Goal: Task Accomplishment & Management: Manage account settings

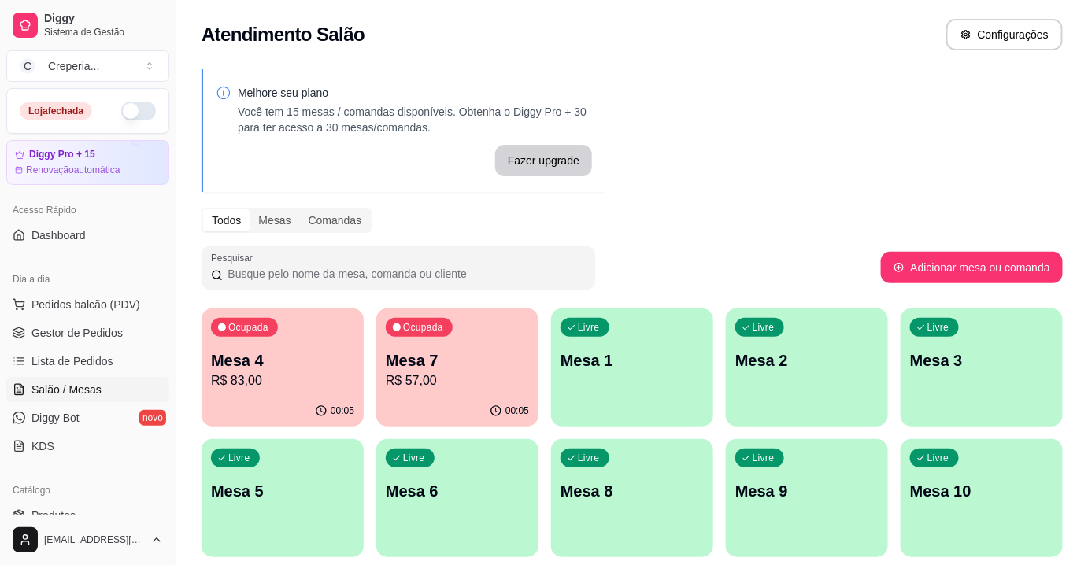
scroll to position [142, 0]
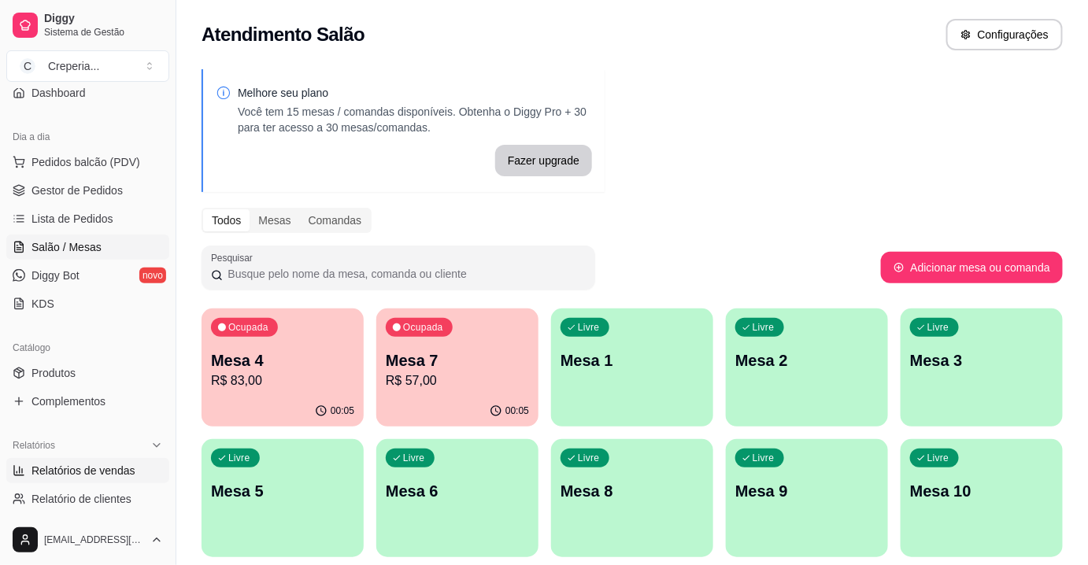
click at [78, 468] on span "Relatórios de vendas" at bounding box center [83, 471] width 104 height 16
select select "ALL"
select select "0"
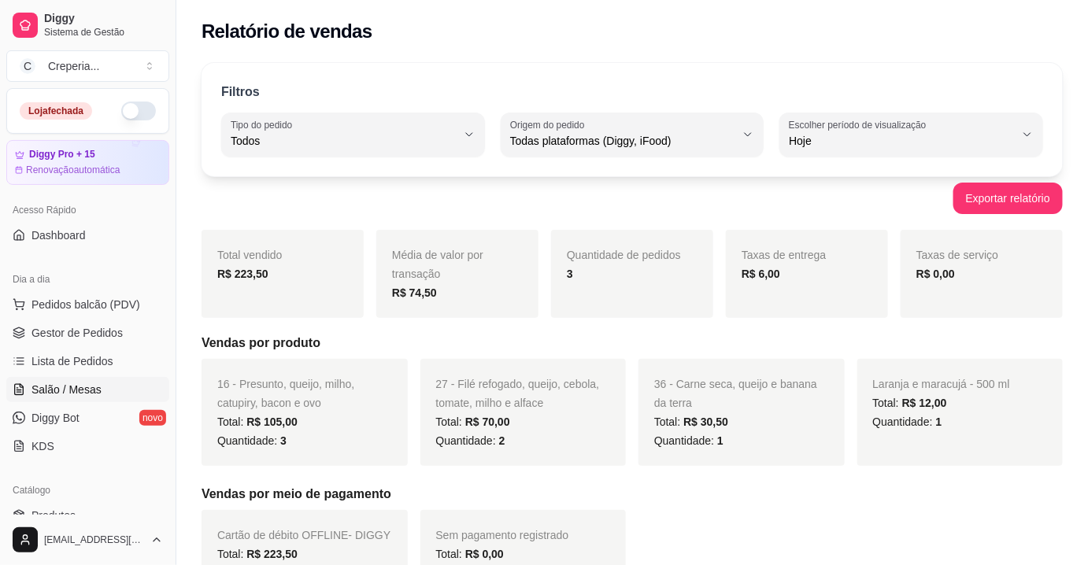
click at [102, 391] on link "Salão / Mesas" at bounding box center [87, 389] width 163 height 25
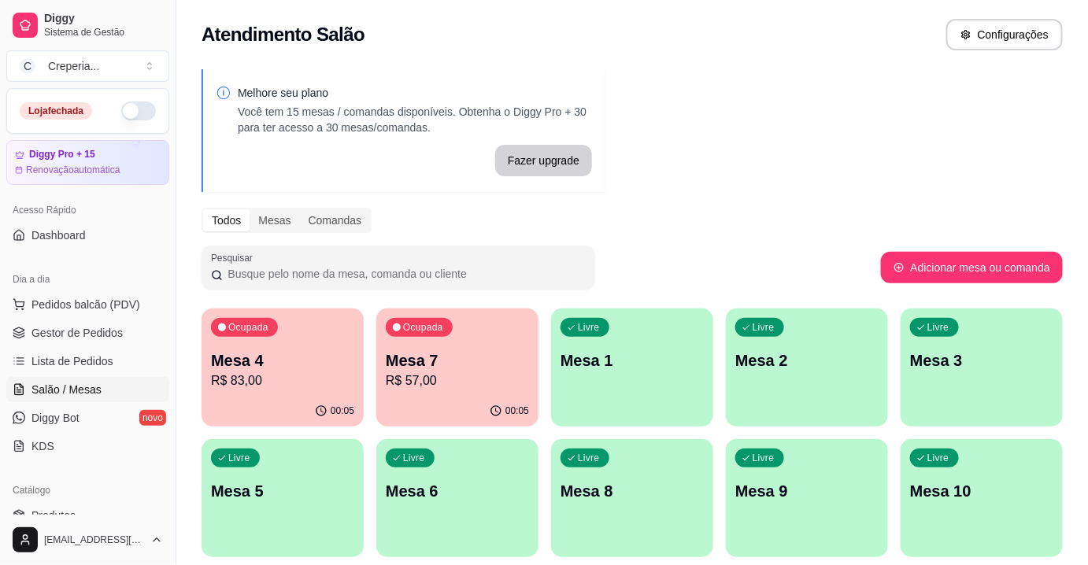
click at [296, 372] on p "R$ 83,00" at bounding box center [282, 381] width 143 height 19
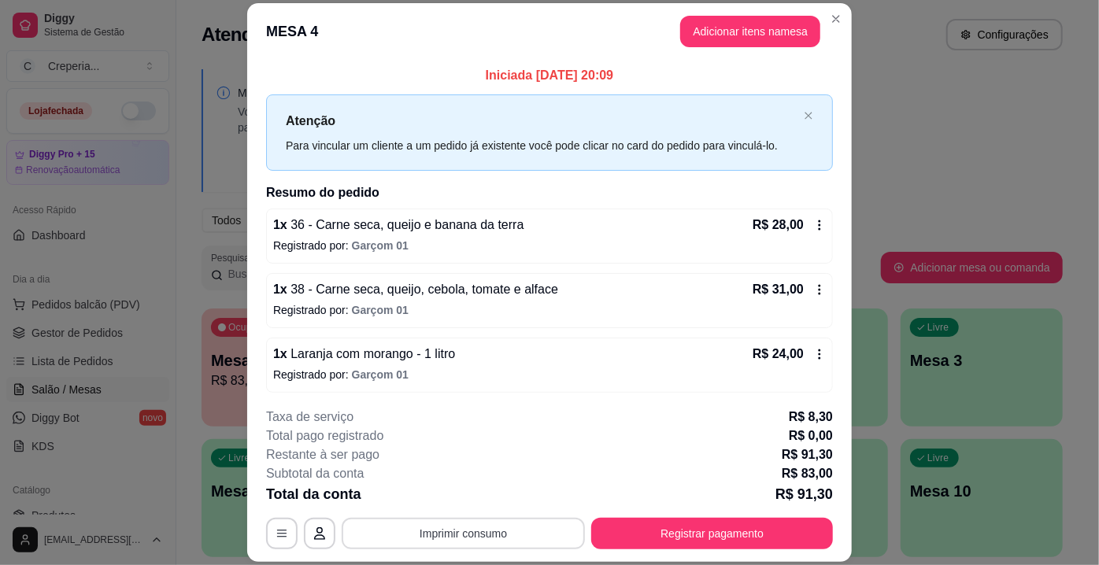
click at [485, 538] on button "Imprimir consumo" at bounding box center [463, 533] width 243 height 31
click at [451, 501] on button "IMPRESSORA" at bounding box center [463, 498] width 110 height 24
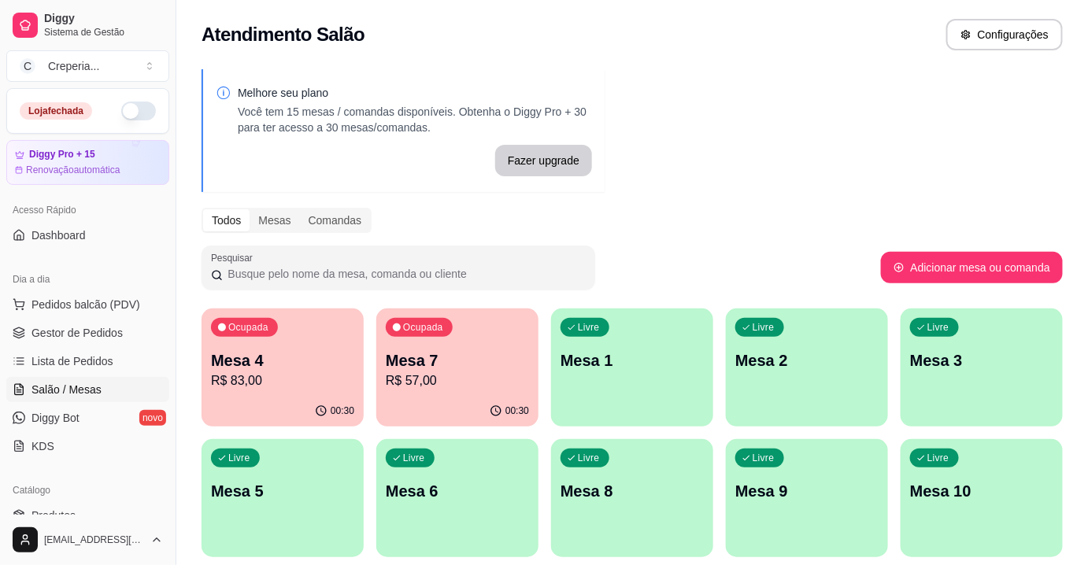
click at [266, 374] on p "R$ 83,00" at bounding box center [282, 381] width 143 height 19
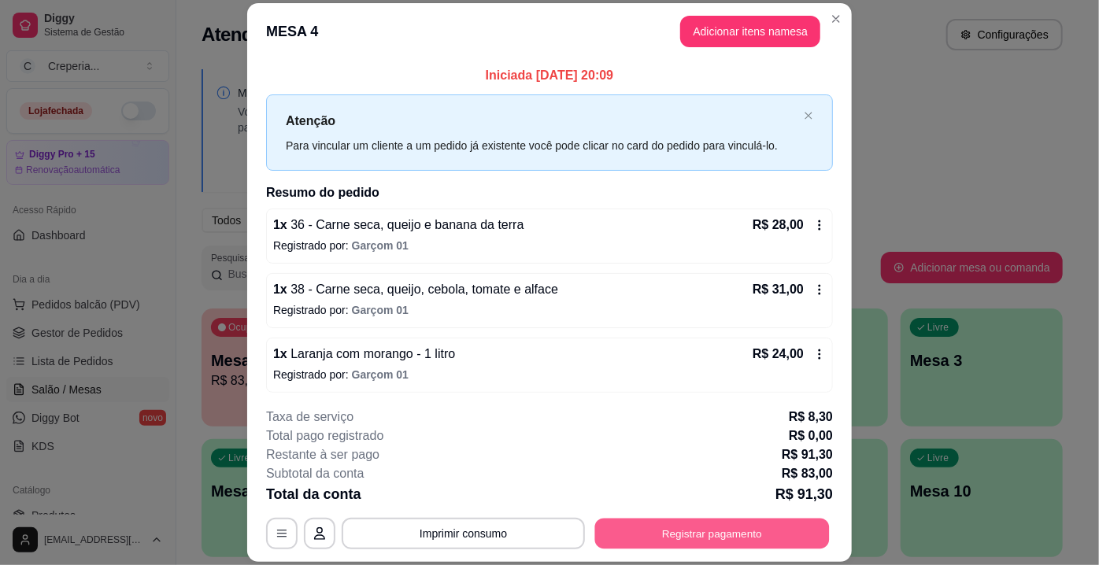
click at [732, 538] on button "Registrar pagamento" at bounding box center [712, 534] width 235 height 31
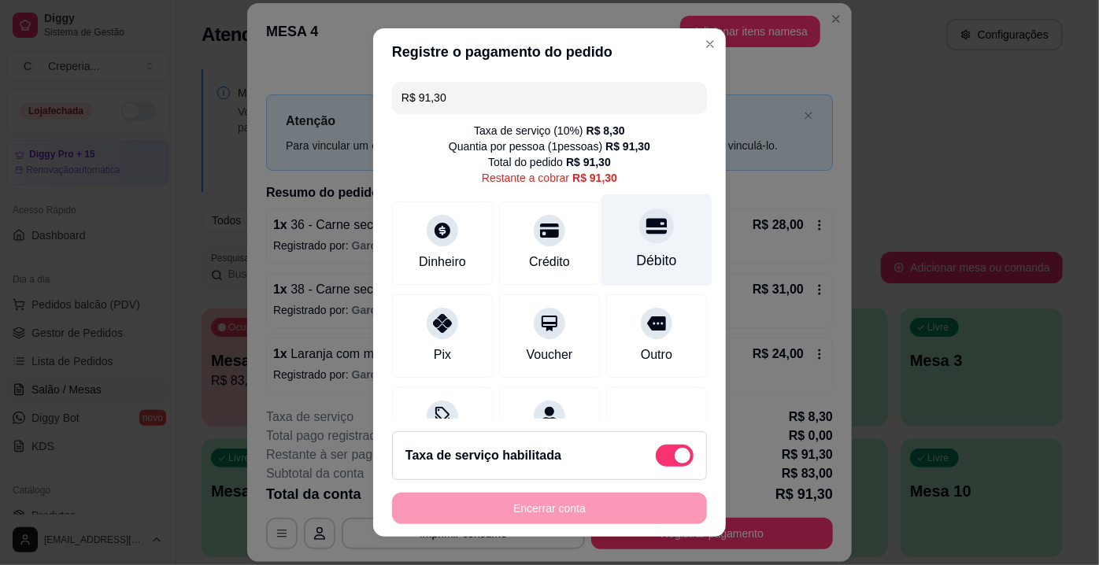
click at [649, 231] on div at bounding box center [656, 226] width 35 height 35
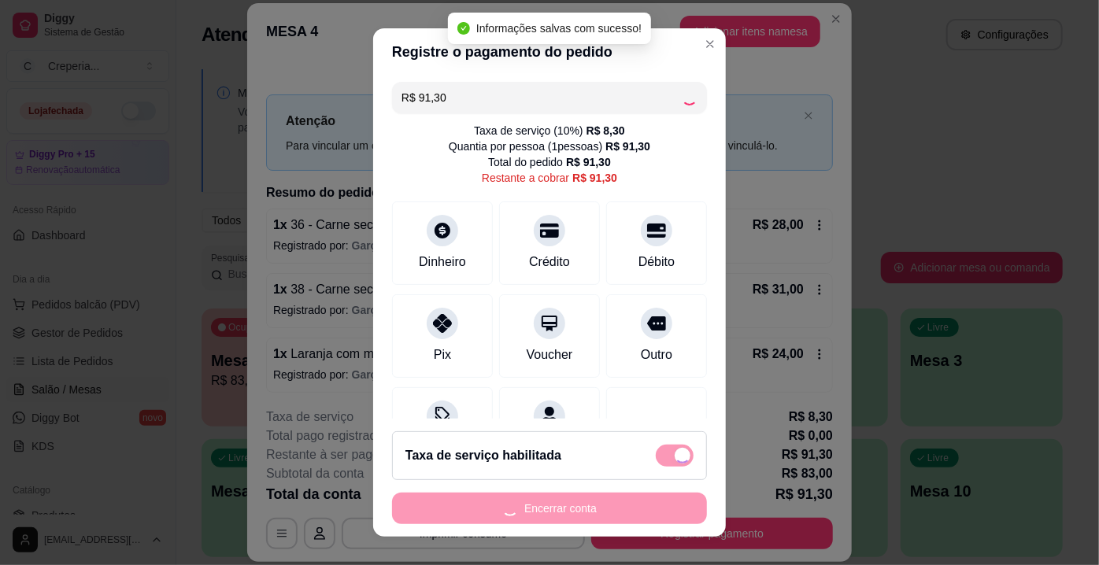
type input "R$ 0,00"
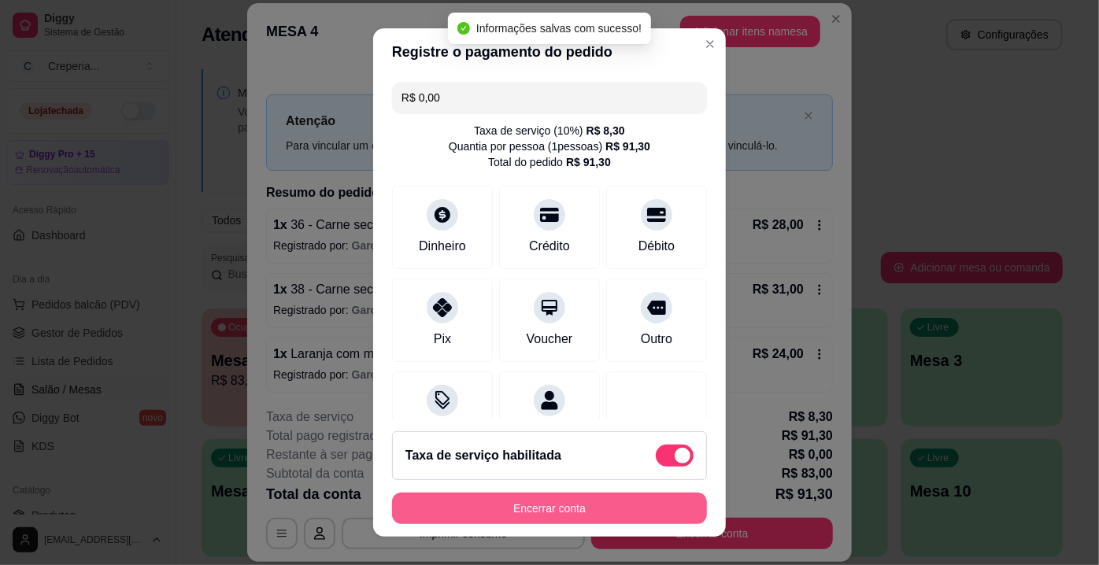
click at [628, 511] on button "Encerrar conta" at bounding box center [549, 508] width 315 height 31
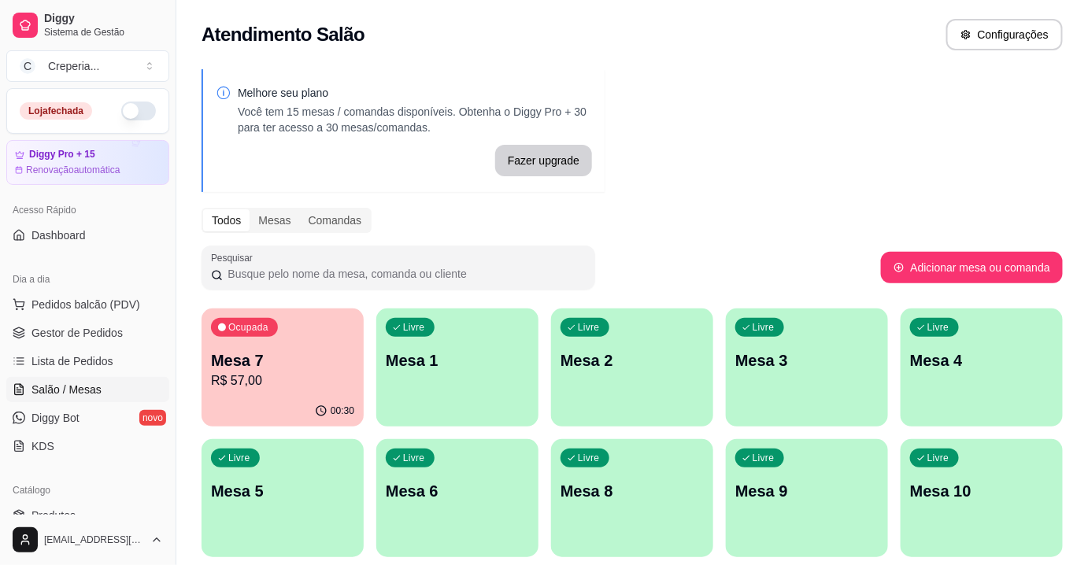
click at [280, 347] on div "Ocupada Mesa 7 R$ 57,00" at bounding box center [283, 352] width 162 height 87
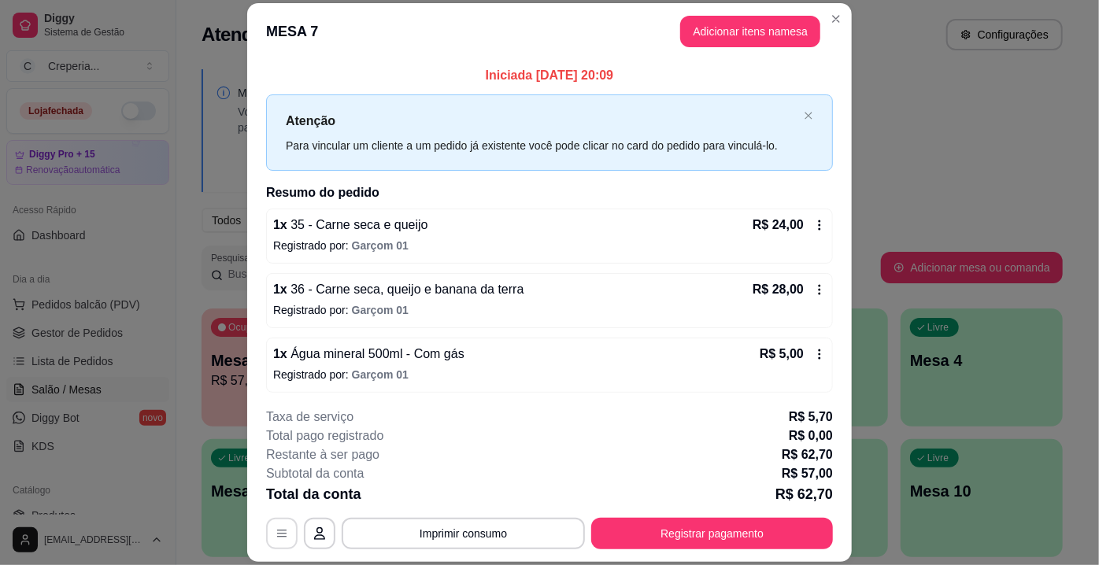
click at [282, 532] on icon "button" at bounding box center [281, 533] width 13 height 13
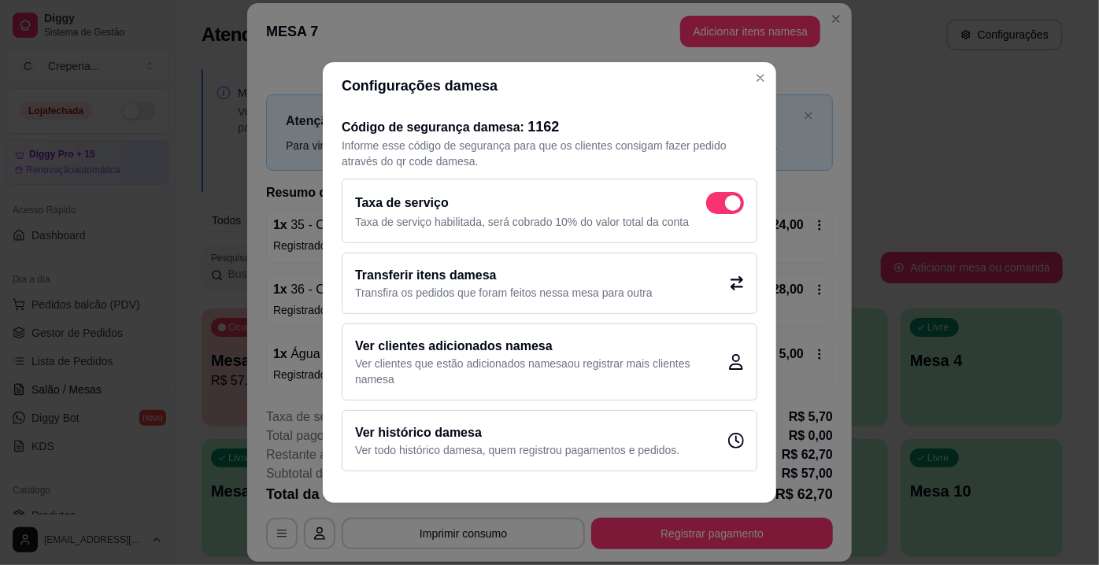
click at [491, 294] on p "Transfira os pedidos que foram feitos nessa mesa para outra" at bounding box center [504, 293] width 298 height 16
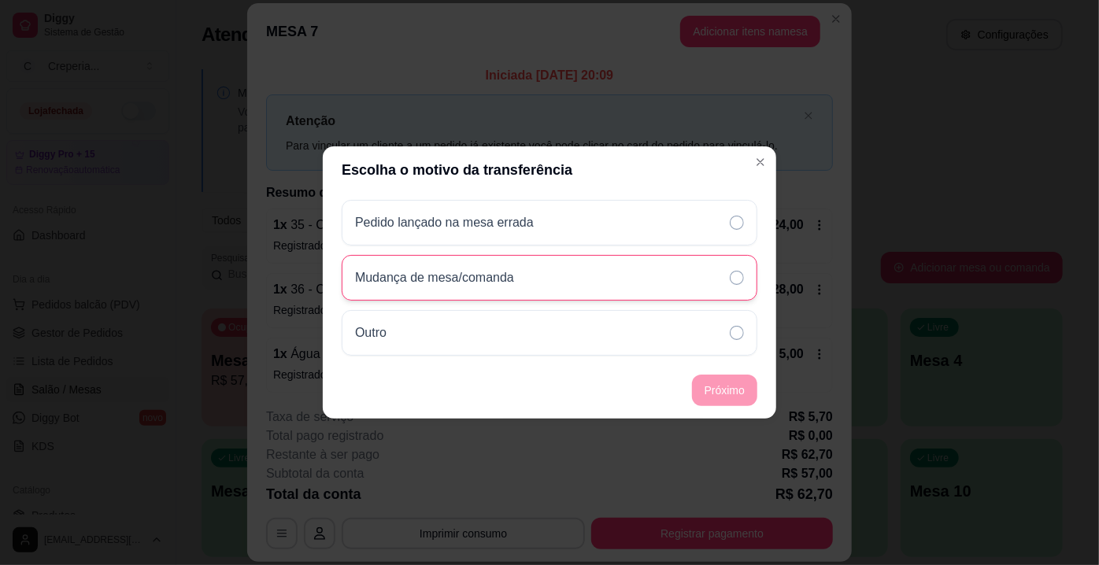
click at [460, 282] on p "Mudança de mesa/comanda" at bounding box center [434, 277] width 159 height 19
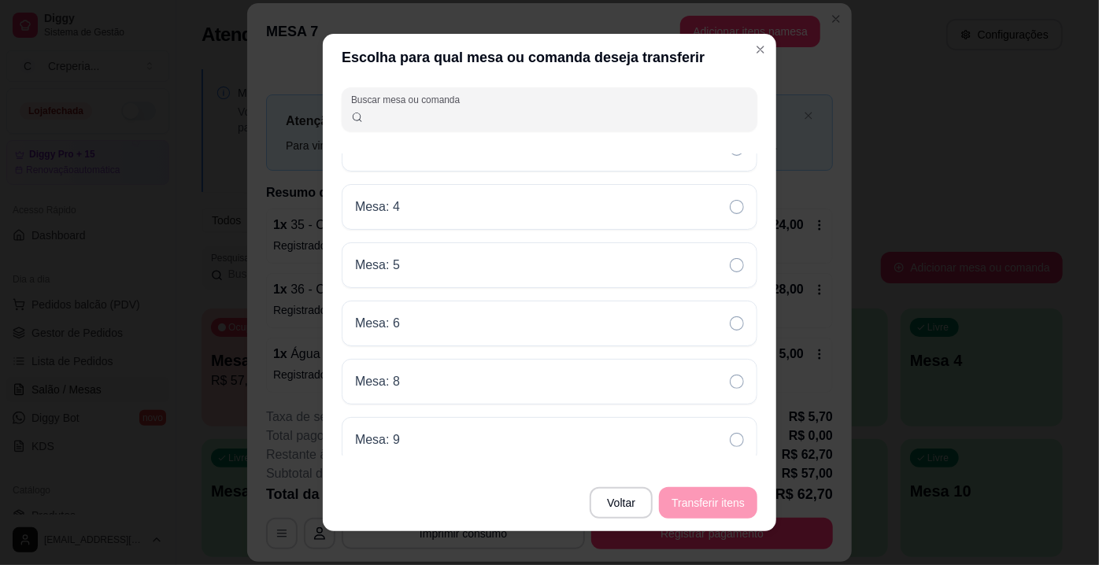
scroll to position [494, 0]
click at [413, 317] on div "Mesa: 6" at bounding box center [550, 323] width 416 height 46
click at [697, 503] on button "Transferir itens" at bounding box center [707, 503] width 95 height 31
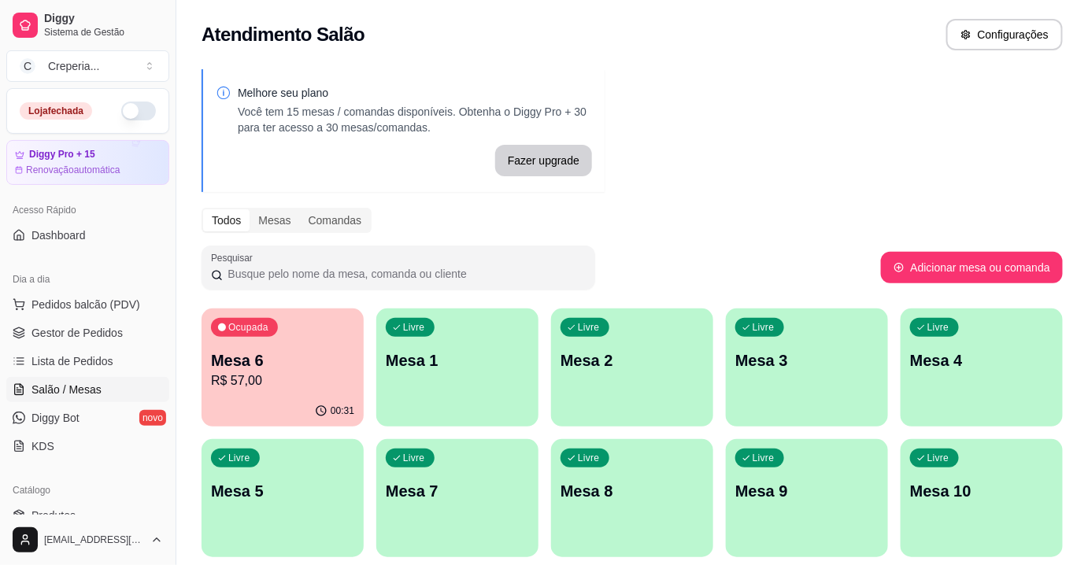
click at [438, 461] on div "Livre Mesa 7" at bounding box center [457, 488] width 162 height 99
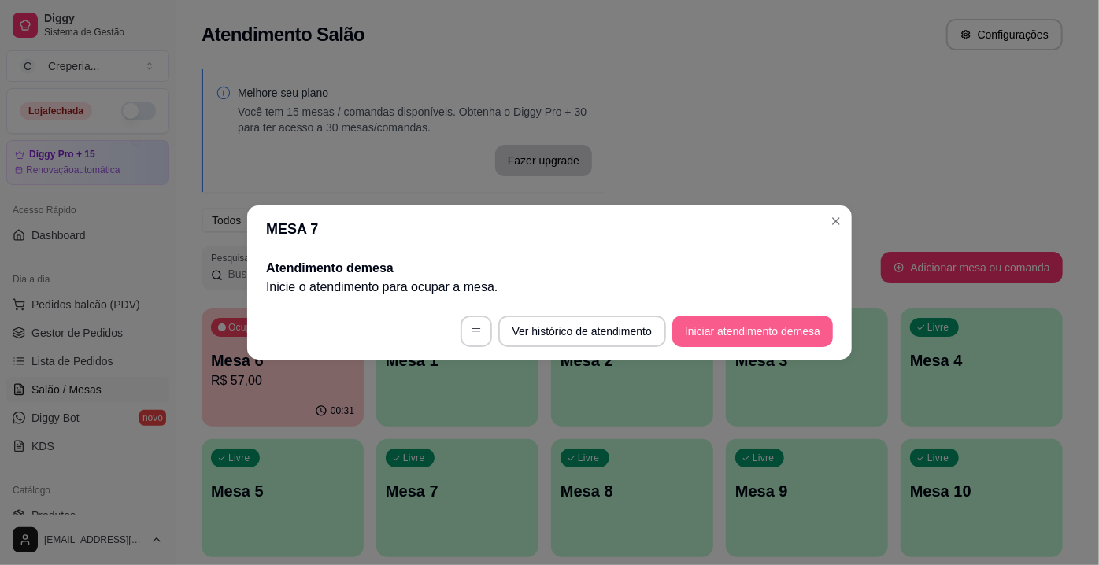
click at [732, 320] on button "Iniciar atendimento de mesa" at bounding box center [752, 331] width 161 height 31
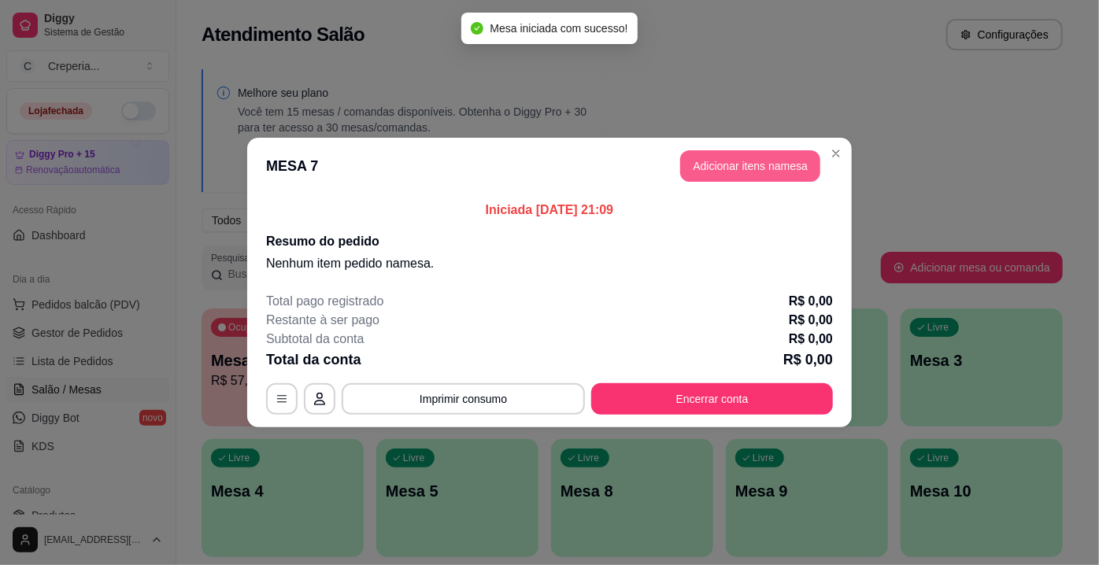
click at [719, 158] on button "Adicionar itens na mesa" at bounding box center [750, 165] width 140 height 31
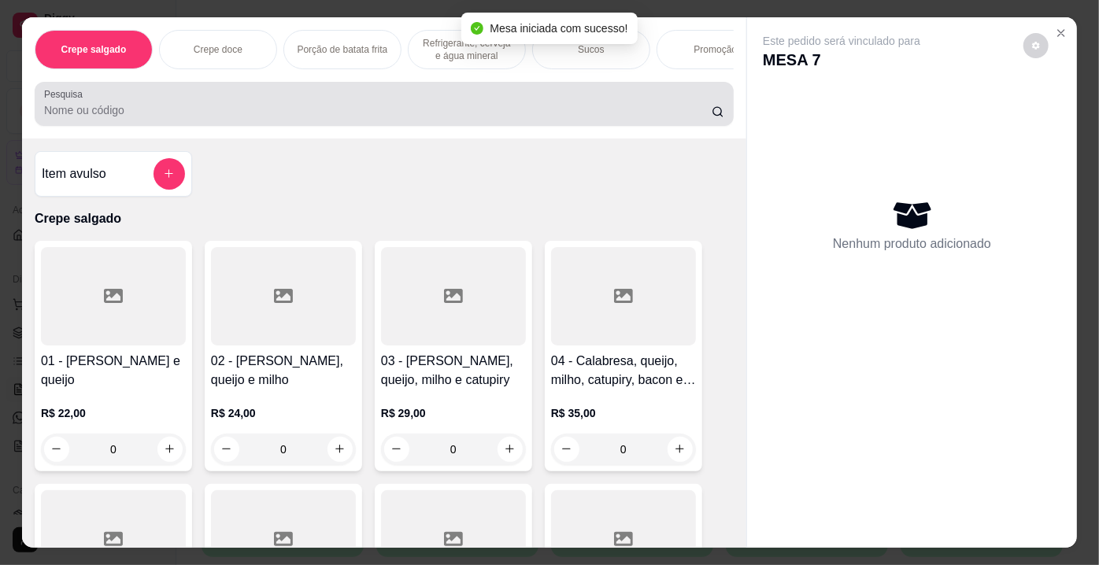
click at [232, 116] on input "Pesquisa" at bounding box center [377, 110] width 667 height 16
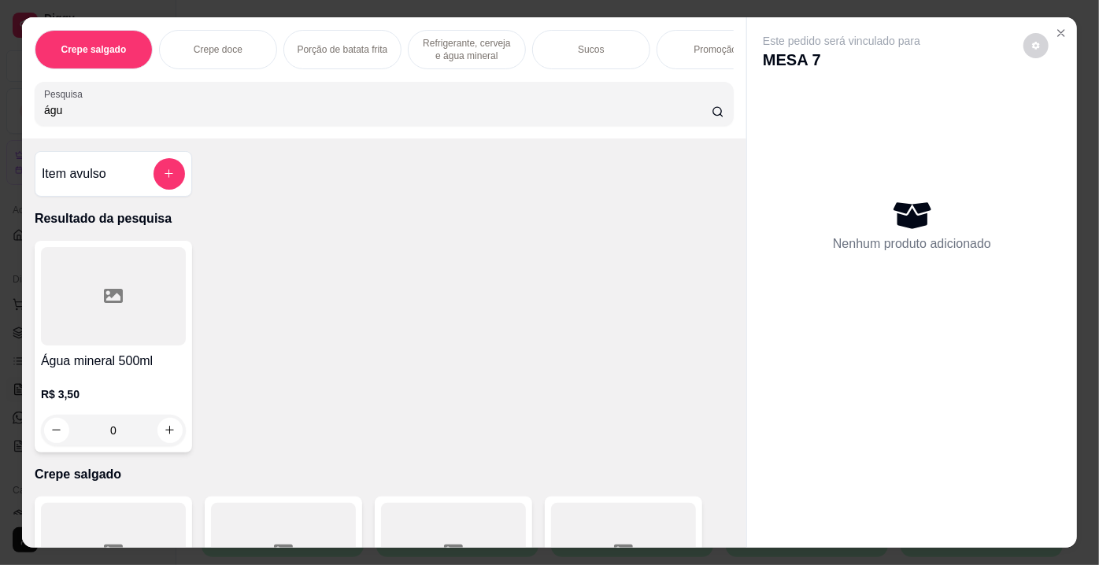
type input "águ"
click at [86, 290] on div at bounding box center [113, 296] width 145 height 98
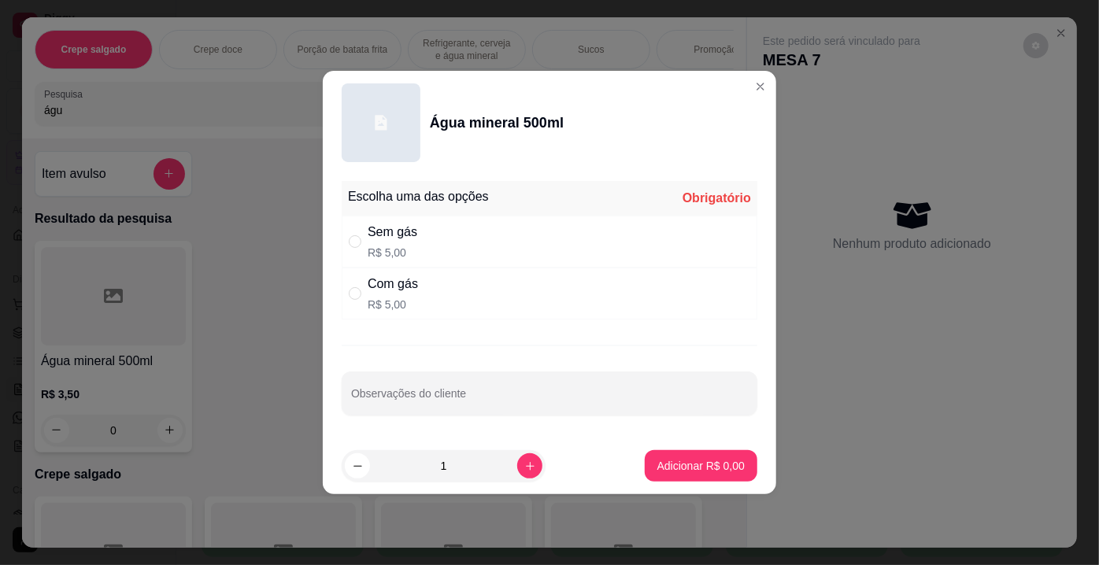
click at [412, 287] on div "Com gás" at bounding box center [393, 284] width 50 height 19
radio input "true"
click at [669, 464] on p "Adicionar R$ 5,00" at bounding box center [700, 465] width 85 height 15
type input "1"
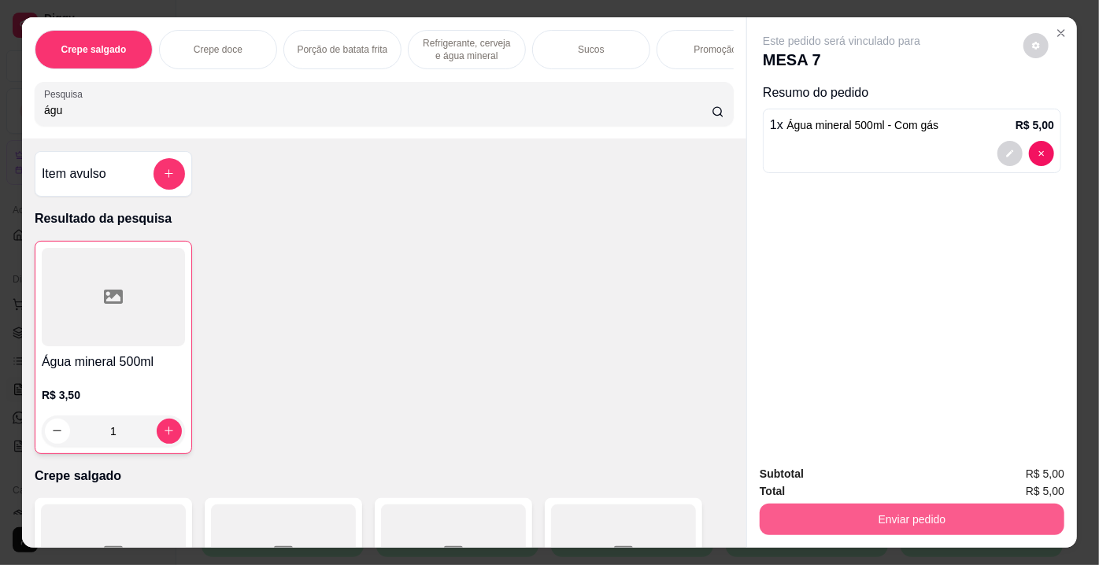
click at [838, 517] on button "Enviar pedido" at bounding box center [912, 519] width 305 height 31
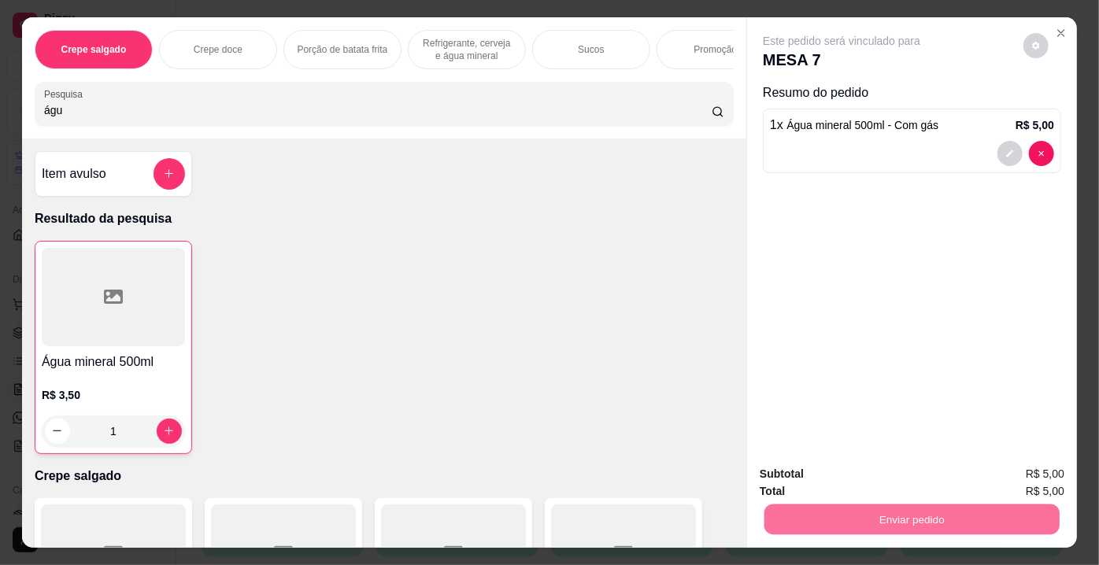
click at [812, 474] on button "Não registrar e enviar pedido" at bounding box center [860, 475] width 159 height 29
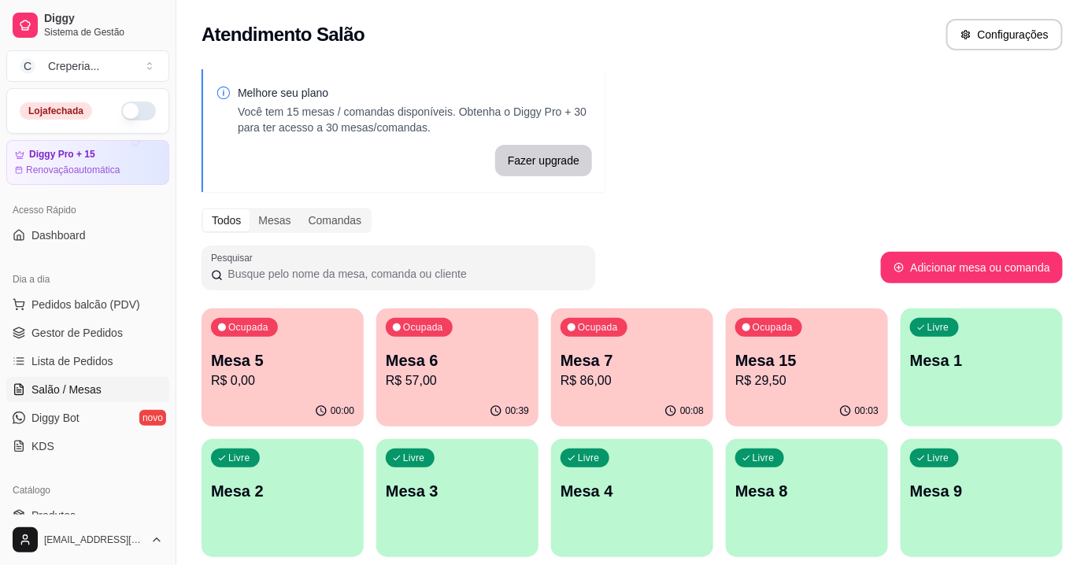
click at [779, 368] on p "Mesa 15" at bounding box center [806, 360] width 143 height 22
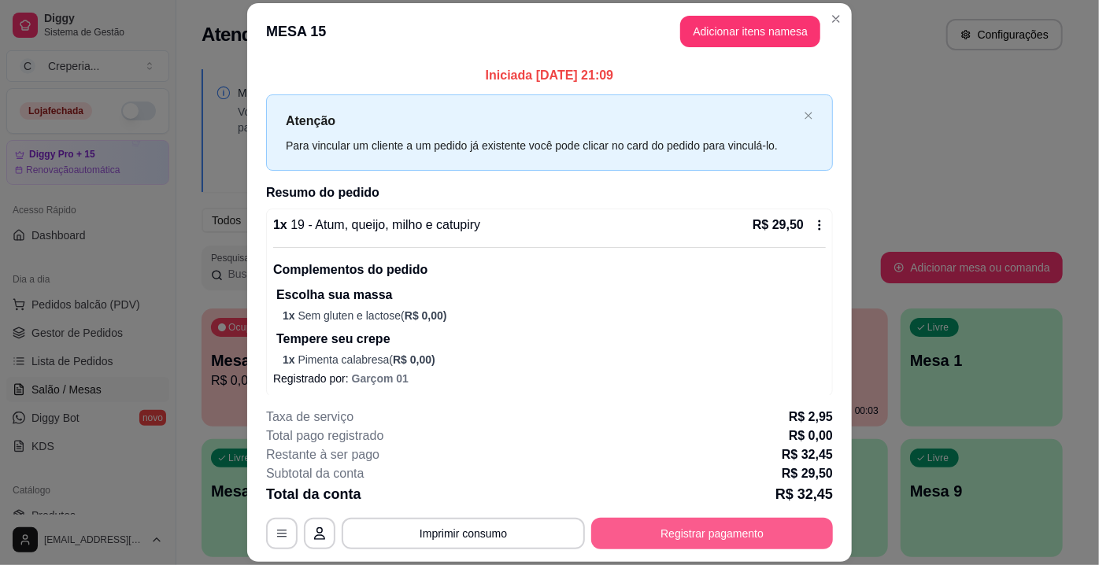
click at [688, 532] on button "Registrar pagamento" at bounding box center [712, 533] width 242 height 31
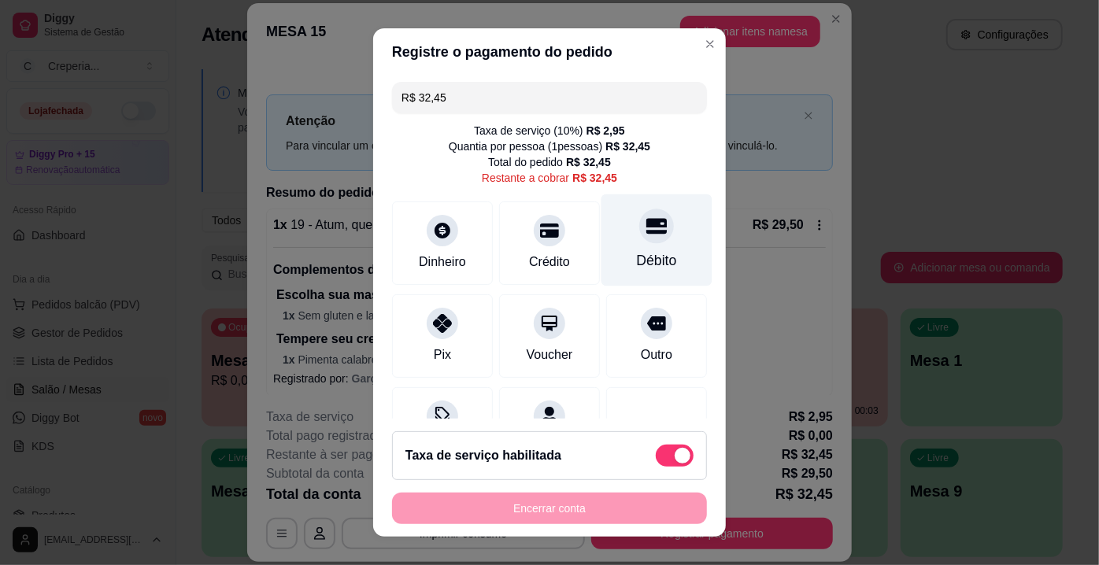
click at [646, 229] on icon at bounding box center [656, 226] width 20 height 20
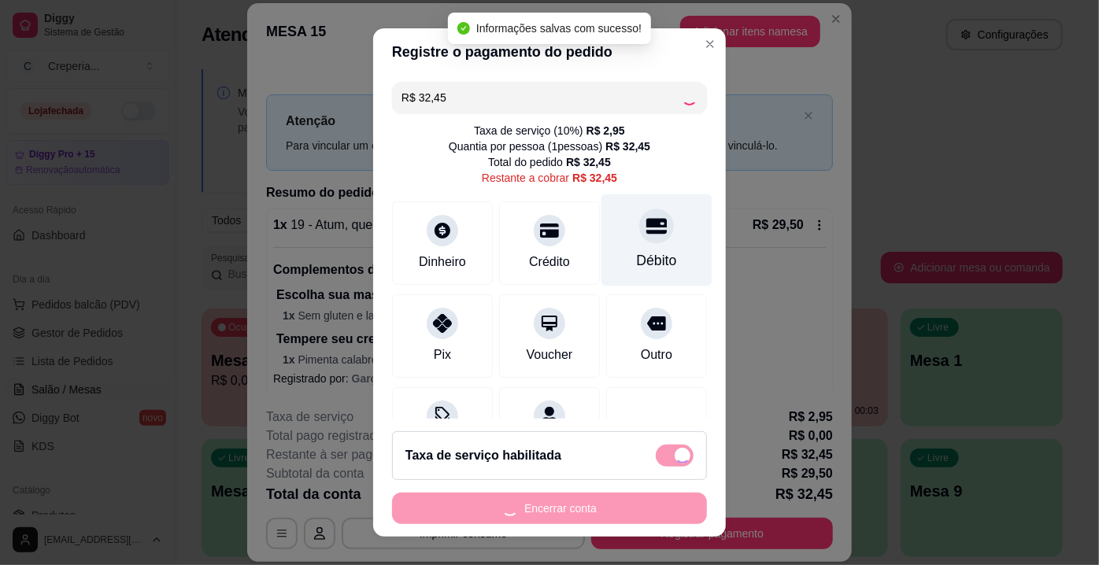
type input "R$ 0,00"
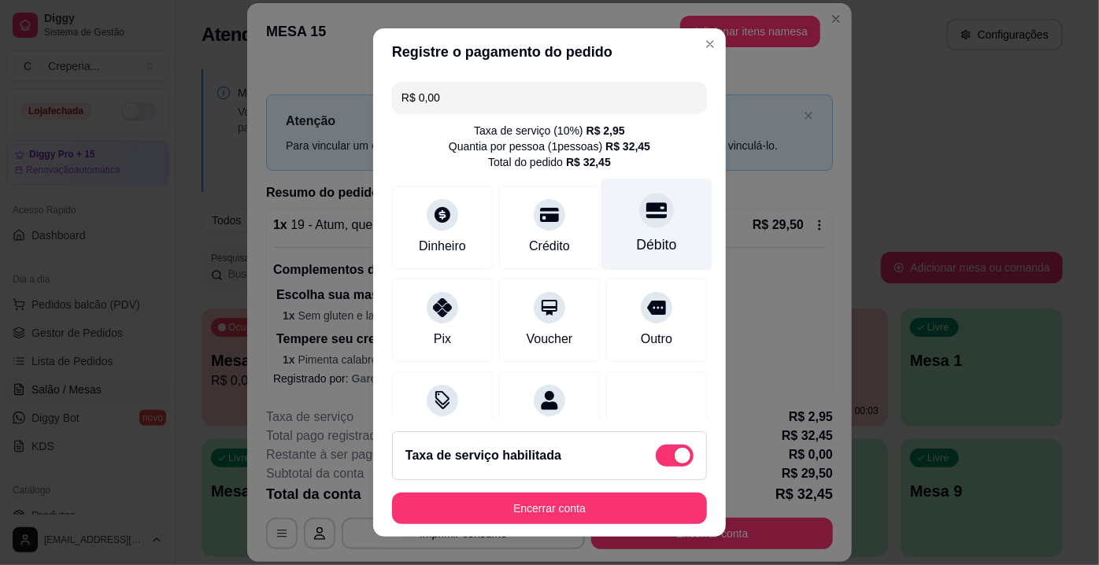
click at [627, 229] on div "Débito" at bounding box center [656, 225] width 111 height 92
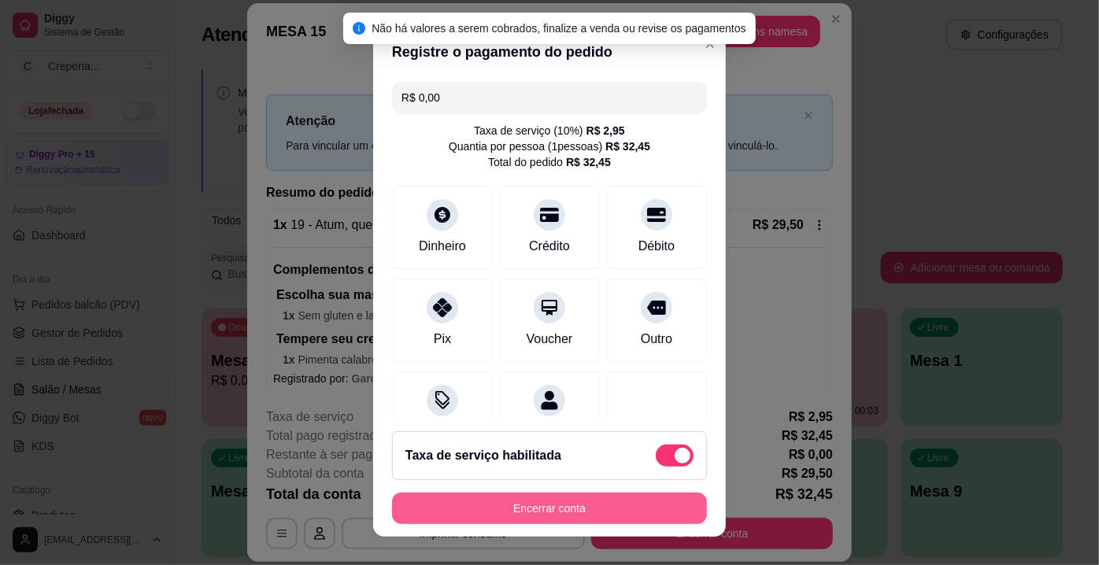
click at [543, 516] on button "Encerrar conta" at bounding box center [549, 508] width 315 height 31
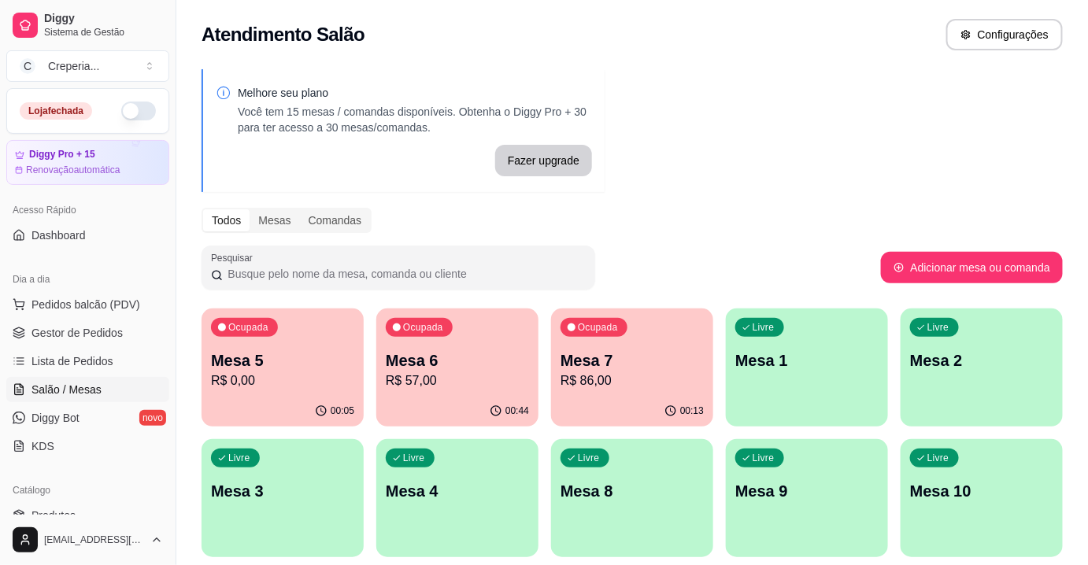
click at [422, 385] on p "R$ 57,00" at bounding box center [457, 381] width 143 height 19
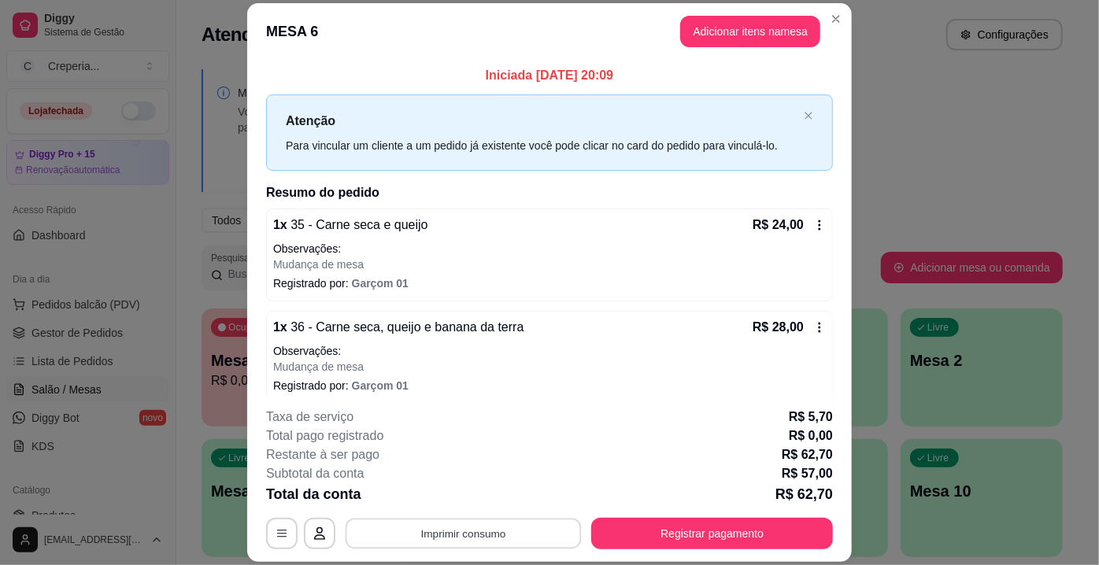
click at [445, 536] on button "Imprimir consumo" at bounding box center [464, 534] width 236 height 31
click at [458, 497] on button "IMPRESSORA" at bounding box center [463, 498] width 114 height 25
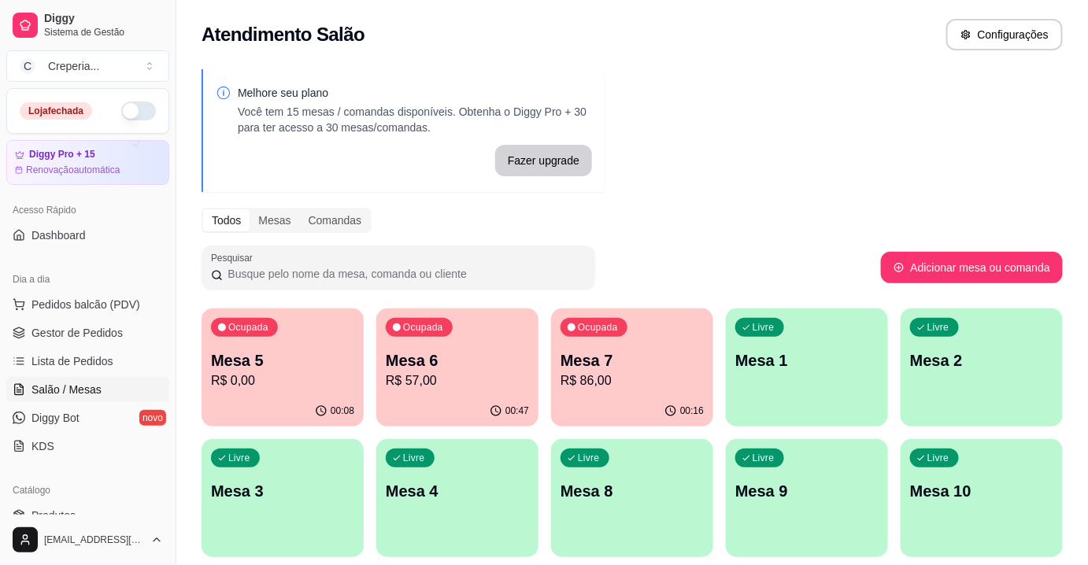
click at [433, 348] on div "Ocupada Mesa 6 R$ 57,00" at bounding box center [457, 352] width 162 height 87
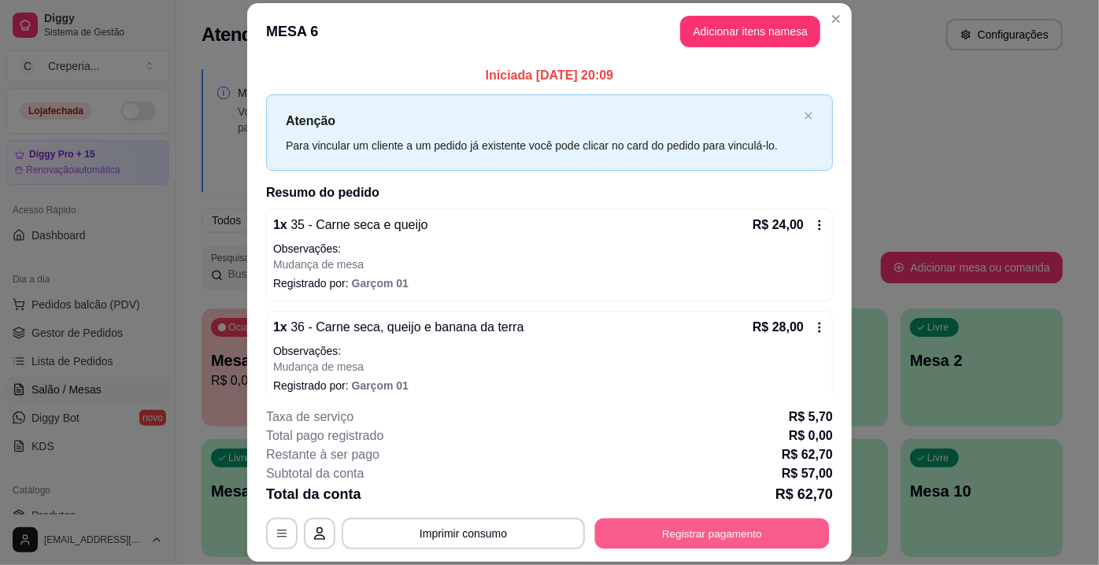
click at [812, 534] on button "Registrar pagamento" at bounding box center [712, 534] width 235 height 31
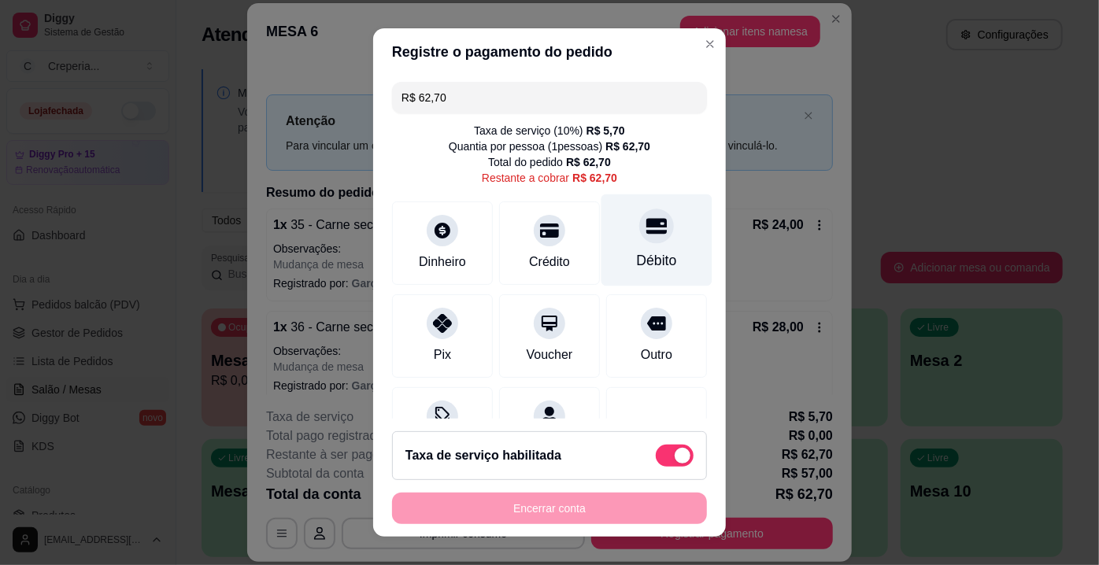
click at [637, 250] on div "Débito" at bounding box center [657, 260] width 40 height 20
type input "R$ 0,00"
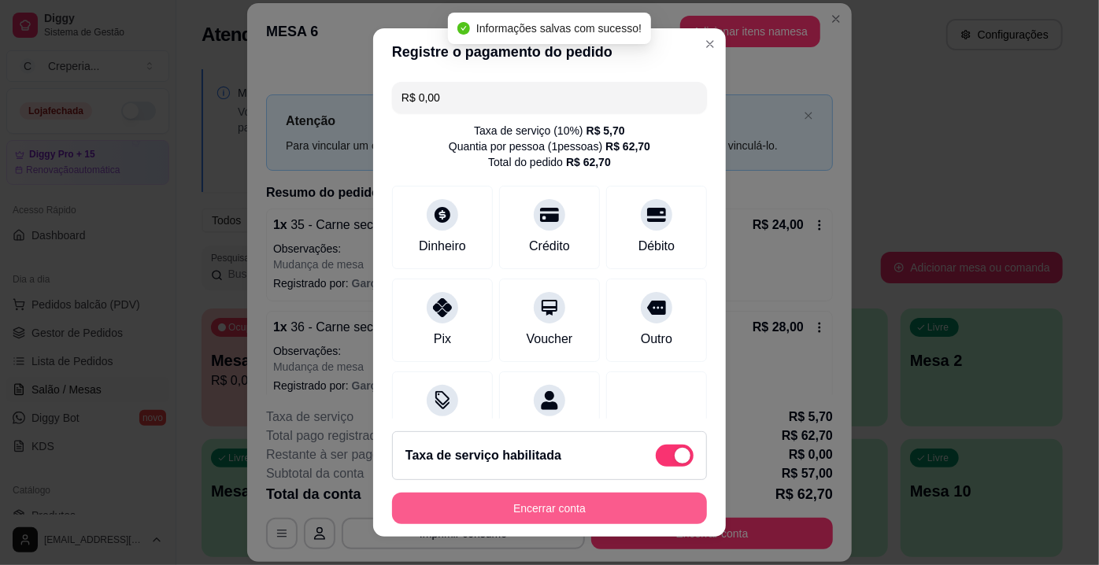
click at [581, 510] on button "Encerrar conta" at bounding box center [549, 508] width 315 height 31
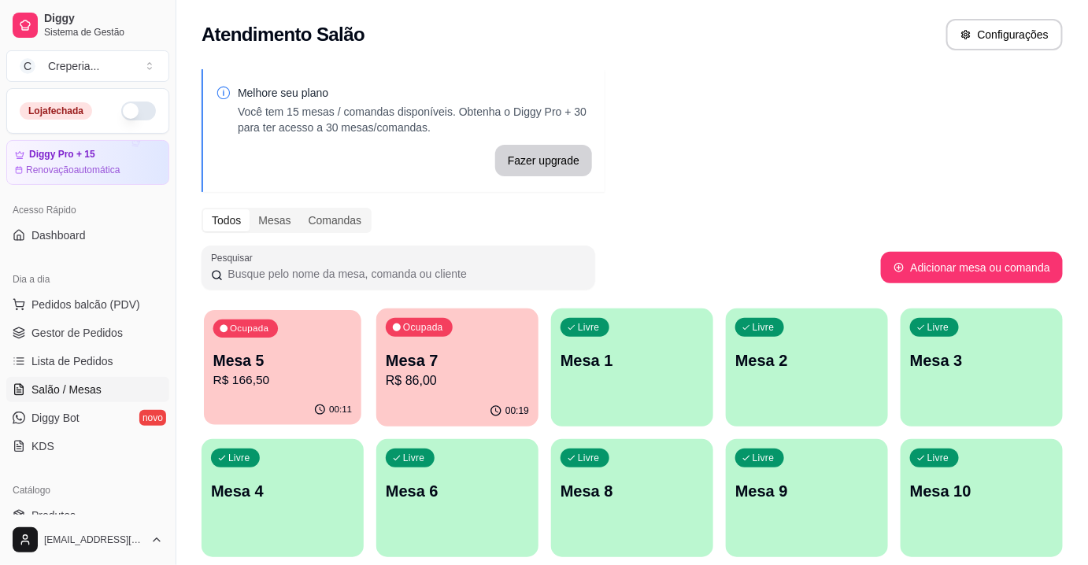
click at [294, 368] on p "Mesa 5" at bounding box center [282, 360] width 139 height 21
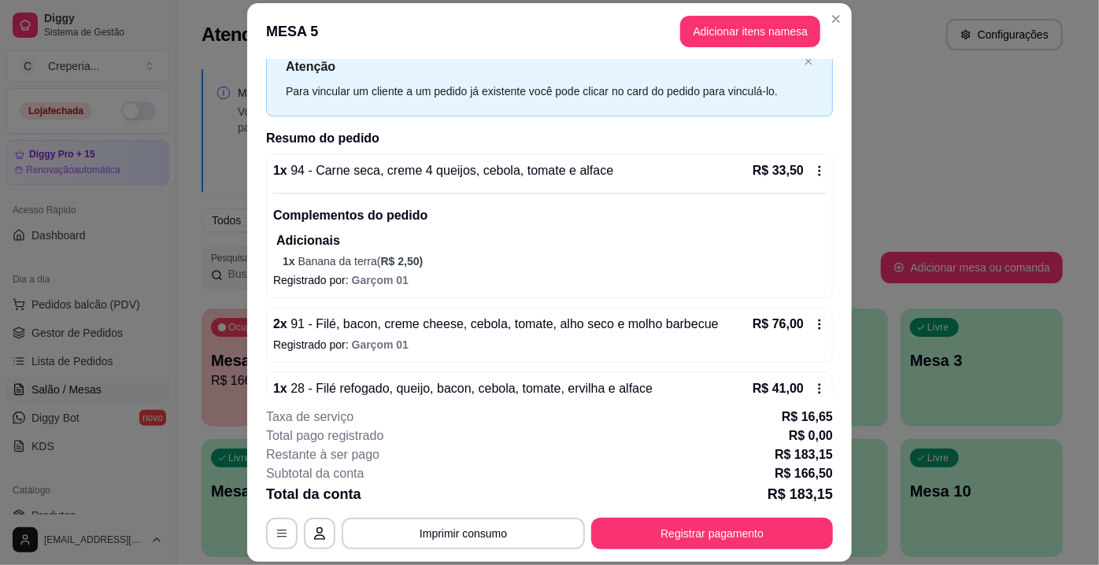
scroll to position [0, 0]
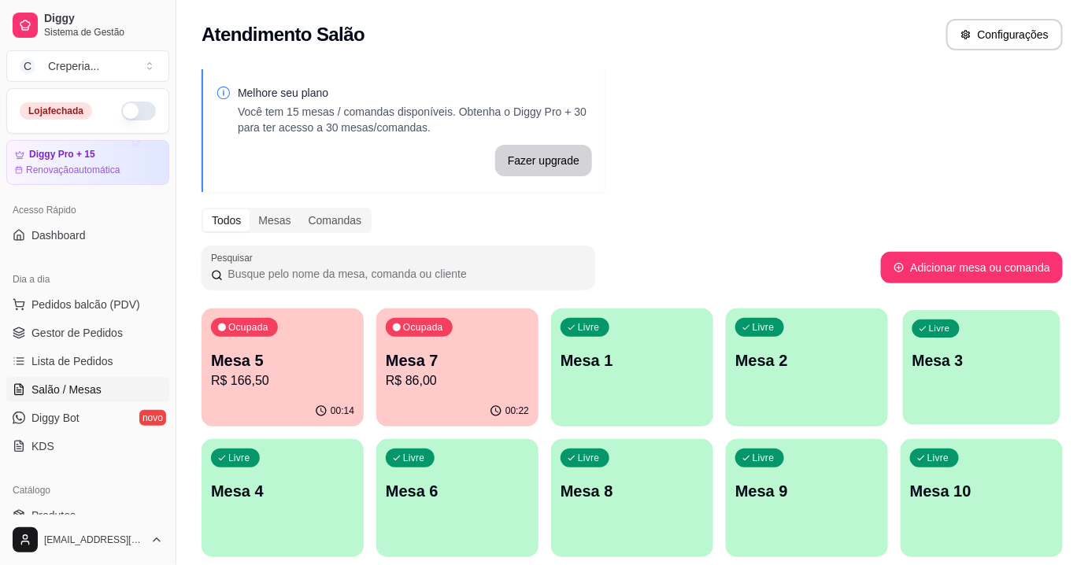
click at [961, 365] on p "Mesa 3" at bounding box center [981, 360] width 139 height 21
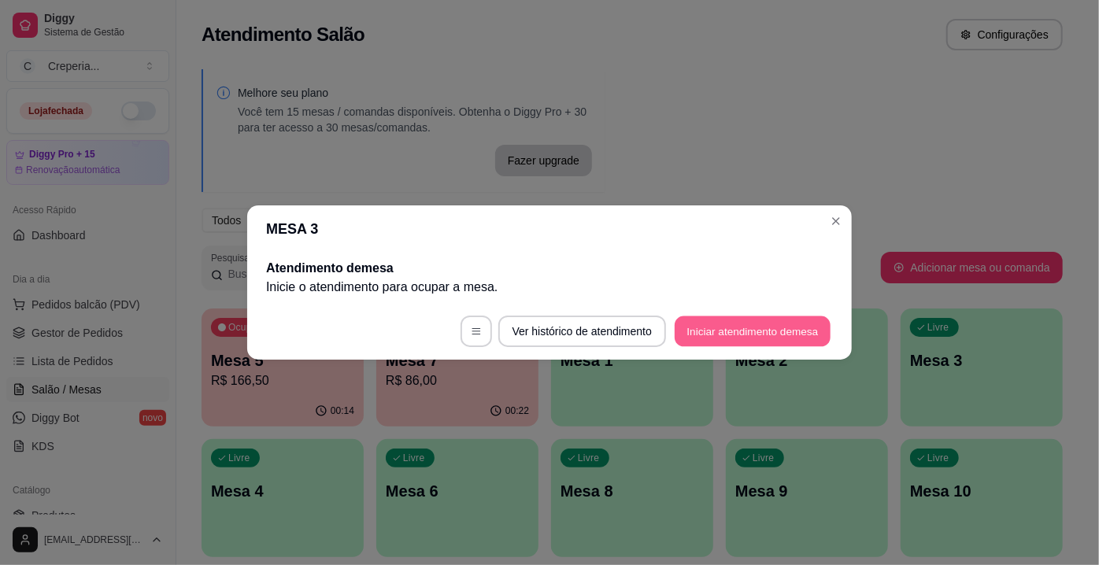
click at [709, 342] on button "Iniciar atendimento de mesa" at bounding box center [753, 331] width 156 height 31
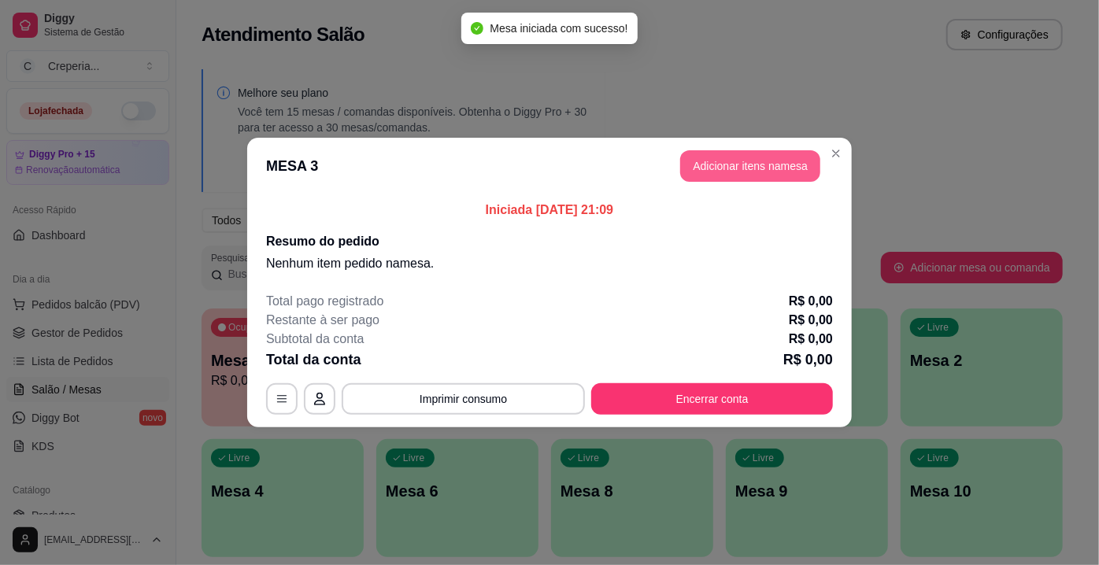
click at [703, 161] on button "Adicionar itens na mesa" at bounding box center [750, 165] width 140 height 31
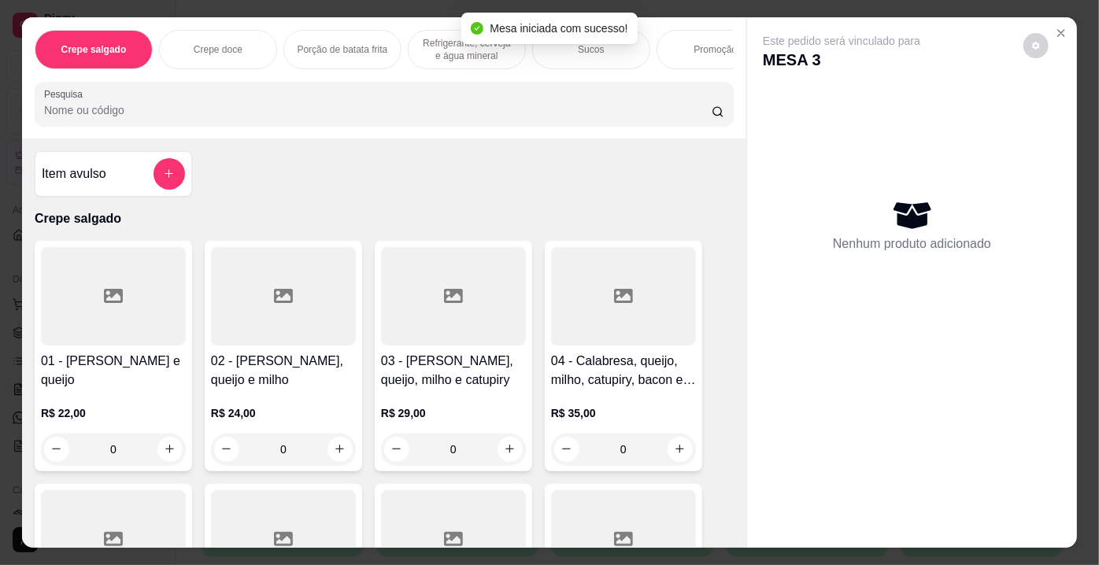
click at [252, 118] on input "Pesquisa" at bounding box center [377, 110] width 667 height 16
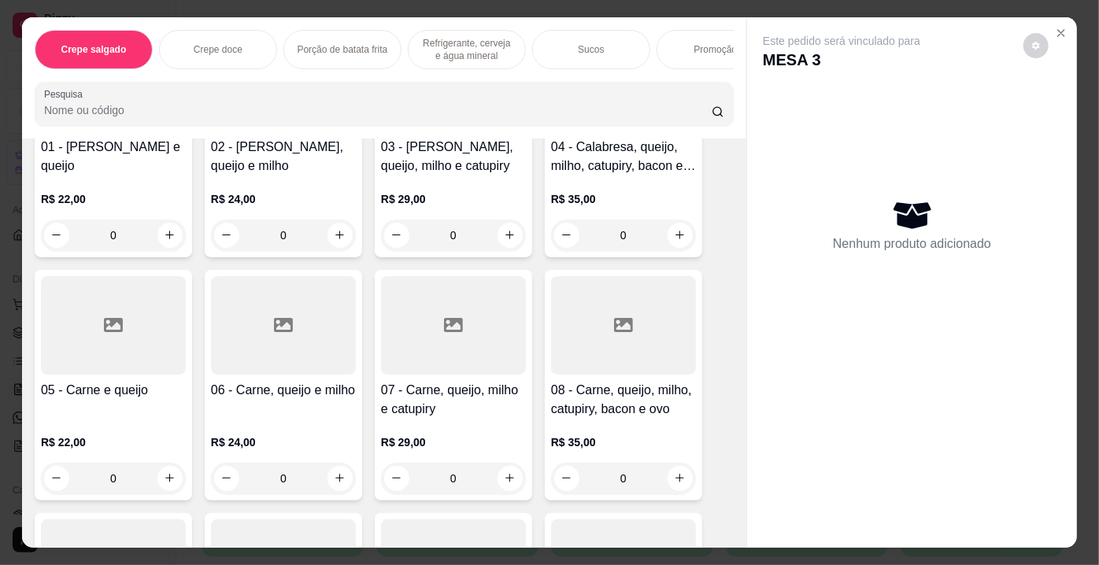
scroll to position [214, 0]
click at [627, 316] on div at bounding box center [623, 325] width 145 height 98
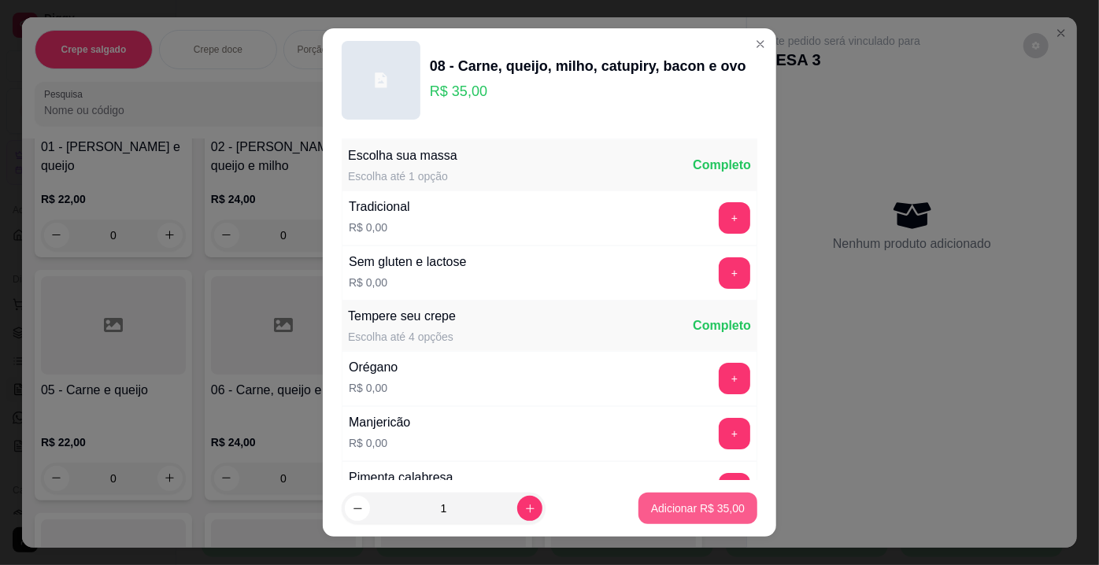
click at [685, 511] on p "Adicionar R$ 35,00" at bounding box center [698, 509] width 94 height 16
type input "1"
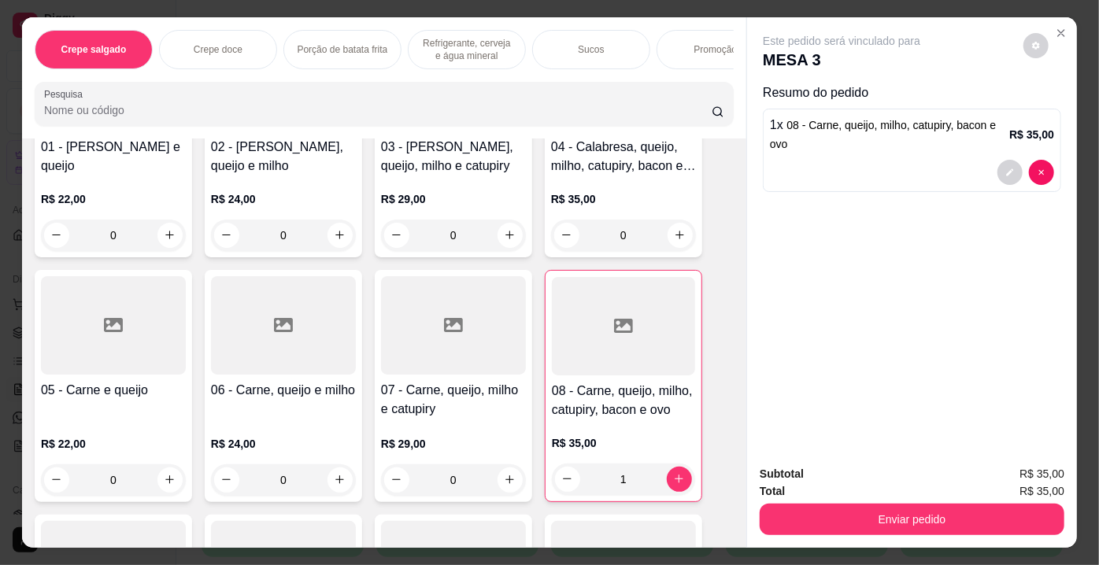
scroll to position [0, 0]
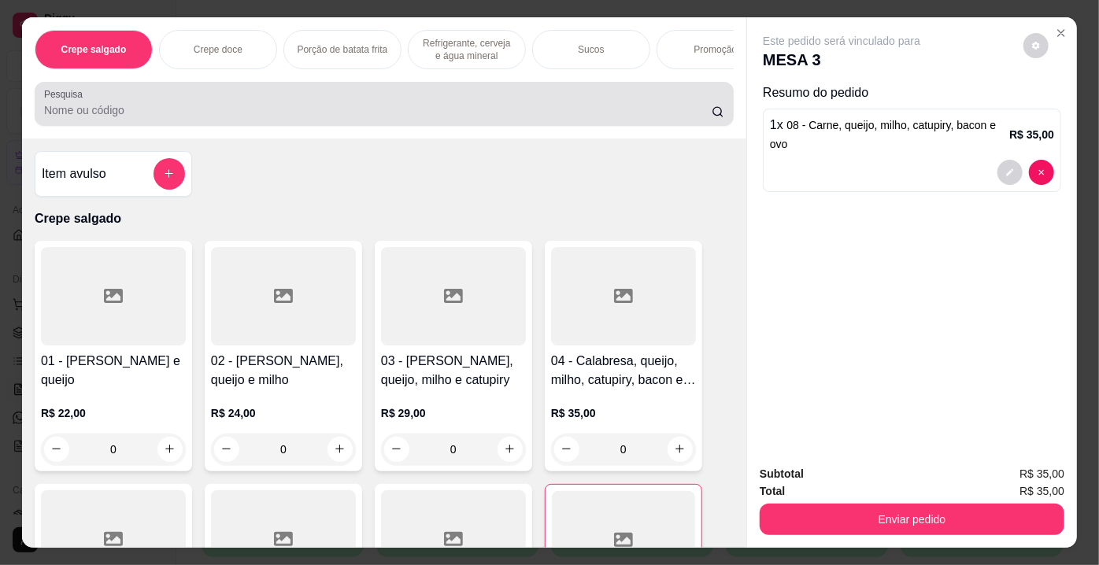
click at [135, 104] on div at bounding box center [384, 103] width 680 height 31
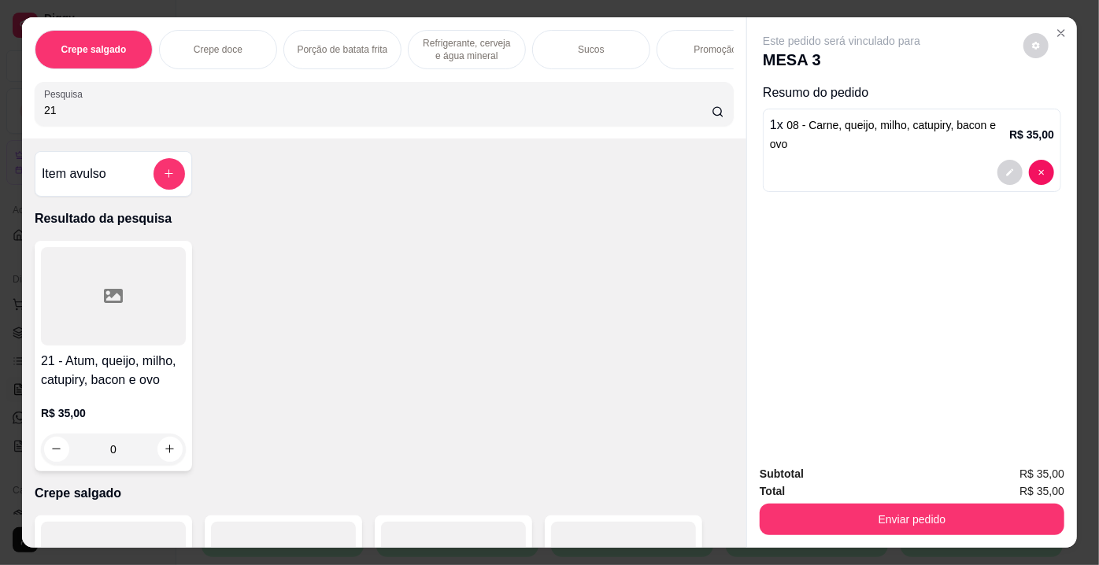
type input "21"
click at [131, 299] on div at bounding box center [113, 296] width 145 height 98
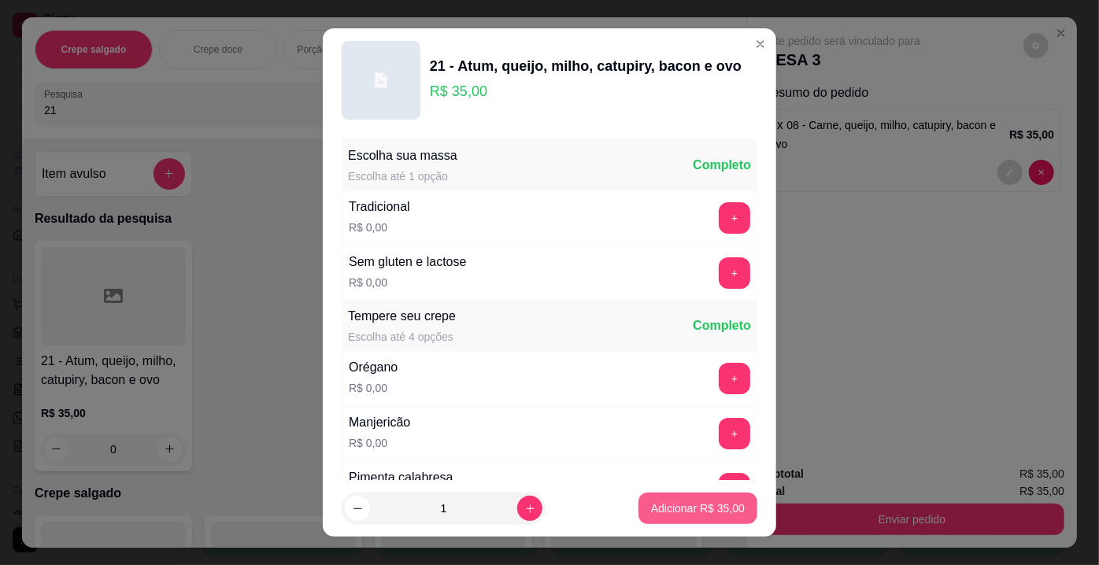
click at [651, 502] on p "Adicionar R$ 35,00" at bounding box center [698, 509] width 94 height 16
type input "1"
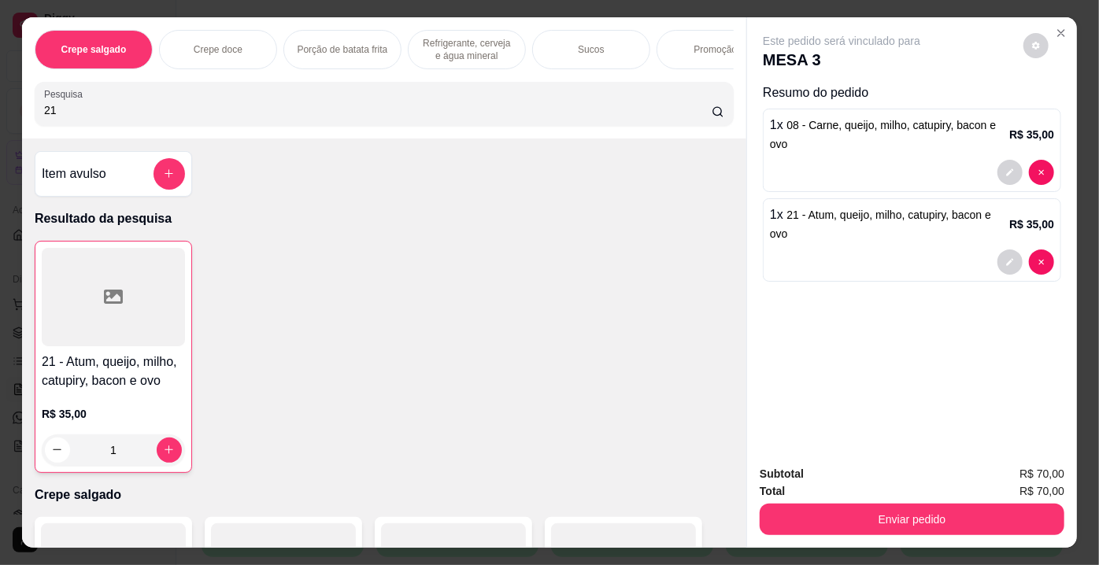
drag, startPoint x: 42, startPoint y: 114, endPoint x: 50, endPoint y: 112, distance: 8.2
click at [46, 112] on input "21" at bounding box center [377, 110] width 667 height 16
drag, startPoint x: 61, startPoint y: 110, endPoint x: 39, endPoint y: 110, distance: 22.0
click at [44, 110] on input "21" at bounding box center [377, 110] width 667 height 16
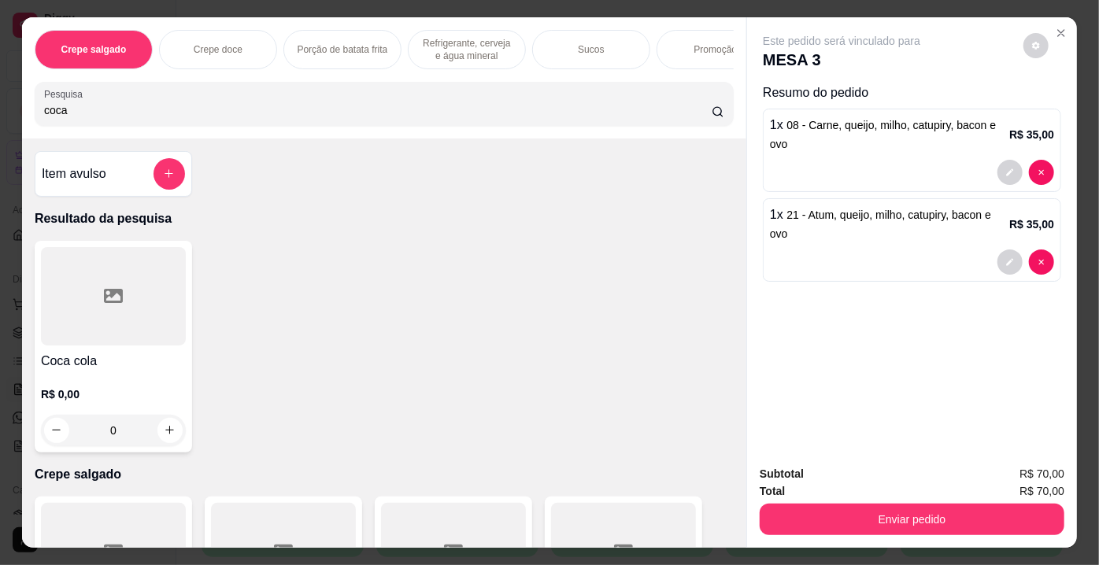
type input "coca"
click at [104, 305] on icon at bounding box center [113, 296] width 19 height 19
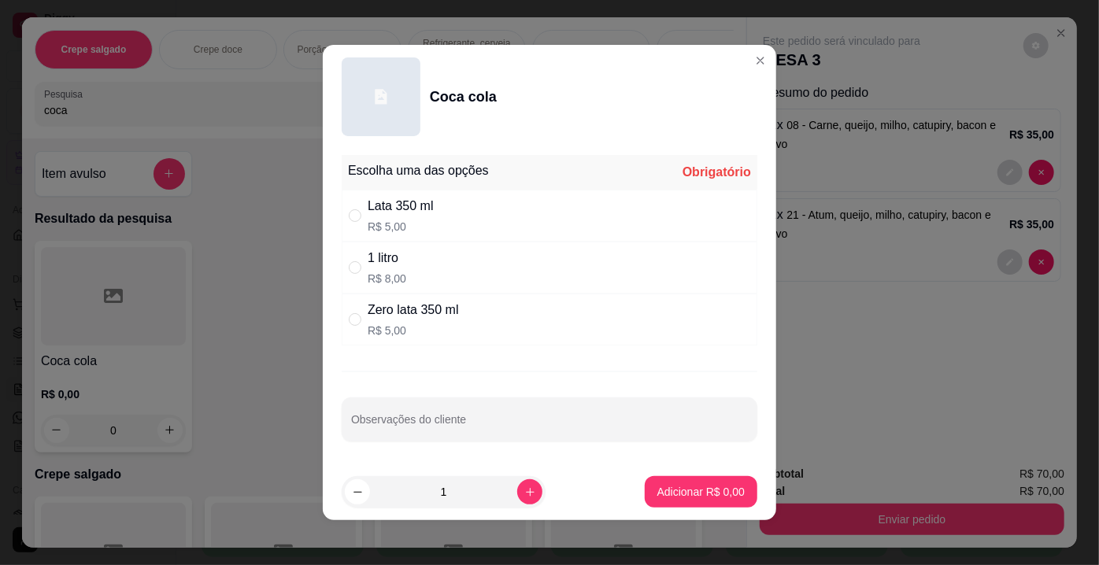
click at [395, 206] on div "Lata 350 ml" at bounding box center [401, 206] width 66 height 19
radio input "true"
click at [713, 488] on p "Adicionar R$ 5,00" at bounding box center [700, 492] width 87 height 16
type input "1"
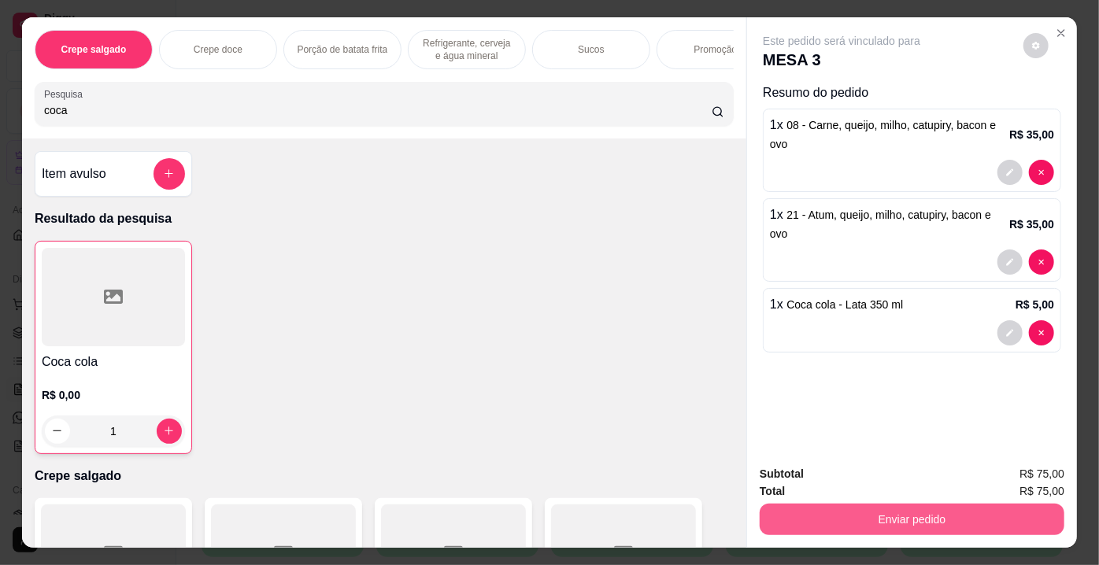
click at [808, 508] on button "Enviar pedido" at bounding box center [912, 519] width 305 height 31
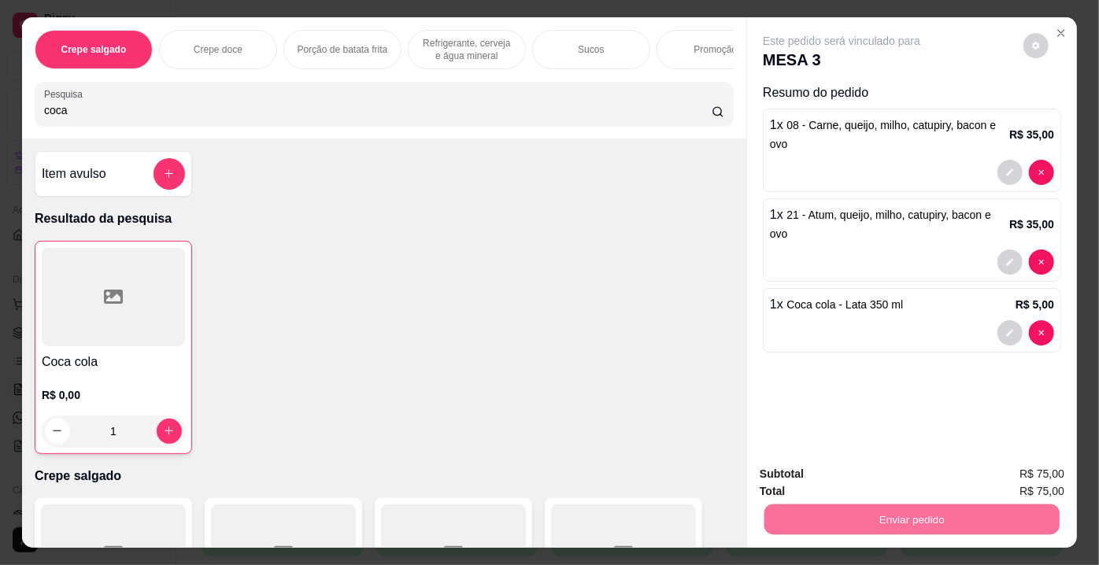
click at [811, 473] on button "Não registrar e enviar pedido" at bounding box center [860, 475] width 159 height 29
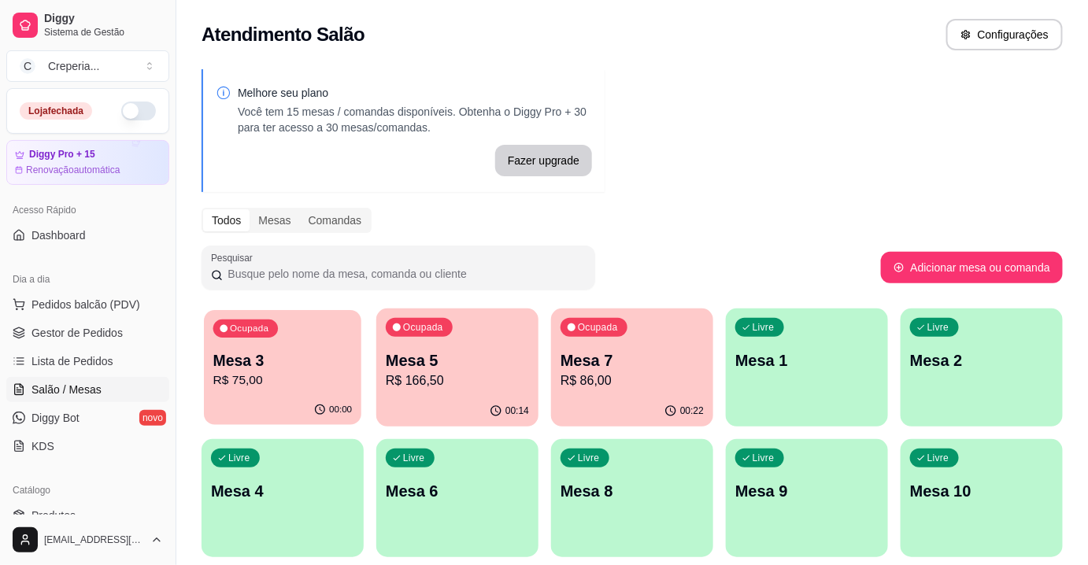
click at [291, 373] on p "R$ 75,00" at bounding box center [282, 381] width 139 height 18
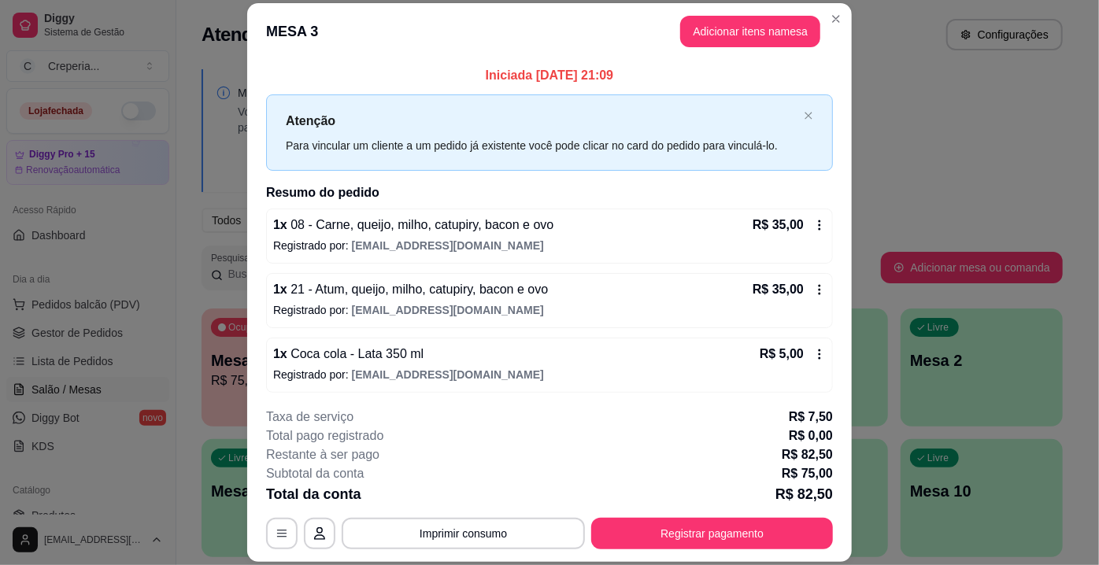
click at [726, 13] on header "MESA 3 Adicionar itens na mesa" at bounding box center [549, 31] width 605 height 57
click at [725, 31] on button "Adicionar itens na mesa" at bounding box center [750, 31] width 140 height 31
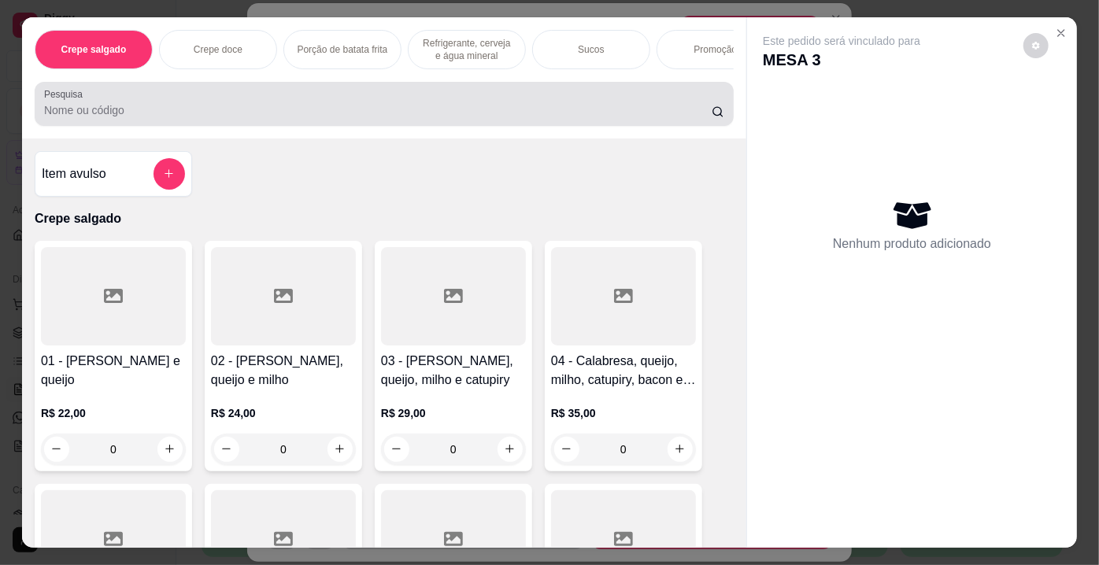
click at [409, 105] on div at bounding box center [384, 103] width 680 height 31
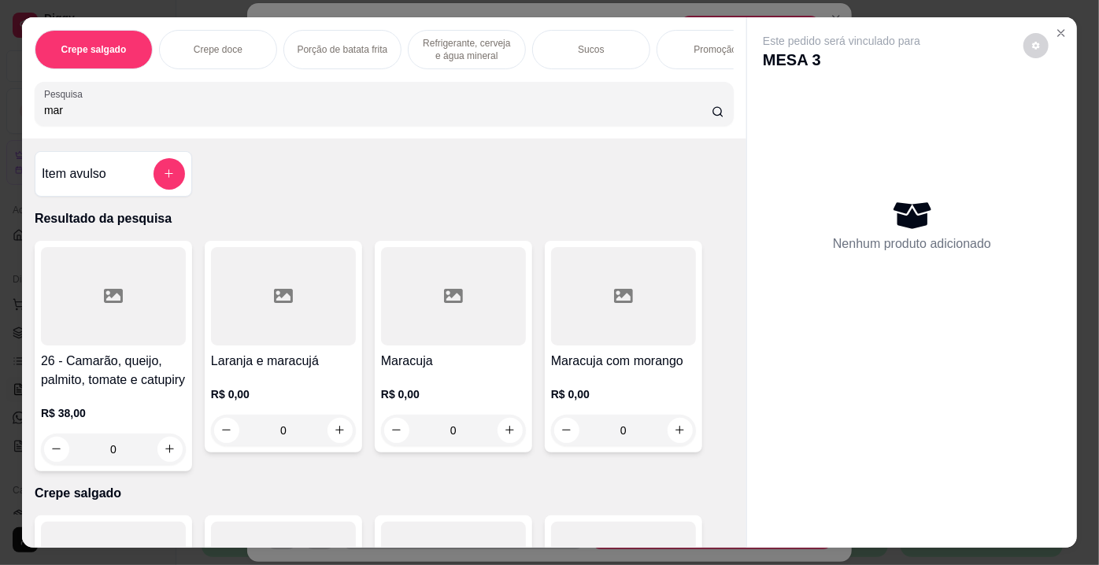
type input "mar"
click at [470, 331] on div at bounding box center [453, 296] width 145 height 98
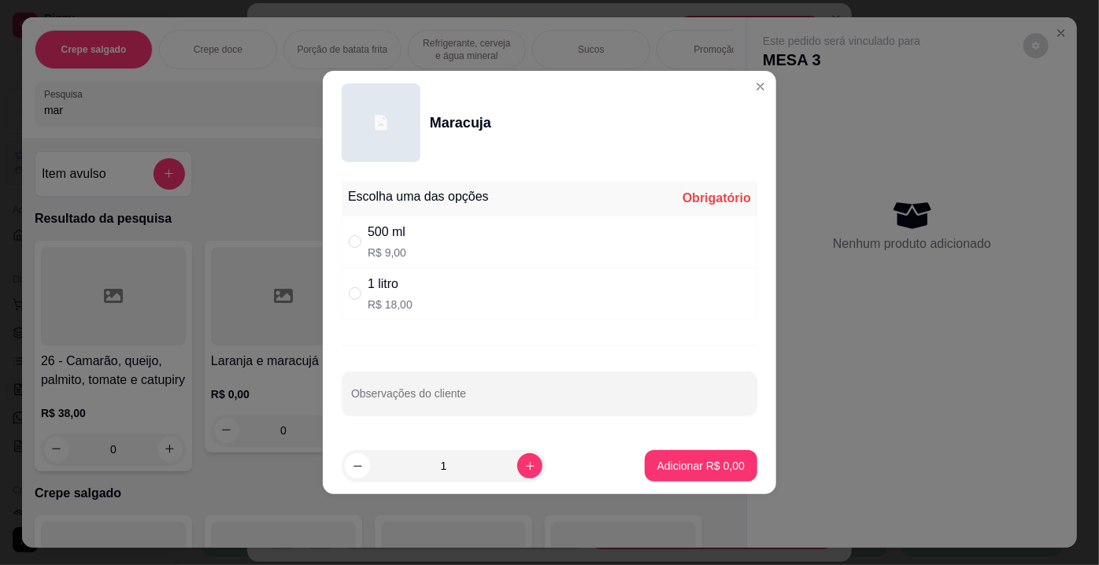
click at [405, 243] on div "500 ml R$ 9,00" at bounding box center [387, 242] width 39 height 38
radio input "true"
click at [703, 461] on p "Adicionar R$ 9,00" at bounding box center [700, 466] width 87 height 16
type input "1"
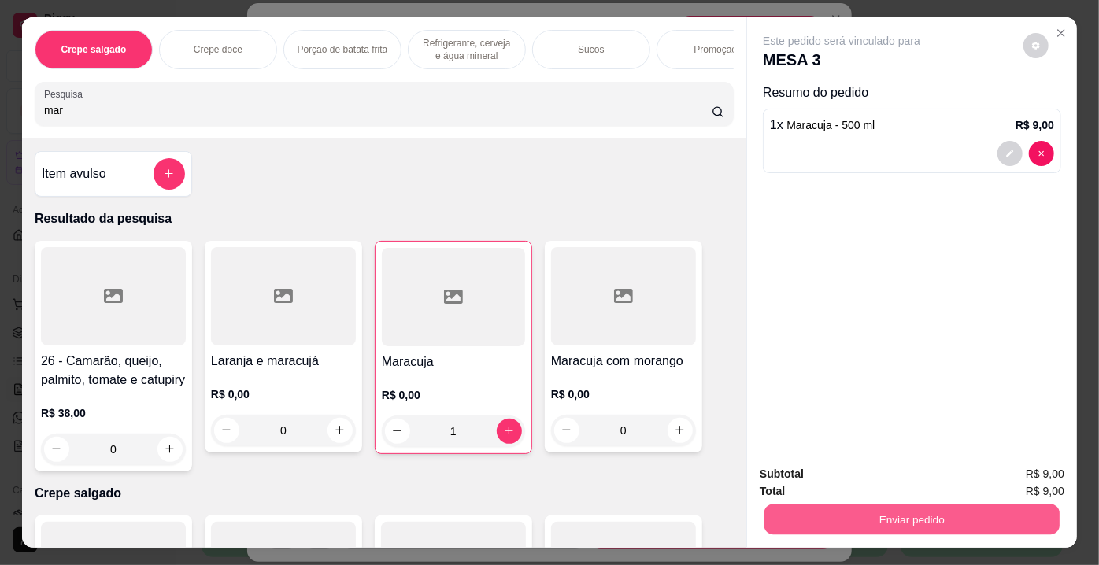
click at [833, 527] on button "Enviar pedido" at bounding box center [911, 520] width 295 height 31
click at [827, 479] on button "Não registrar e enviar pedido" at bounding box center [860, 476] width 164 height 30
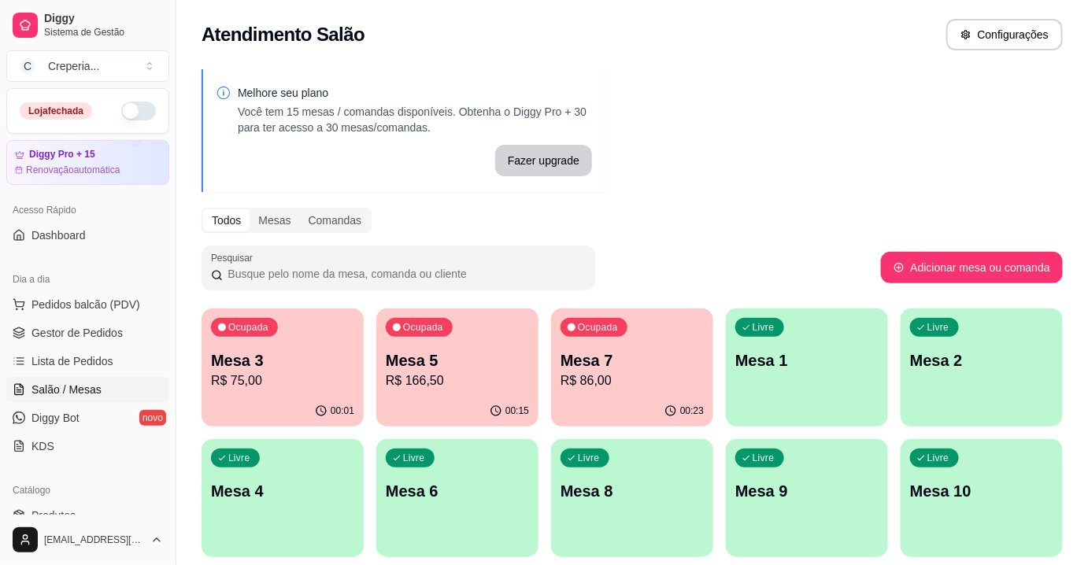
click at [413, 362] on p "Mesa 5" at bounding box center [457, 360] width 143 height 22
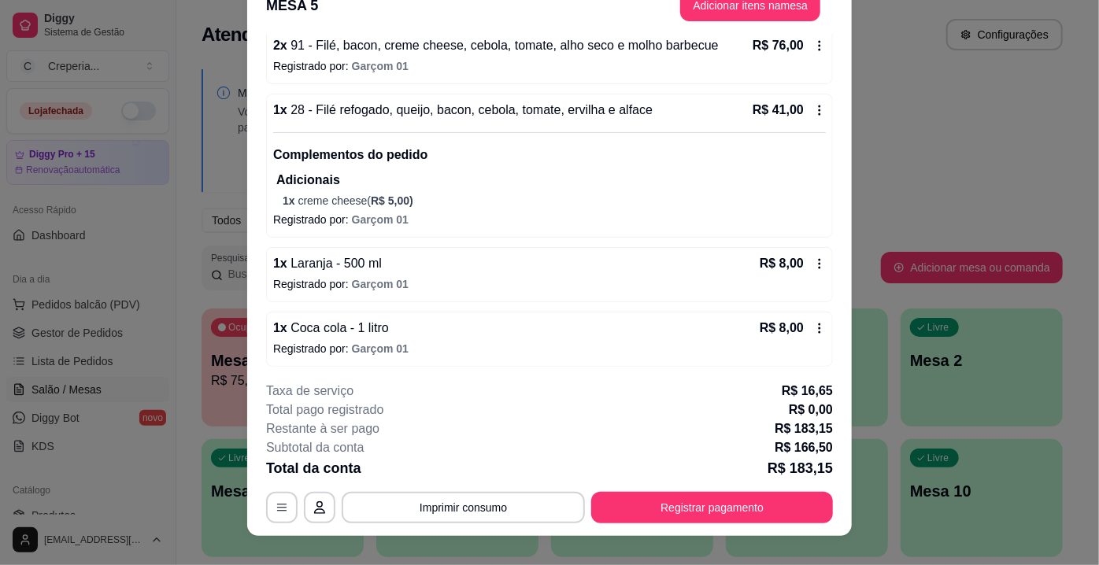
scroll to position [47, 0]
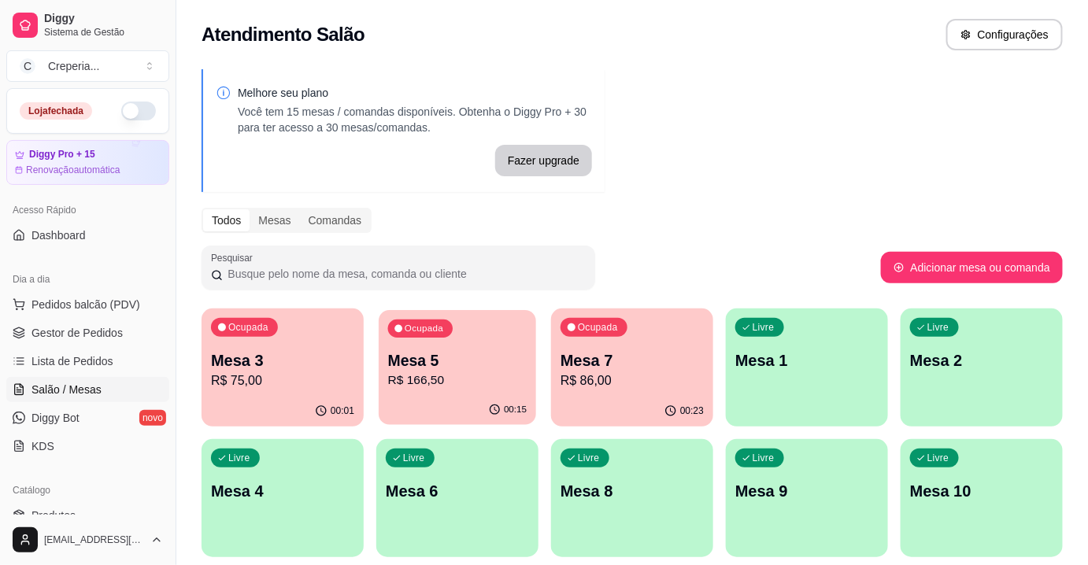
click at [407, 360] on p "Mesa 5" at bounding box center [457, 360] width 139 height 21
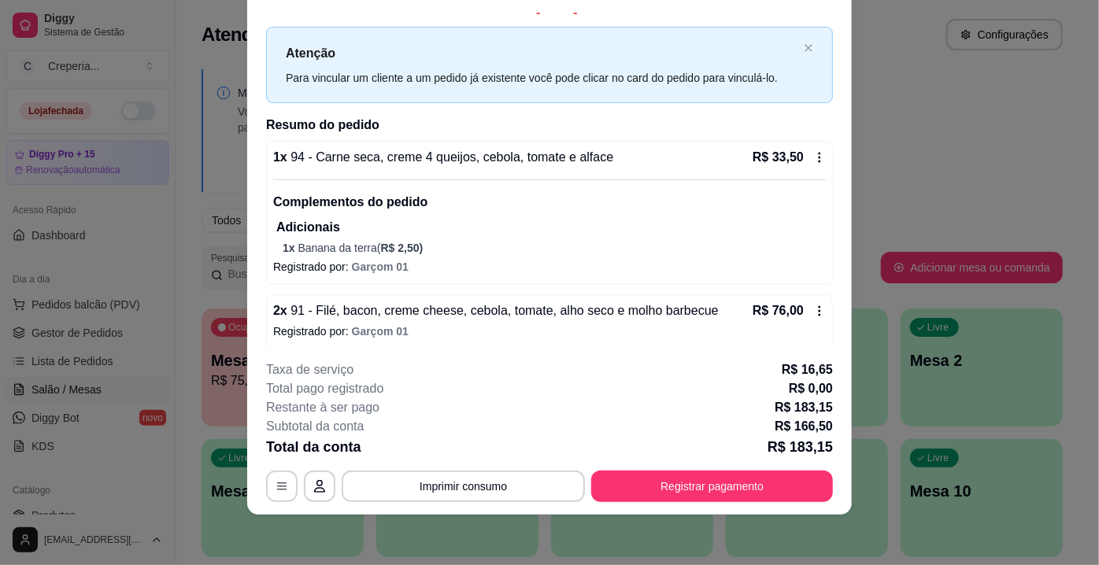
scroll to position [92, 0]
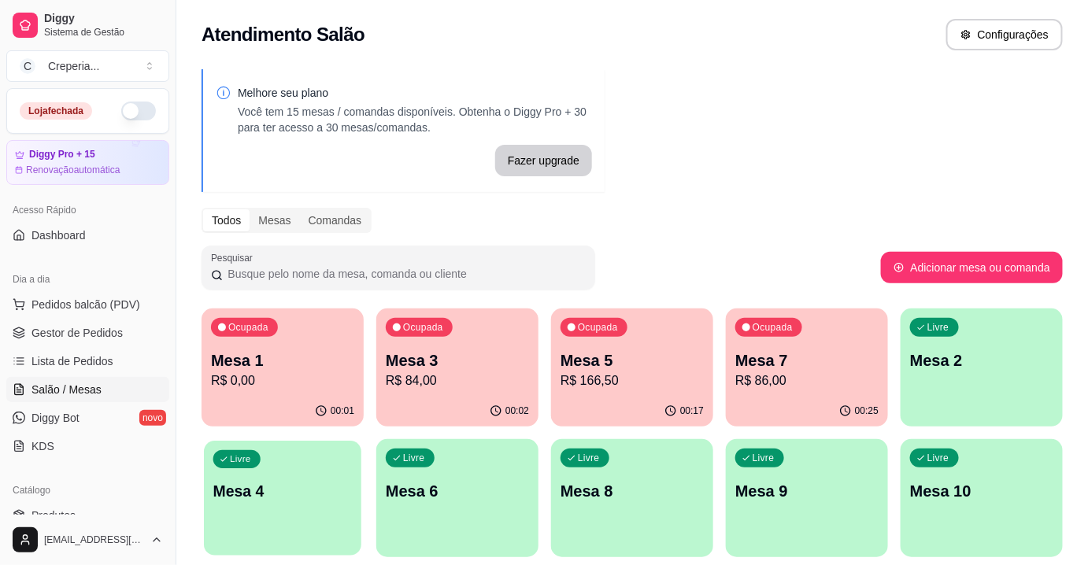
click at [292, 487] on p "Mesa 4" at bounding box center [282, 491] width 139 height 21
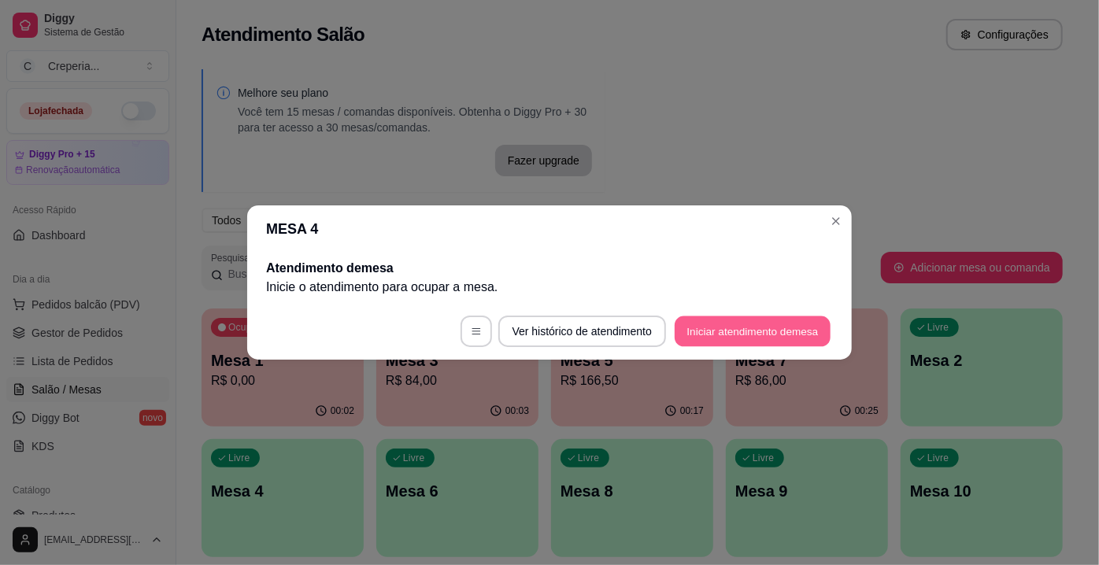
click at [690, 332] on button "Iniciar atendimento de mesa" at bounding box center [753, 331] width 156 height 31
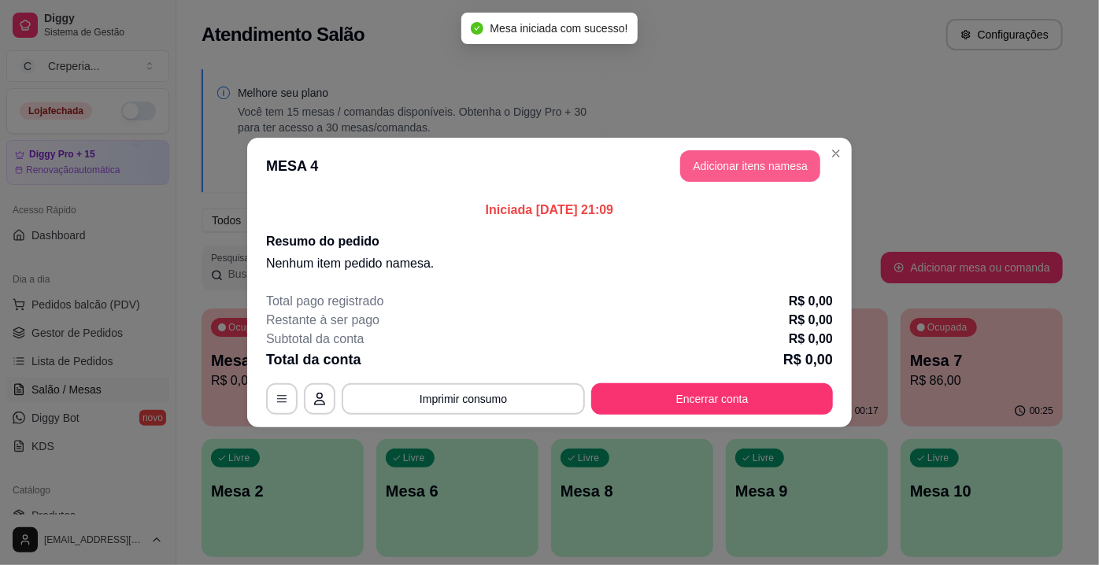
click at [738, 161] on button "Adicionar itens na mesa" at bounding box center [750, 165] width 140 height 31
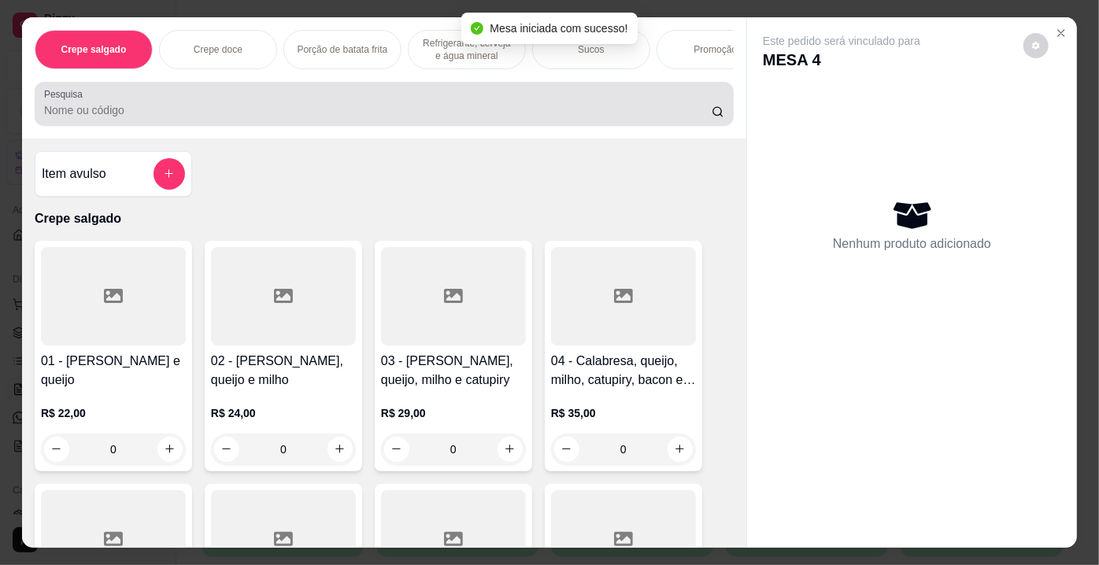
click at [420, 126] on div "Pesquisa" at bounding box center [384, 104] width 699 height 44
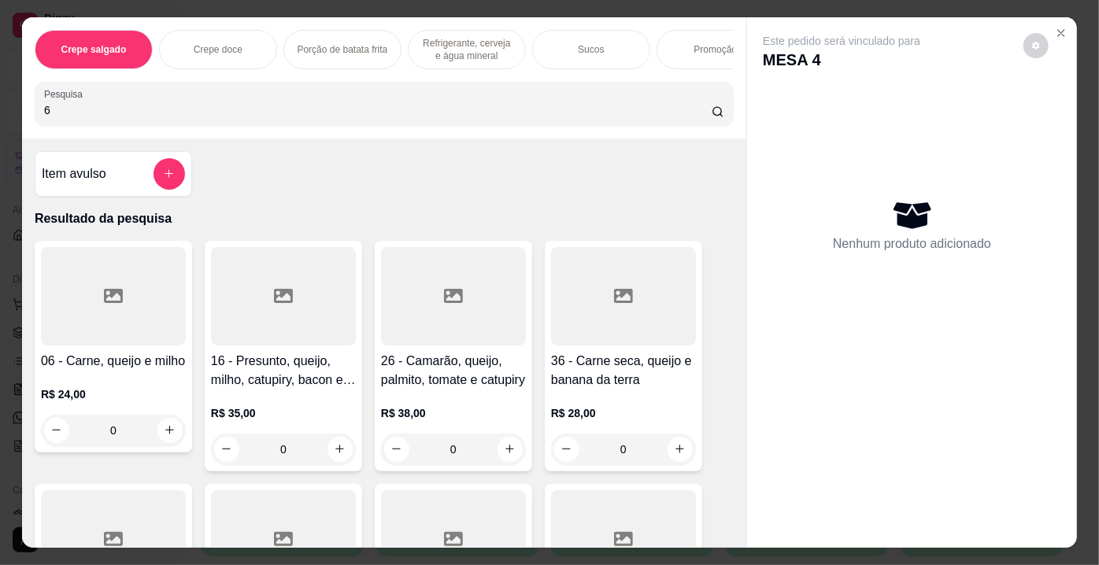
type input "6"
click at [94, 303] on div at bounding box center [113, 296] width 145 height 98
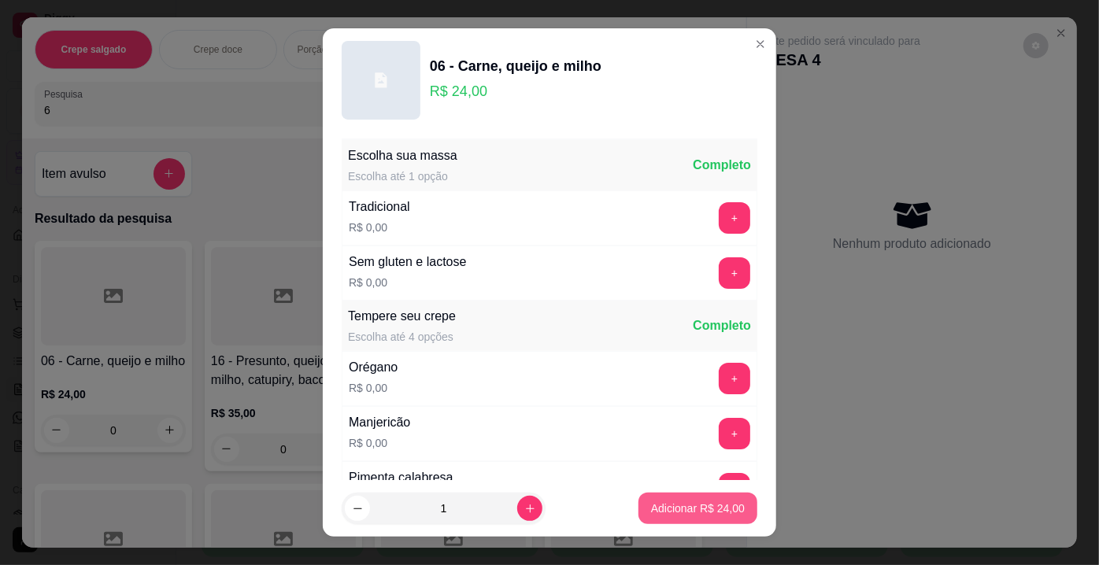
click at [684, 511] on p "Adicionar R$ 24,00" at bounding box center [698, 509] width 94 height 16
type input "1"
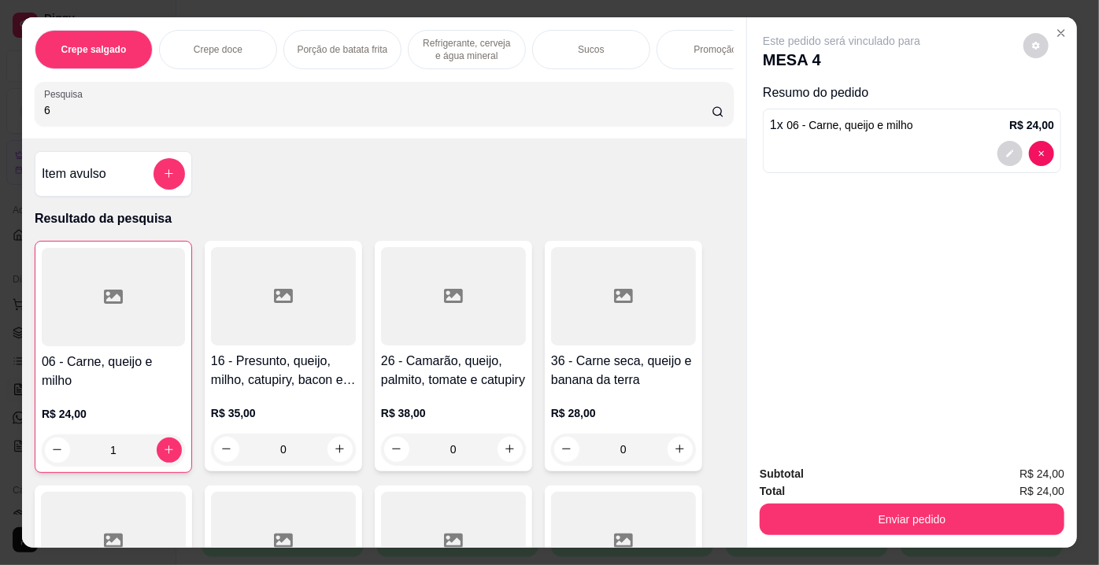
drag, startPoint x: 67, startPoint y: 118, endPoint x: 0, endPoint y: 124, distance: 67.2
click at [0, 124] on div "Crepe salgado Crepe doce Porção de batata frita Refrigerante, cerveja e água mi…" at bounding box center [549, 282] width 1099 height 565
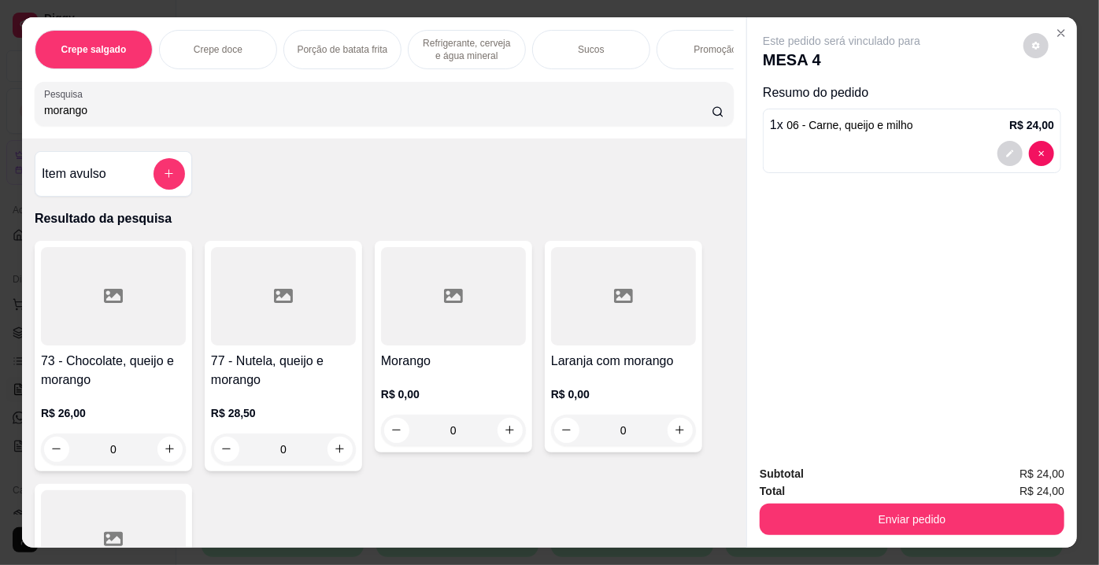
type input "morango"
click at [423, 309] on div at bounding box center [453, 296] width 145 height 98
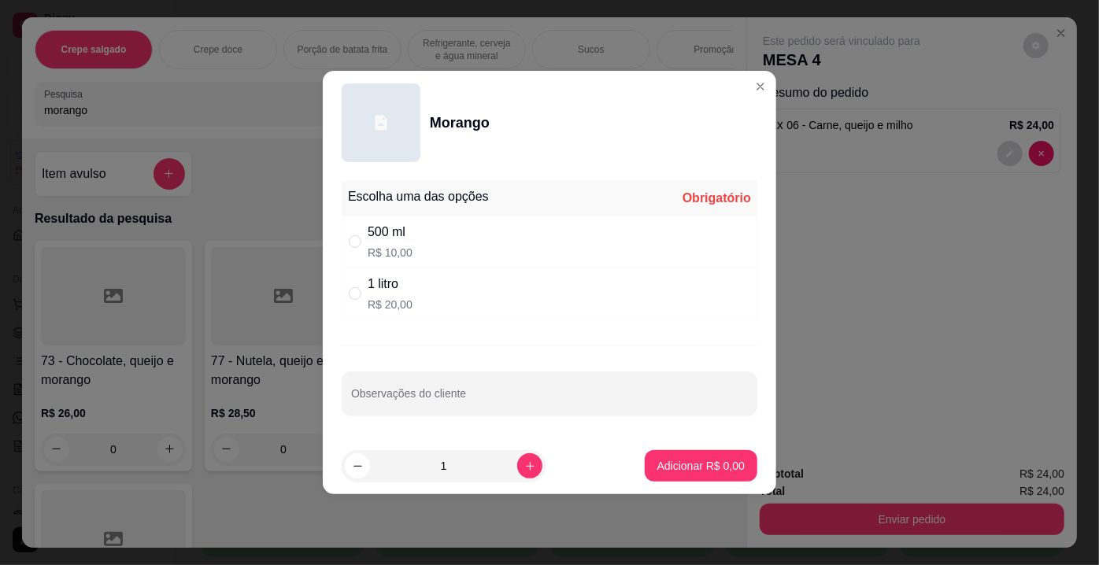
click at [412, 228] on div "500 ml R$ 10,00" at bounding box center [550, 242] width 416 height 52
radio input "true"
click at [697, 468] on p "Adicionar R$ 10,00" at bounding box center [698, 465] width 91 height 15
type input "1"
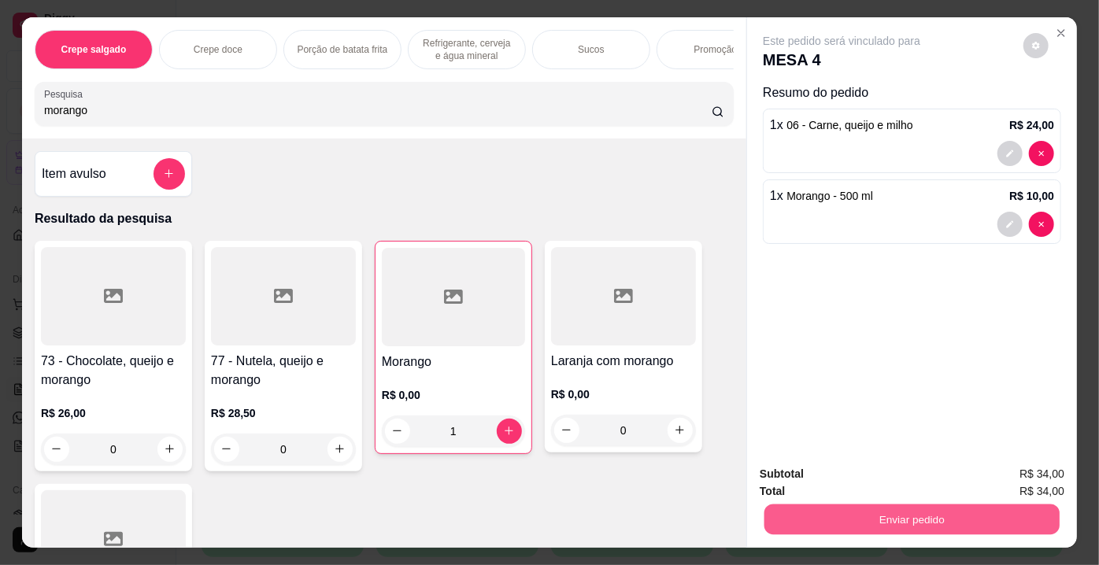
click at [860, 511] on button "Enviar pedido" at bounding box center [911, 520] width 295 height 31
click at [846, 483] on button "Não registrar e enviar pedido" at bounding box center [860, 476] width 164 height 30
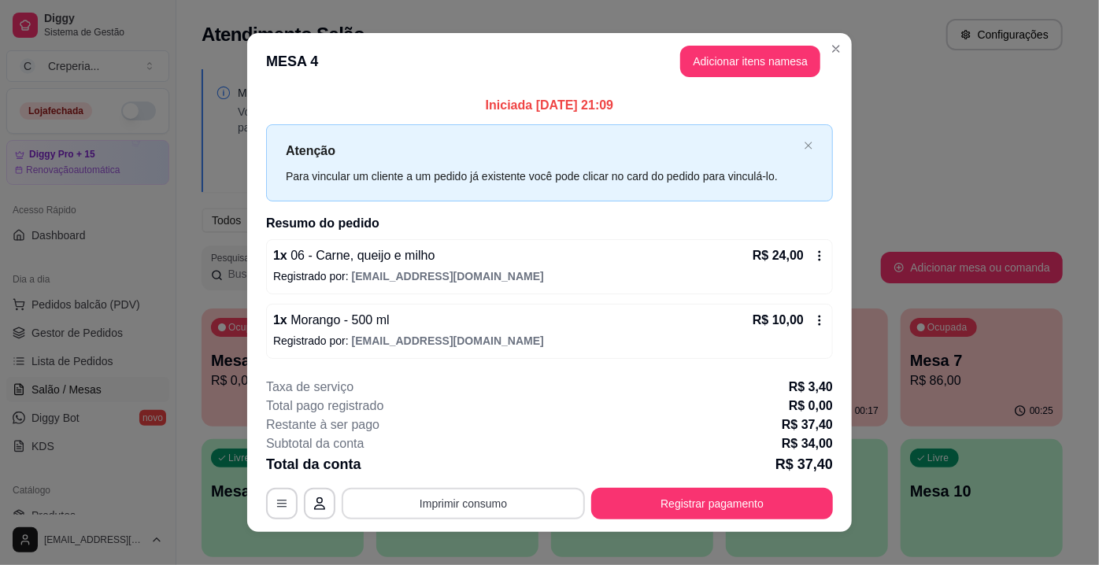
click at [427, 508] on button "Imprimir consumo" at bounding box center [463, 503] width 243 height 31
click at [460, 469] on button "IMPRESSORA" at bounding box center [463, 466] width 114 height 25
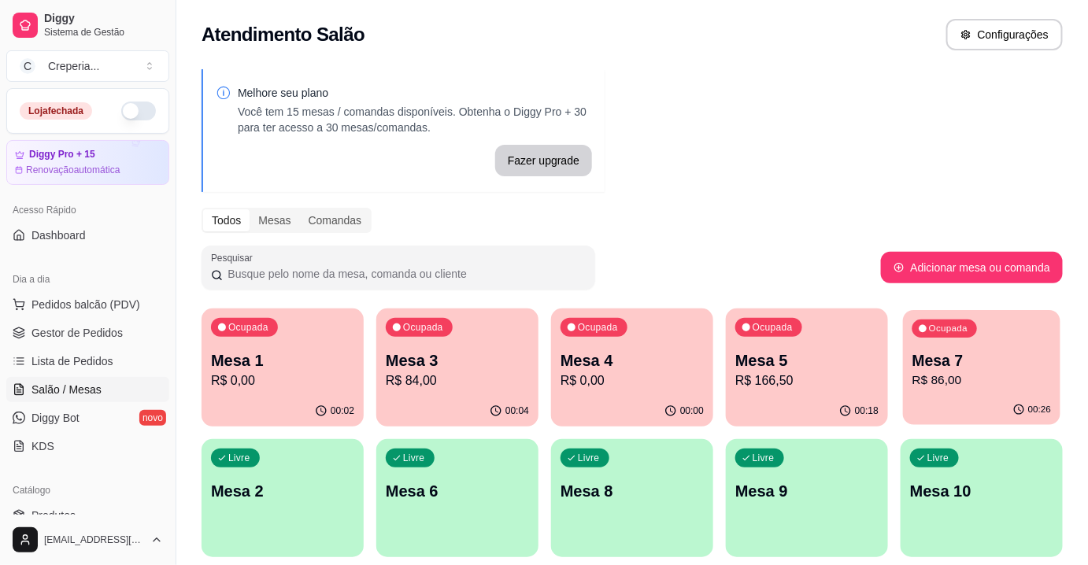
click at [987, 360] on p "Mesa 7" at bounding box center [981, 360] width 139 height 21
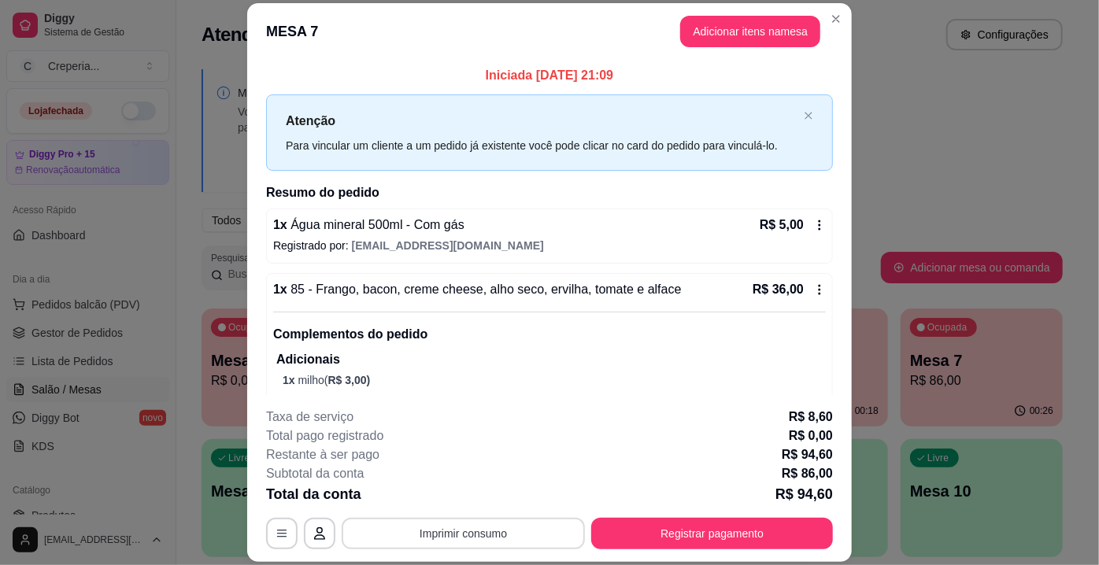
click at [451, 537] on button "Imprimir consumo" at bounding box center [463, 533] width 243 height 31
click at [458, 497] on button "IMPRESSORA" at bounding box center [463, 498] width 114 height 25
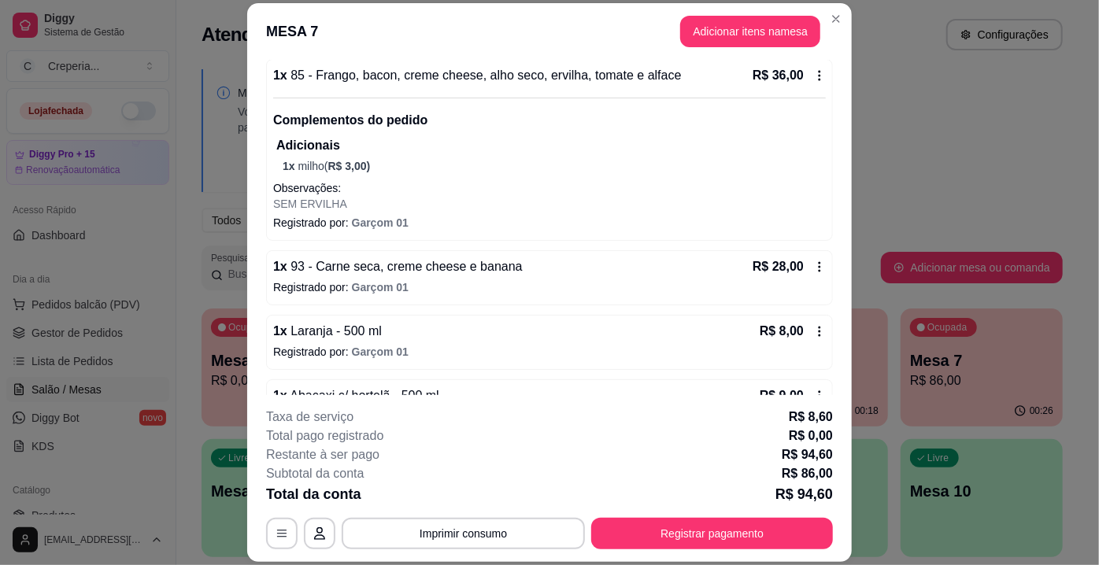
scroll to position [256, 0]
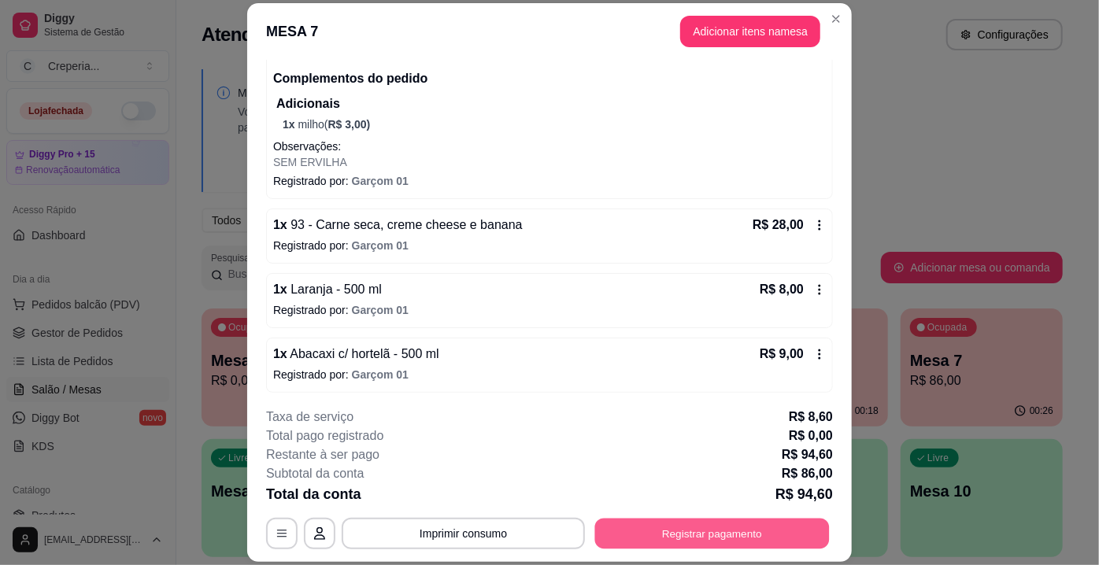
click at [705, 541] on button "Registrar pagamento" at bounding box center [712, 534] width 235 height 31
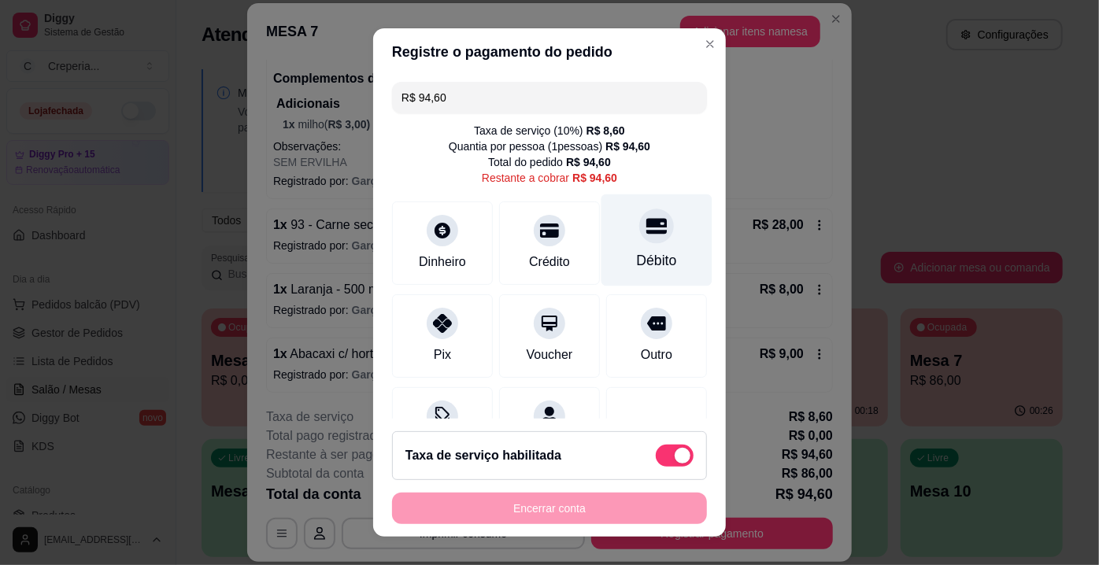
click at [621, 244] on div "Débito" at bounding box center [656, 240] width 111 height 92
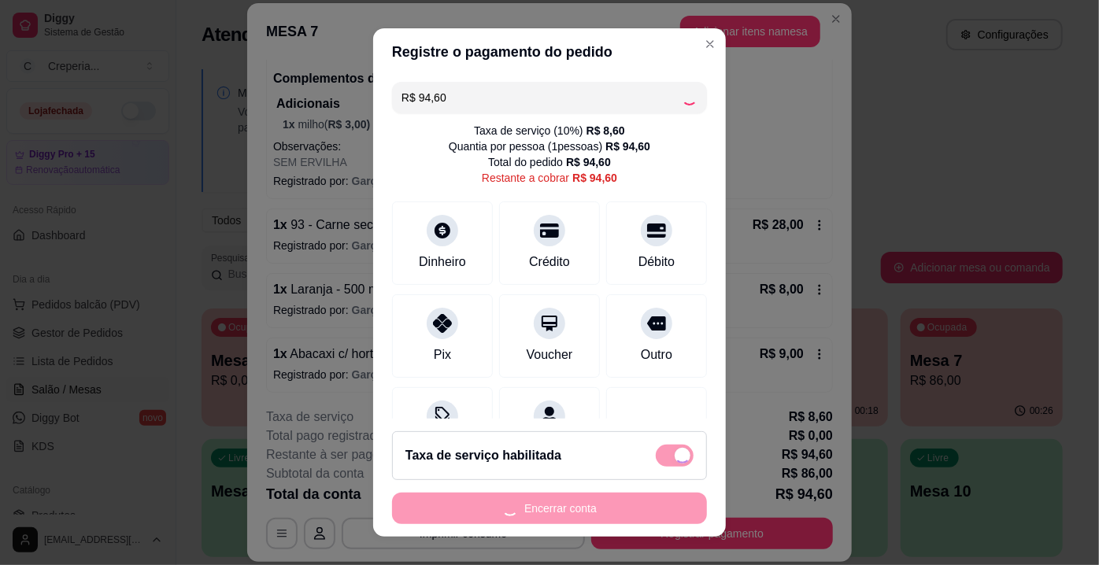
type input "R$ 0,00"
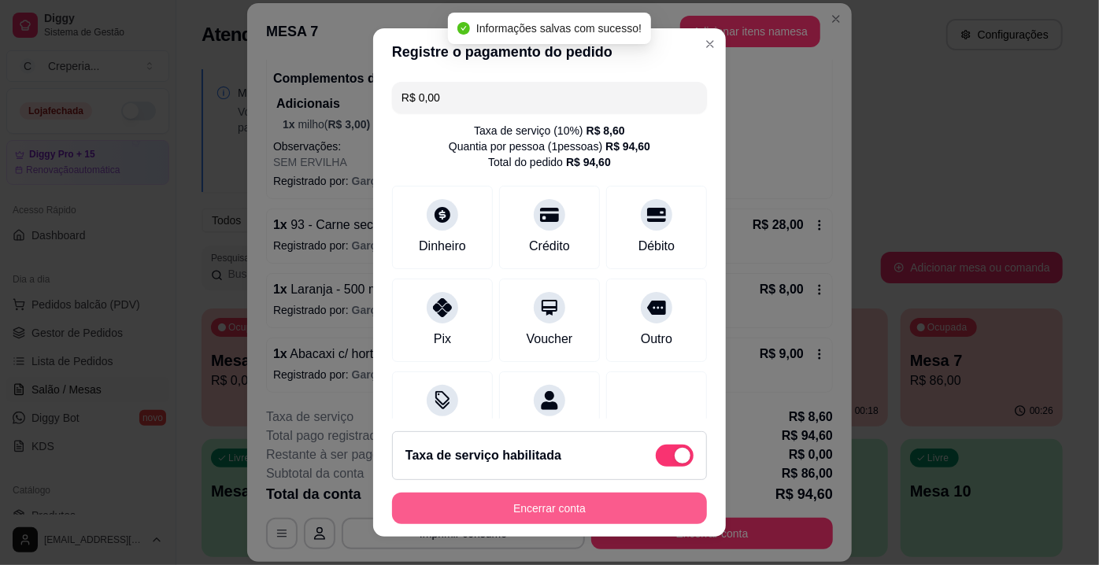
click at [580, 505] on button "Encerrar conta" at bounding box center [549, 508] width 315 height 31
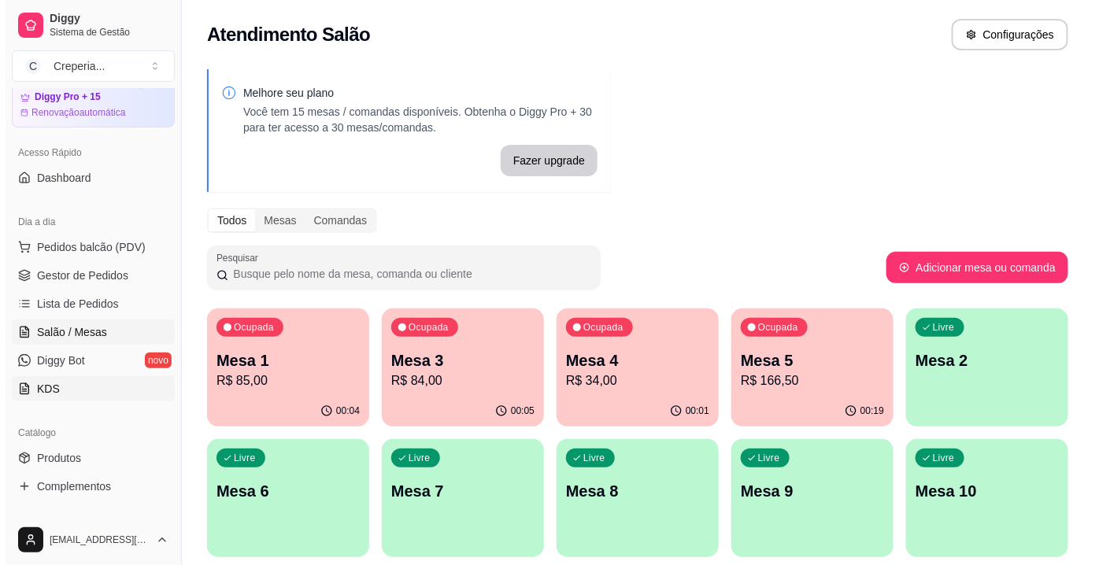
scroll to position [142, 0]
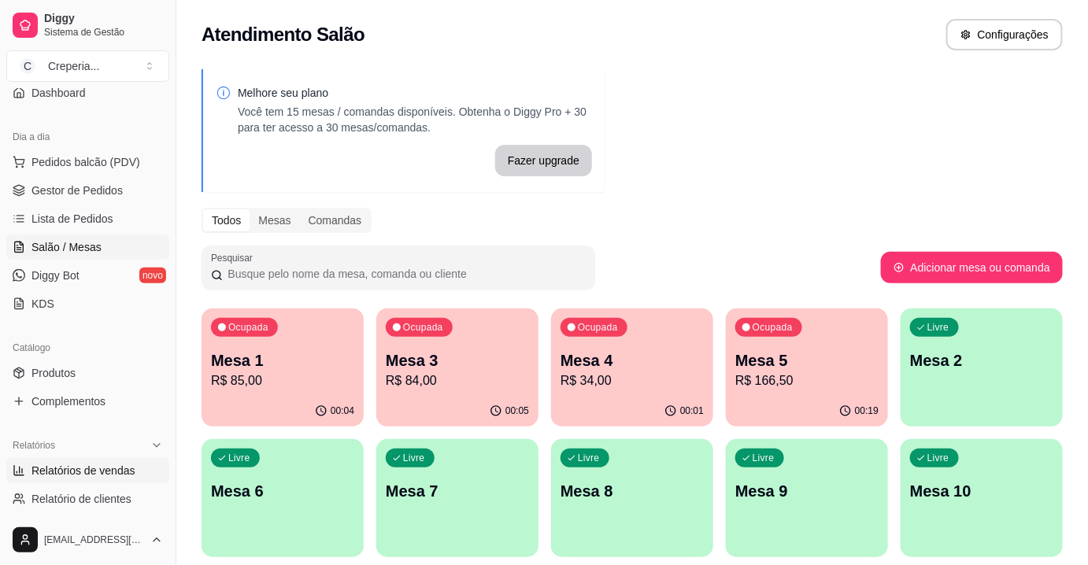
click at [79, 468] on span "Relatórios de vendas" at bounding box center [83, 471] width 104 height 16
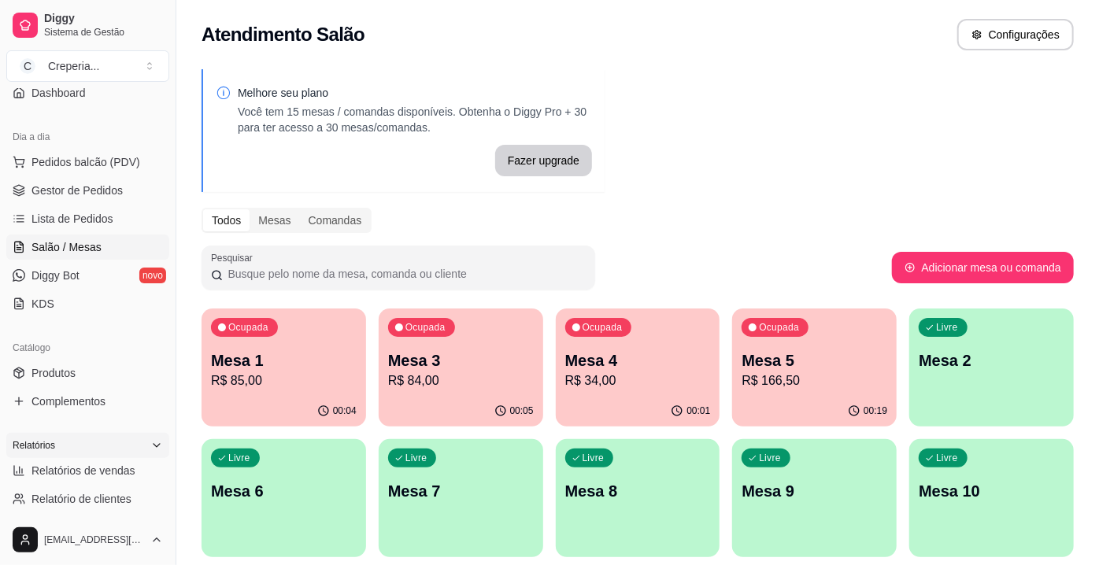
select select "ALL"
select select "0"
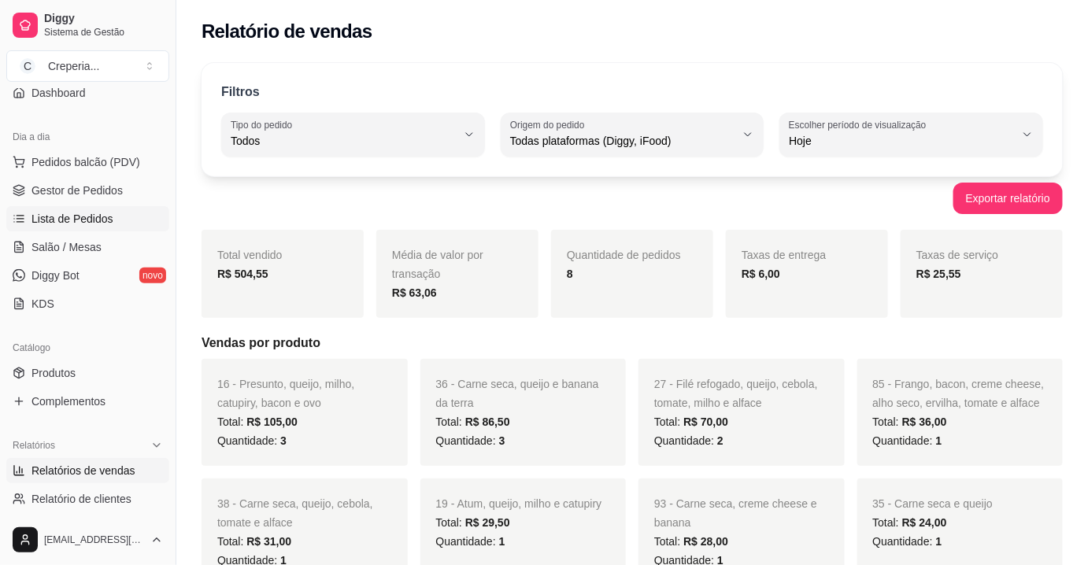
click at [93, 229] on link "Lista de Pedidos" at bounding box center [87, 218] width 163 height 25
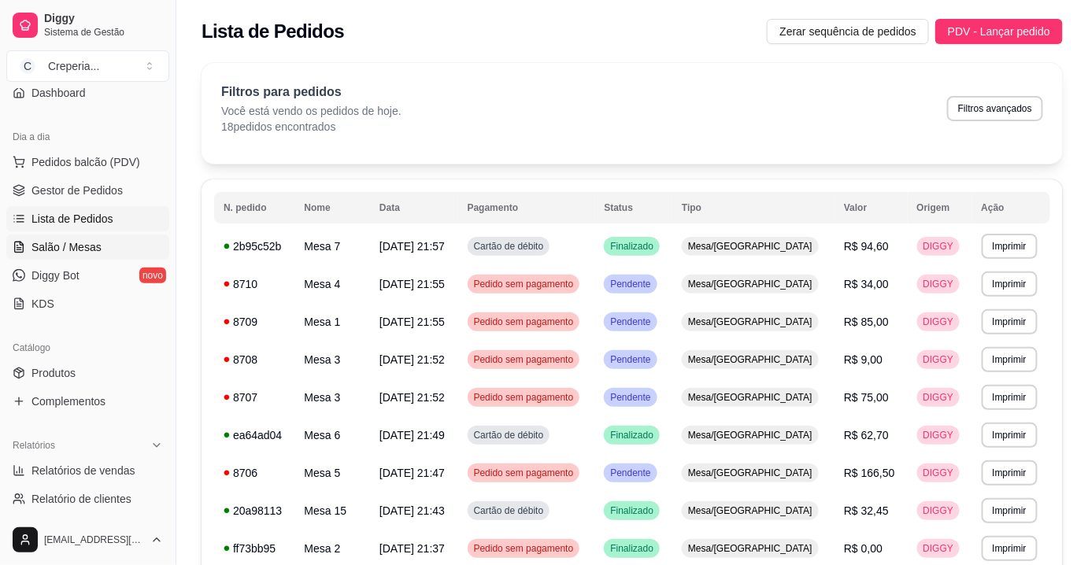
click at [94, 236] on link "Salão / Mesas" at bounding box center [87, 247] width 163 height 25
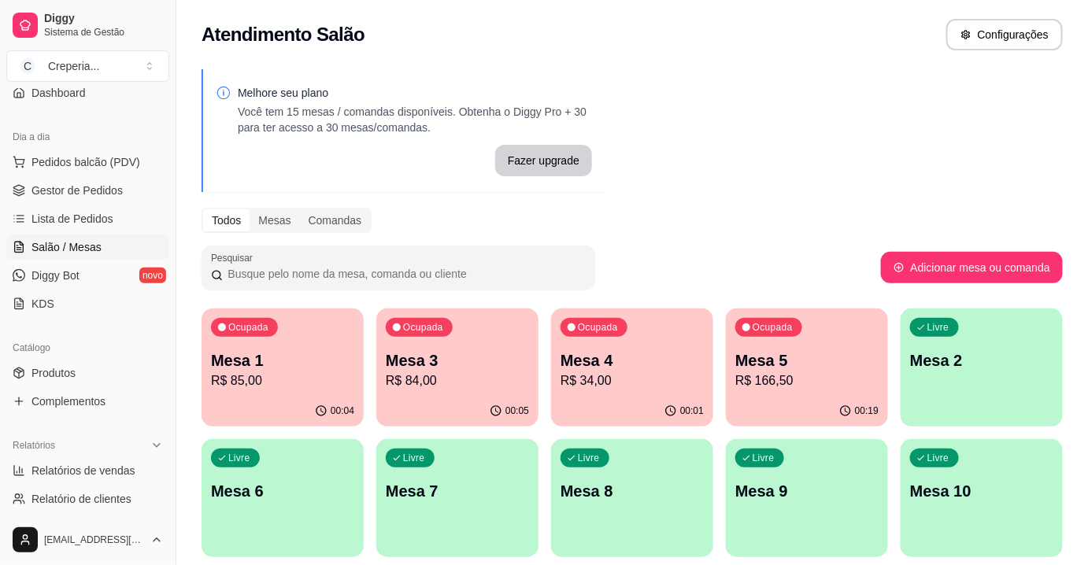
click at [765, 327] on p "Ocupada" at bounding box center [772, 327] width 40 height 13
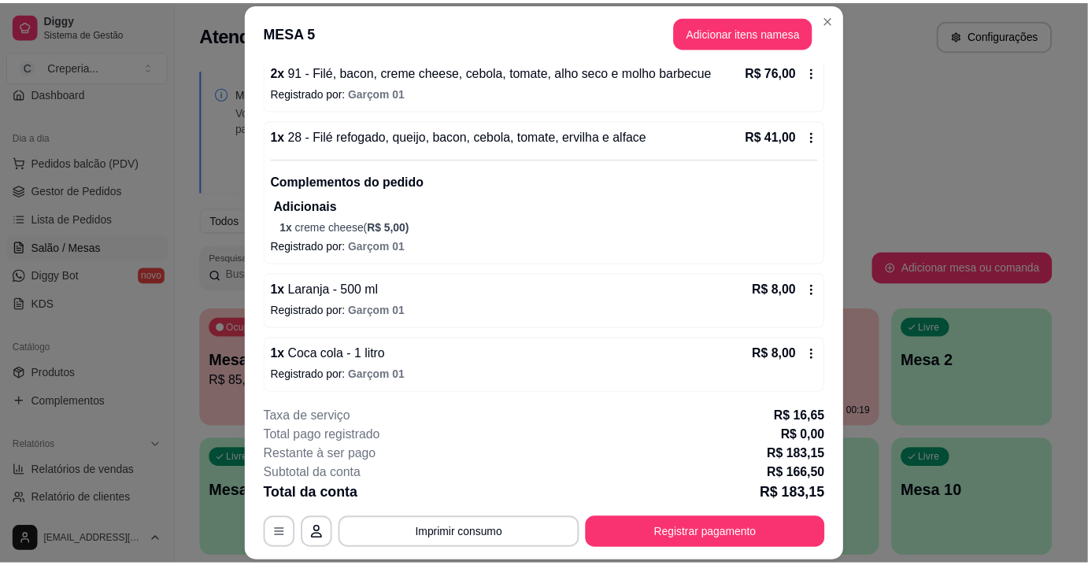
scroll to position [47, 0]
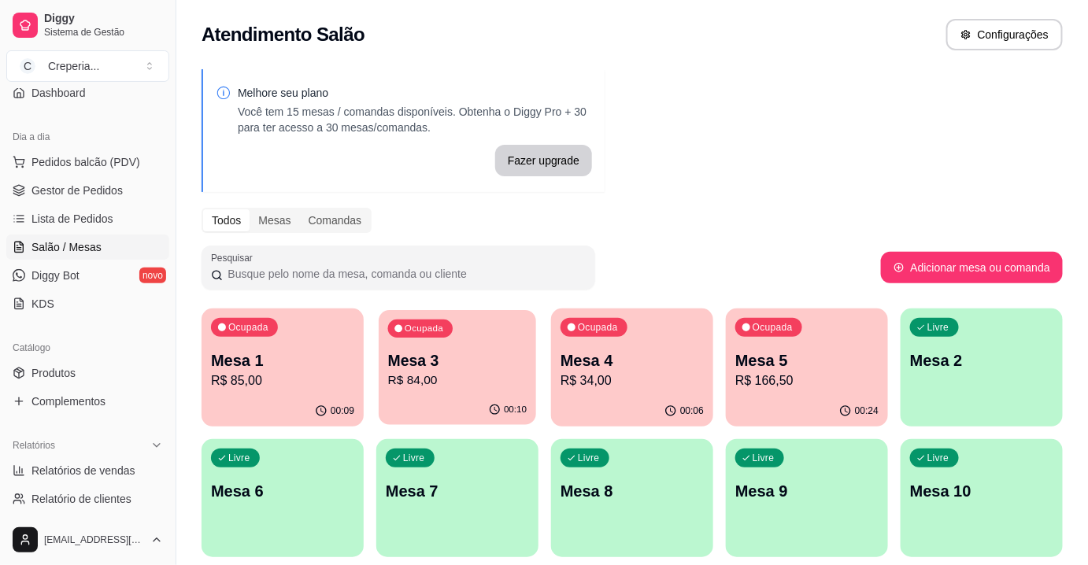
click at [450, 387] on p "R$ 84,00" at bounding box center [457, 381] width 139 height 18
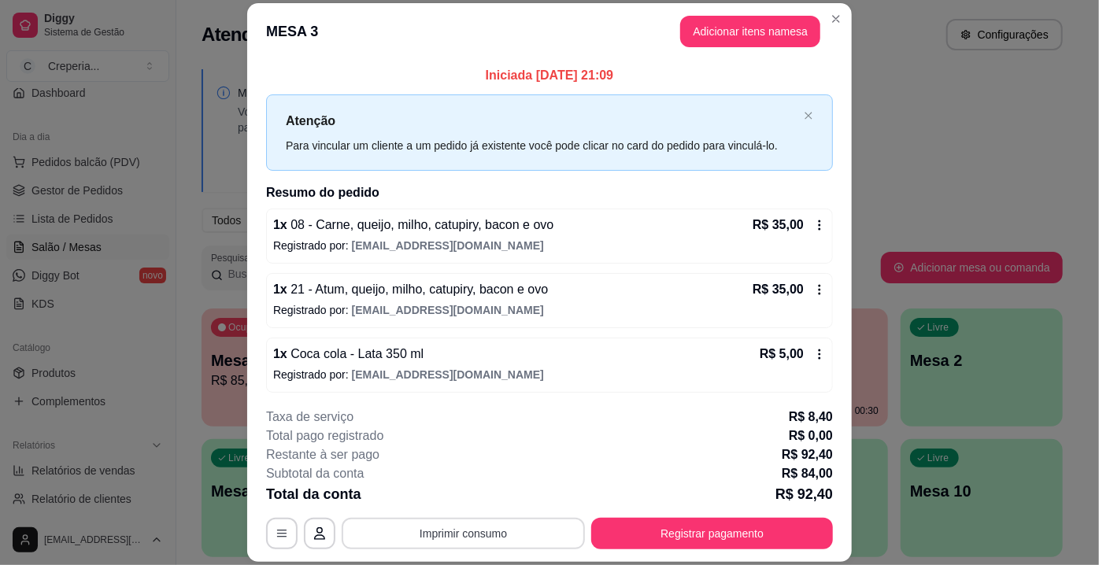
click at [449, 528] on button "Imprimir consumo" at bounding box center [463, 533] width 243 height 31
click at [460, 498] on button "IMPRESSORA" at bounding box center [463, 498] width 114 height 25
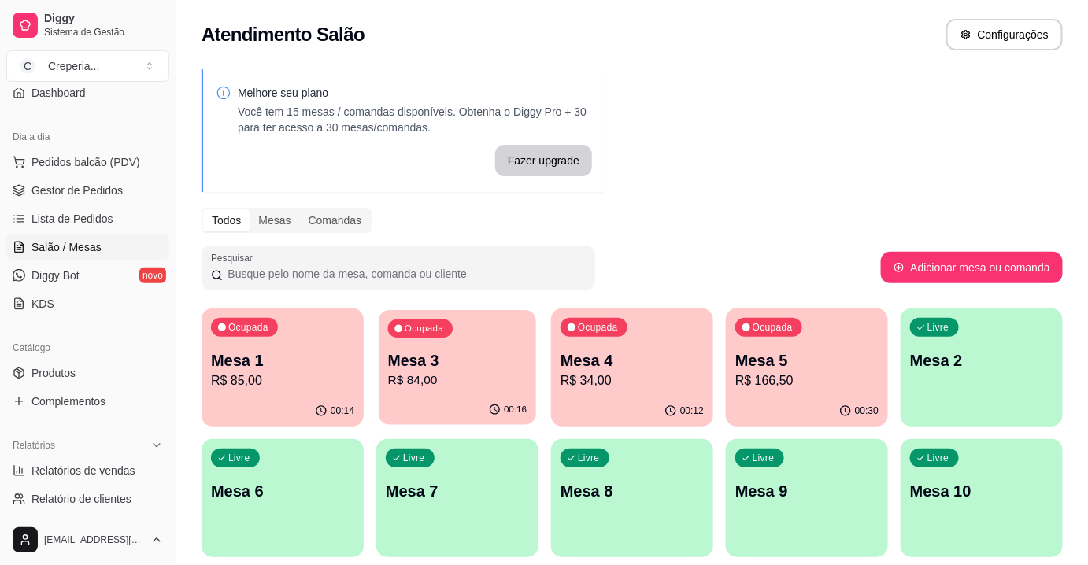
click at [468, 383] on p "R$ 84,00" at bounding box center [457, 381] width 139 height 18
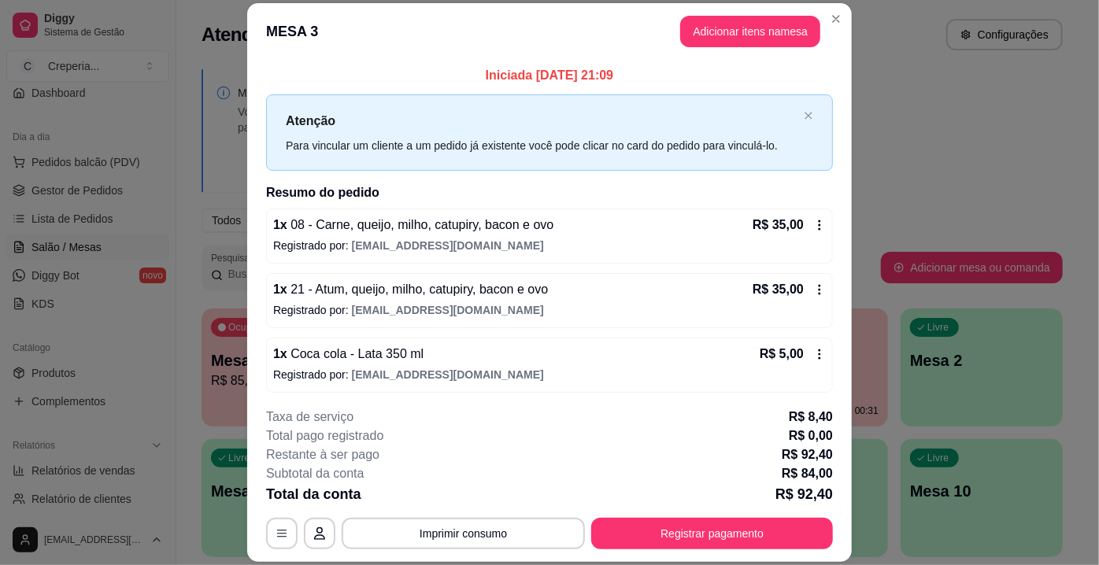
click at [656, 517] on div "**********" at bounding box center [549, 479] width 567 height 142
click at [659, 536] on button "Registrar pagamento" at bounding box center [712, 533] width 242 height 31
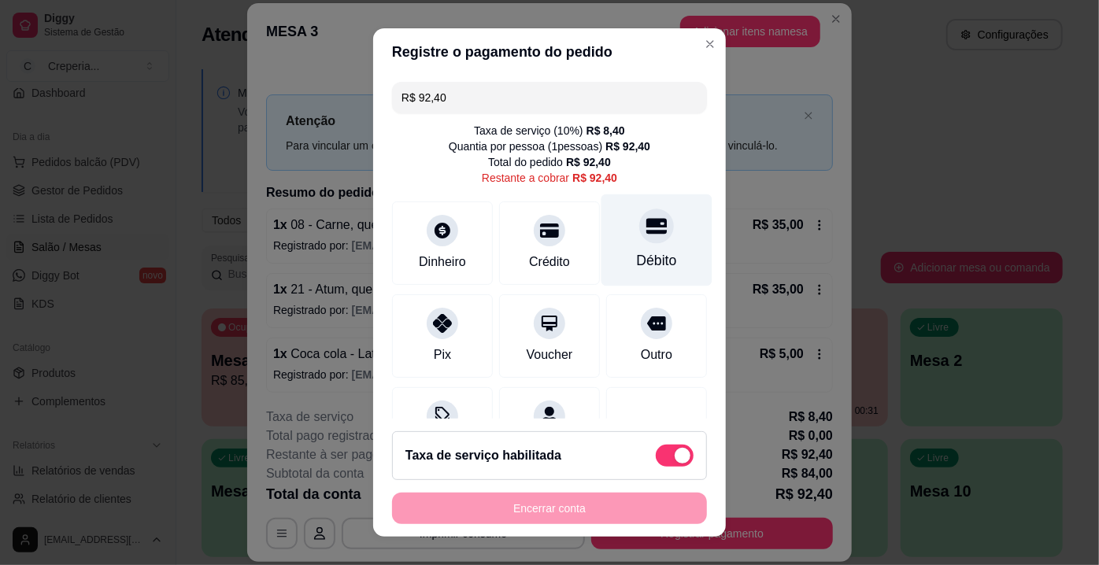
click at [641, 252] on div "Débito" at bounding box center [657, 260] width 40 height 20
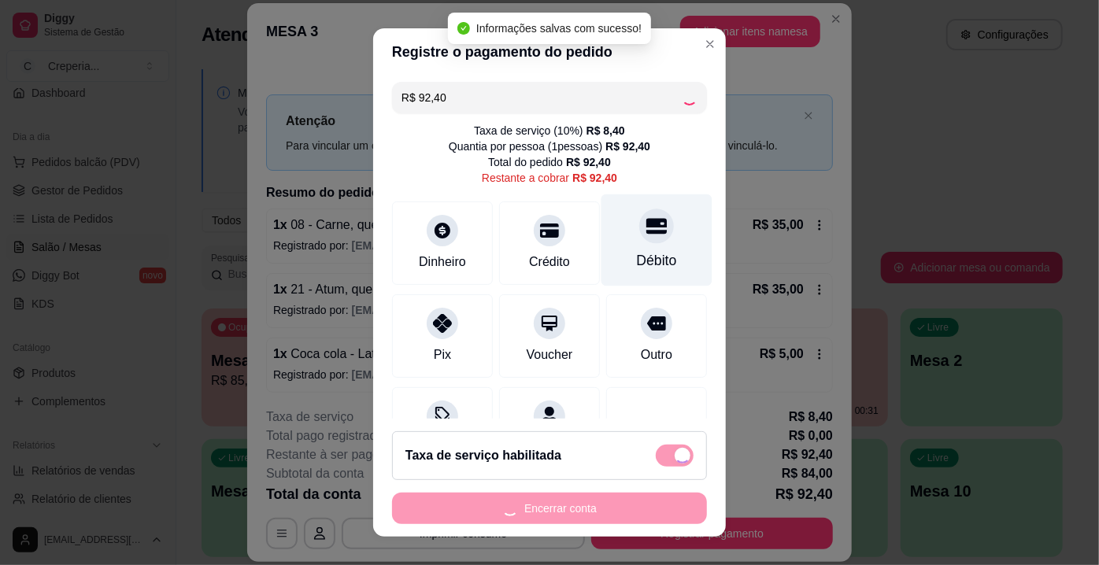
type input "R$ 0,00"
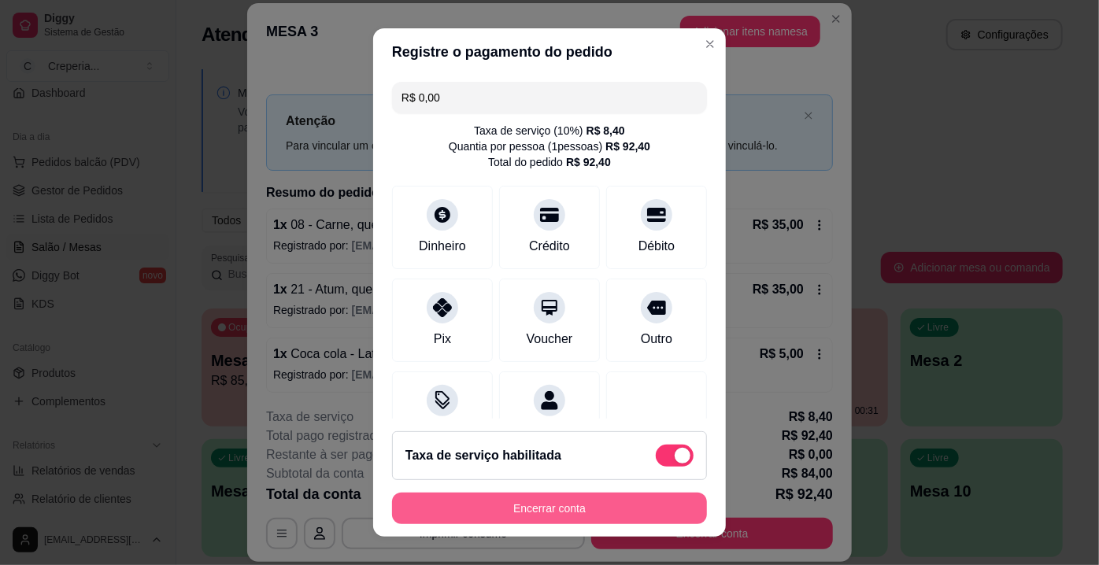
click at [542, 514] on button "Encerrar conta" at bounding box center [549, 508] width 315 height 31
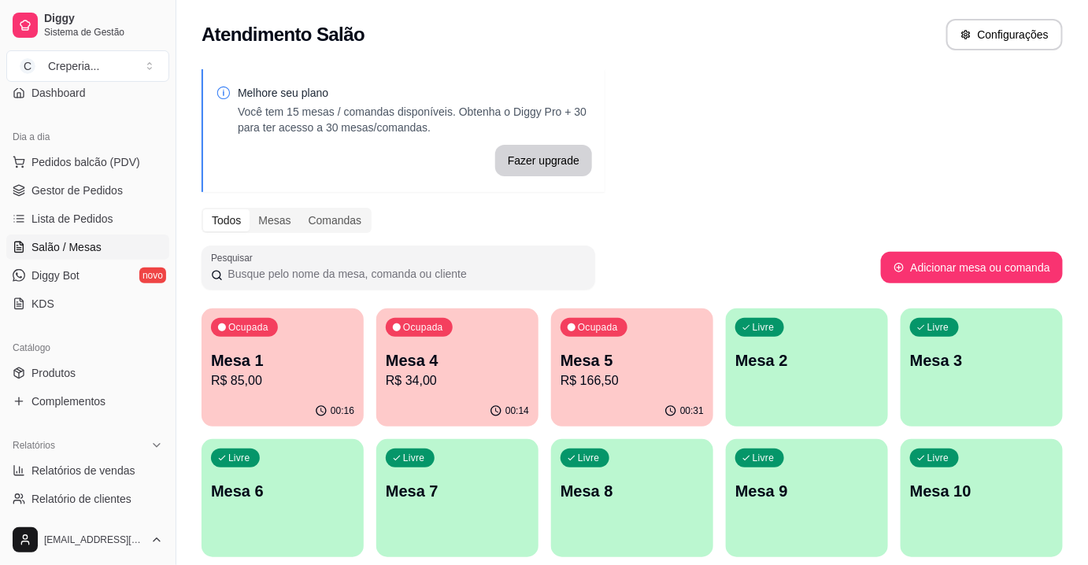
click at [675, 347] on div "Ocupada Mesa 5 R$ 166,50" at bounding box center [632, 352] width 162 height 87
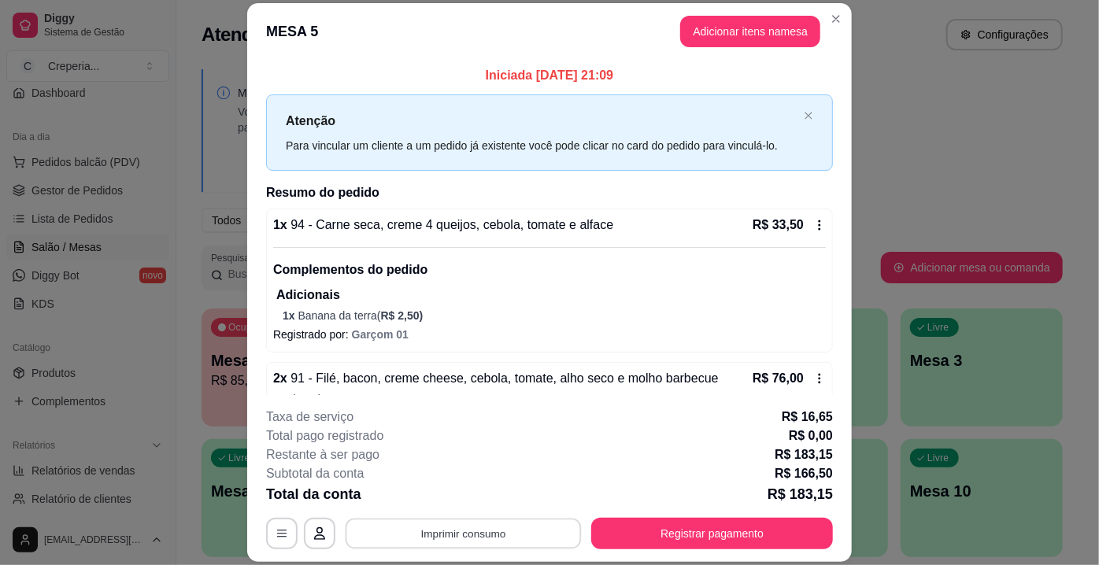
click at [394, 535] on button "Imprimir consumo" at bounding box center [464, 534] width 236 height 31
click at [426, 482] on div "Escolha a impressora IMPRESSORA" at bounding box center [463, 487] width 130 height 54
click at [426, 488] on button "IMPRESSORA" at bounding box center [463, 498] width 114 height 25
click at [283, 533] on button "button" at bounding box center [282, 534] width 31 height 31
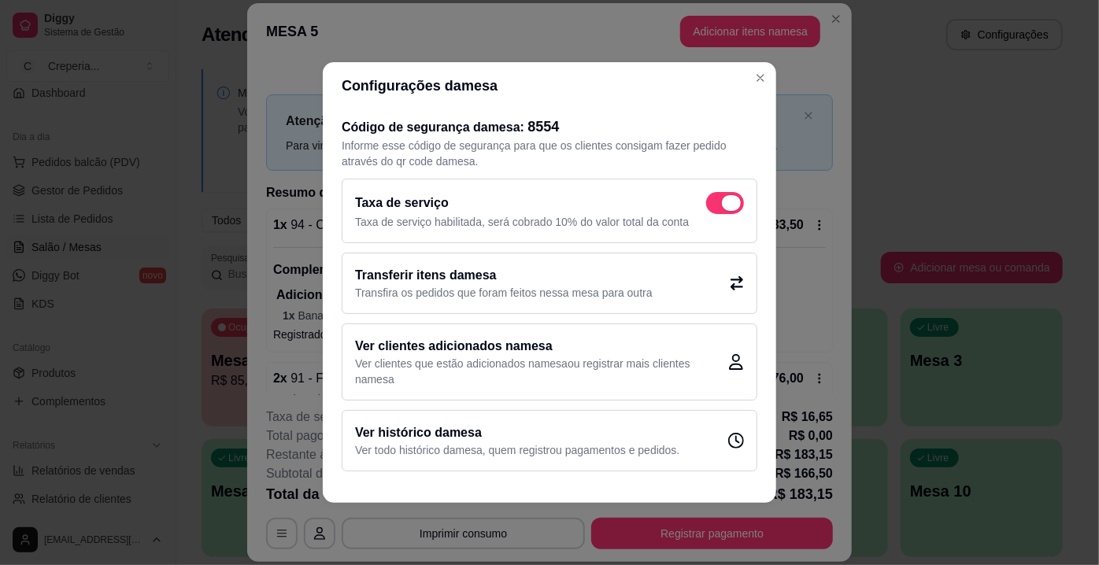
click at [734, 198] on span at bounding box center [731, 203] width 19 height 16
click at [716, 206] on input "checkbox" at bounding box center [710, 211] width 10 height 10
checkbox input "false"
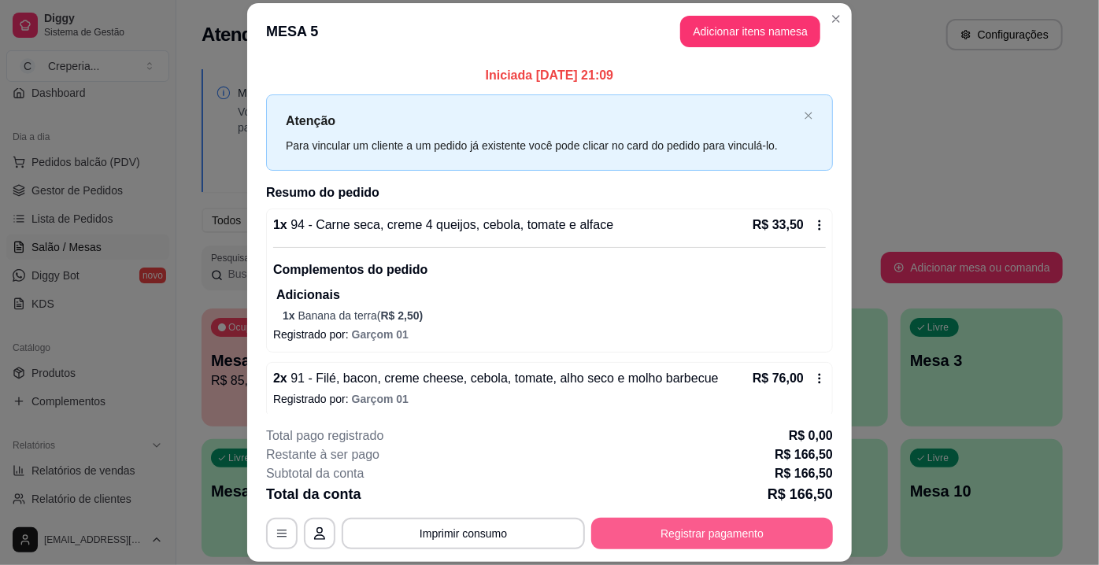
click at [701, 534] on button "Registrar pagamento" at bounding box center [712, 533] width 242 height 31
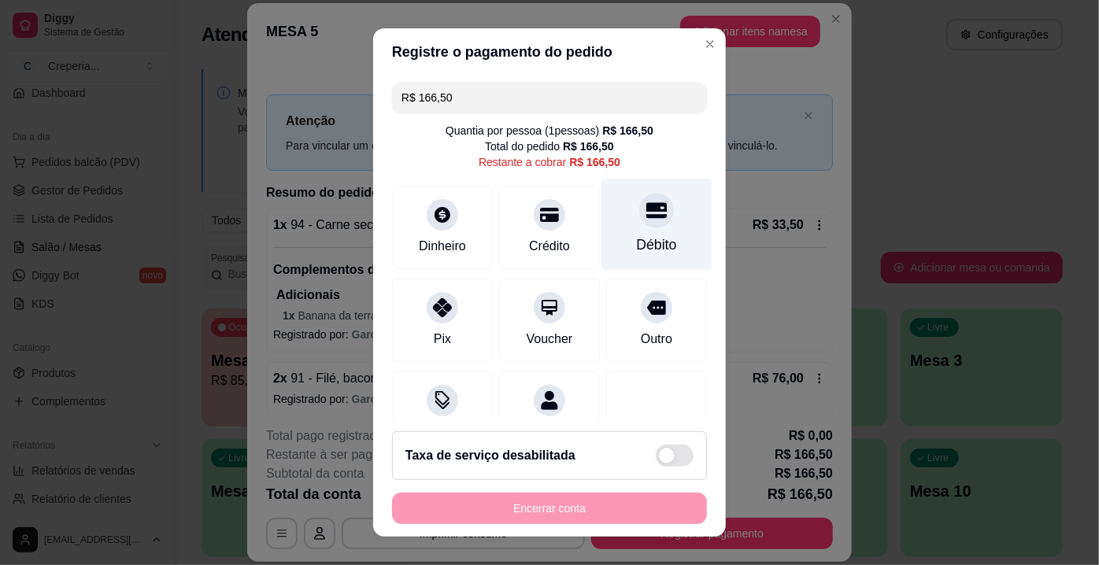
click at [637, 240] on div "Débito" at bounding box center [657, 245] width 40 height 20
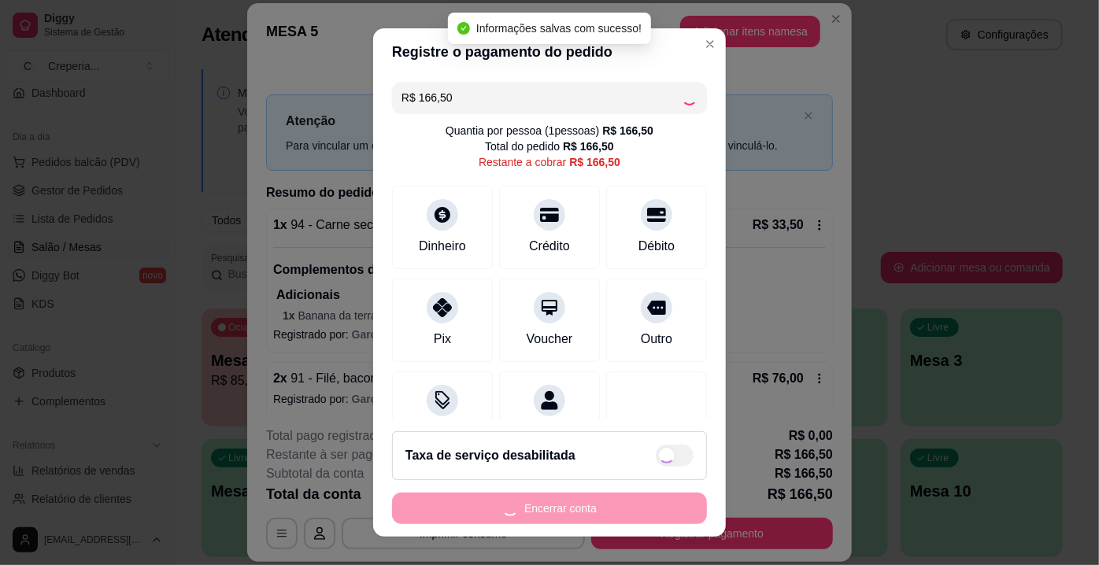
type input "R$ 0,00"
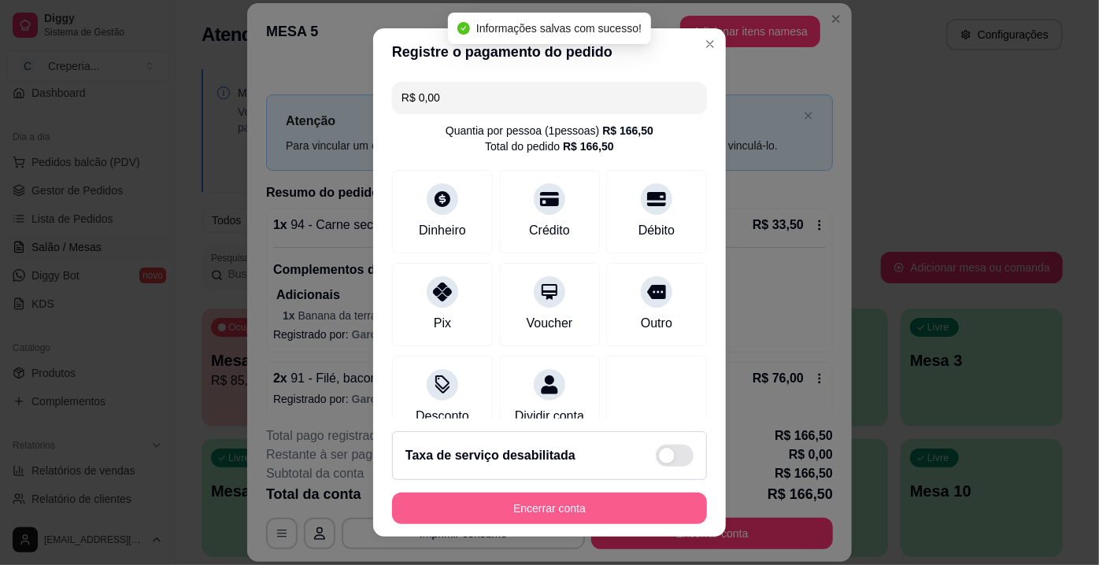
click at [564, 516] on button "Encerrar conta" at bounding box center [549, 508] width 315 height 31
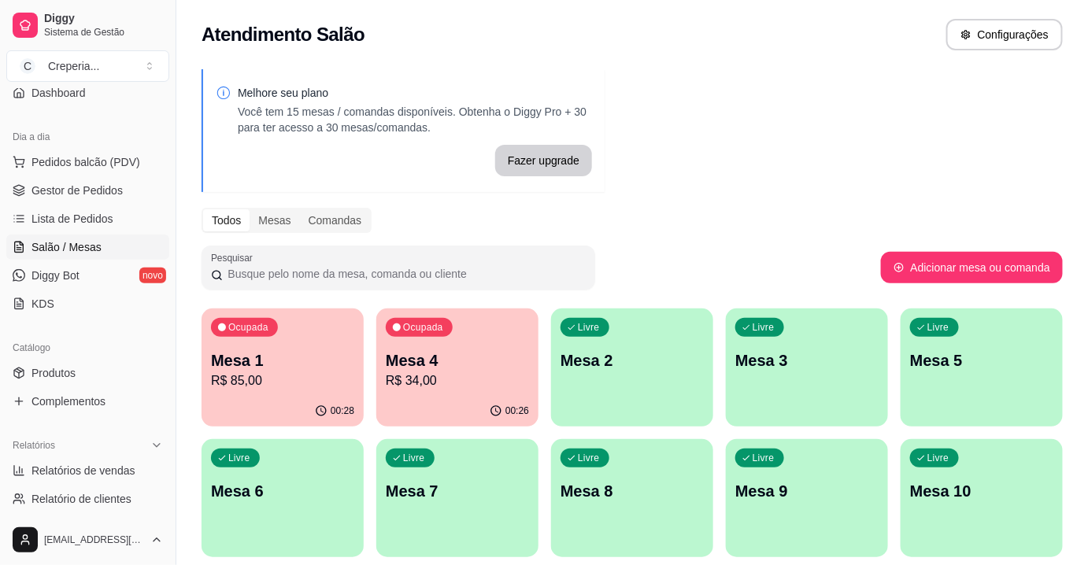
click at [548, 362] on div "Ocupada Mesa 1 R$ 85,00 00:28 Ocupada Mesa 4 R$ 34,00 00:26 Livre Mesa 2 Livre …" at bounding box center [632, 498] width 861 height 379
click at [514, 372] on p "R$ 34,00" at bounding box center [457, 381] width 143 height 19
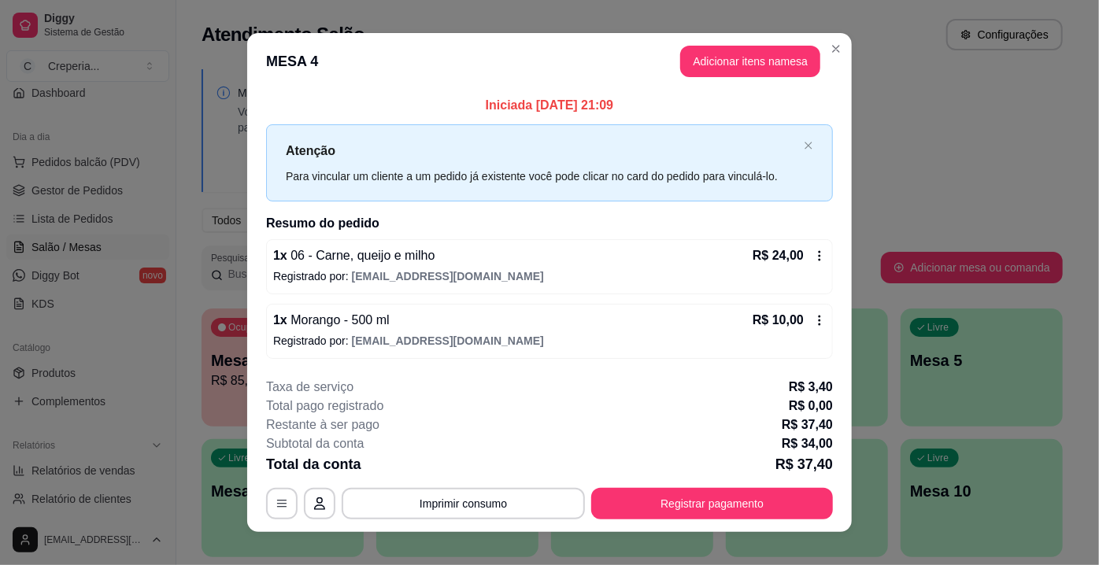
click at [518, 523] on footer "**********" at bounding box center [549, 448] width 605 height 167
click at [514, 510] on button "Imprimir consumo" at bounding box center [464, 503] width 236 height 31
click at [457, 447] on h4 "Escolha a impressora" at bounding box center [463, 440] width 114 height 16
click at [457, 454] on button "IMPRESSORA" at bounding box center [463, 466] width 114 height 25
click at [457, 454] on button "IMPRESSORA" at bounding box center [463, 466] width 110 height 24
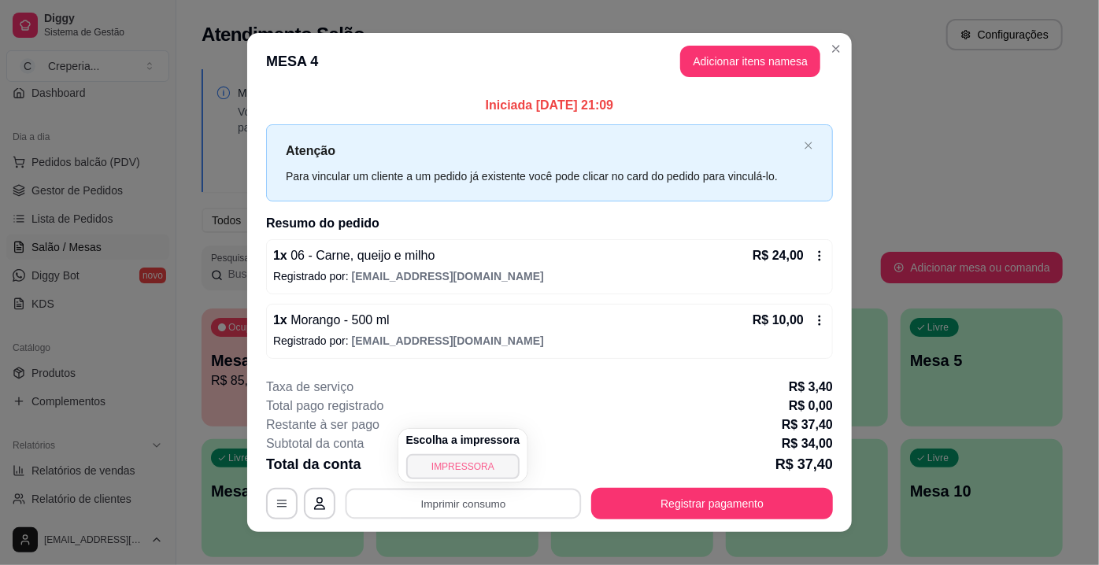
click at [464, 466] on button "IMPRESSORA" at bounding box center [463, 466] width 114 height 25
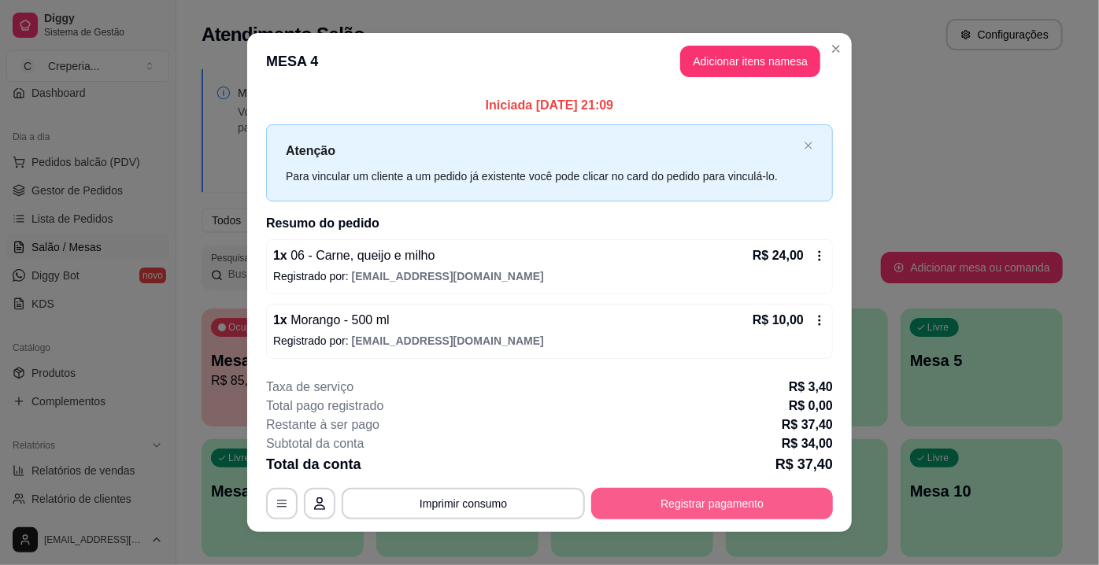
click at [750, 495] on button "Registrar pagamento" at bounding box center [712, 503] width 242 height 31
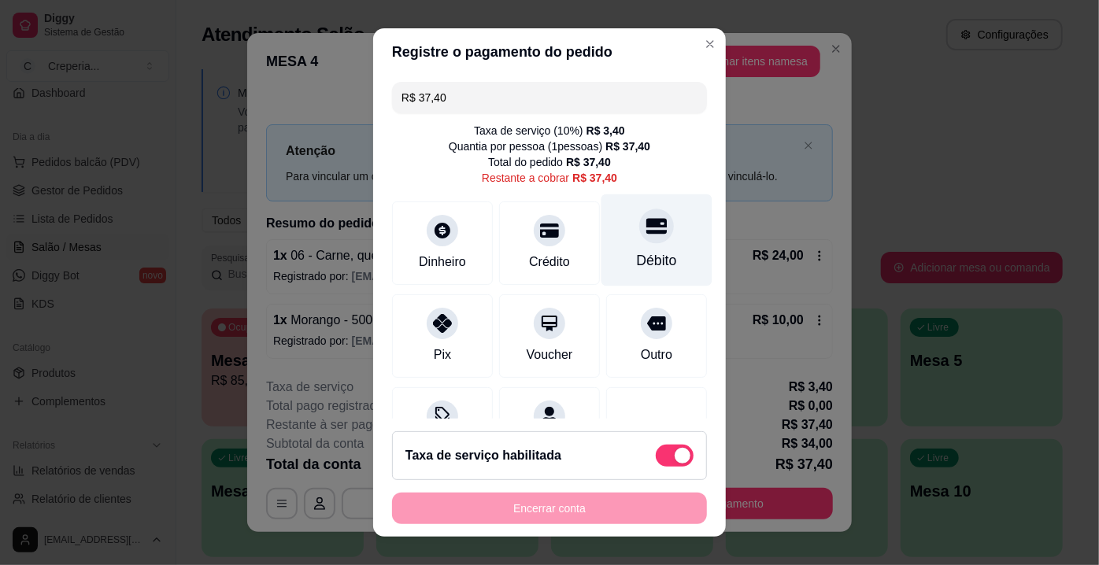
click at [645, 246] on div "Débito" at bounding box center [656, 240] width 111 height 92
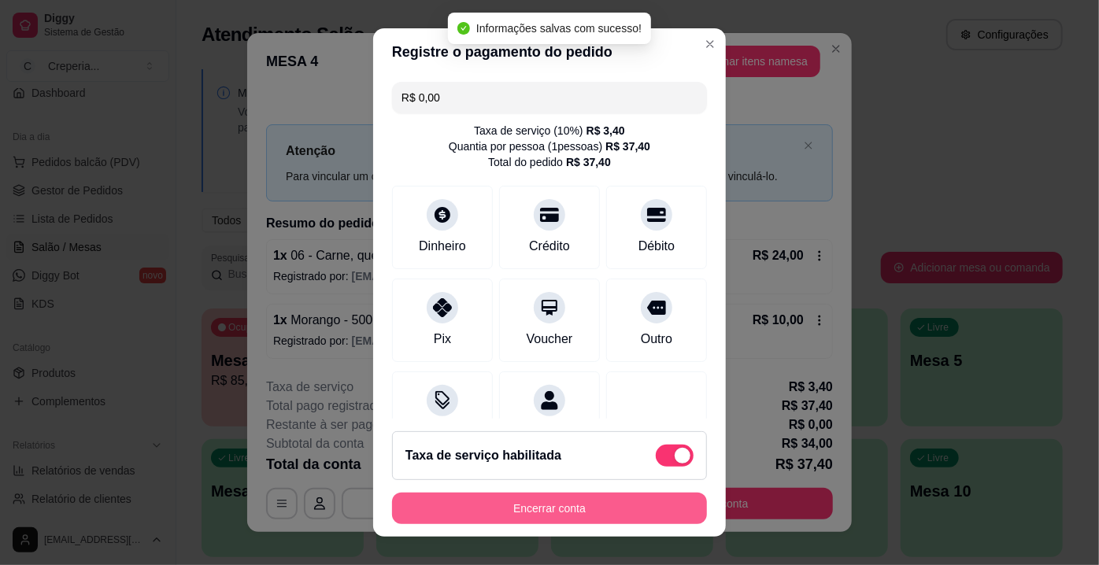
type input "R$ 0,00"
click at [560, 511] on button "Encerrar conta" at bounding box center [549, 508] width 315 height 31
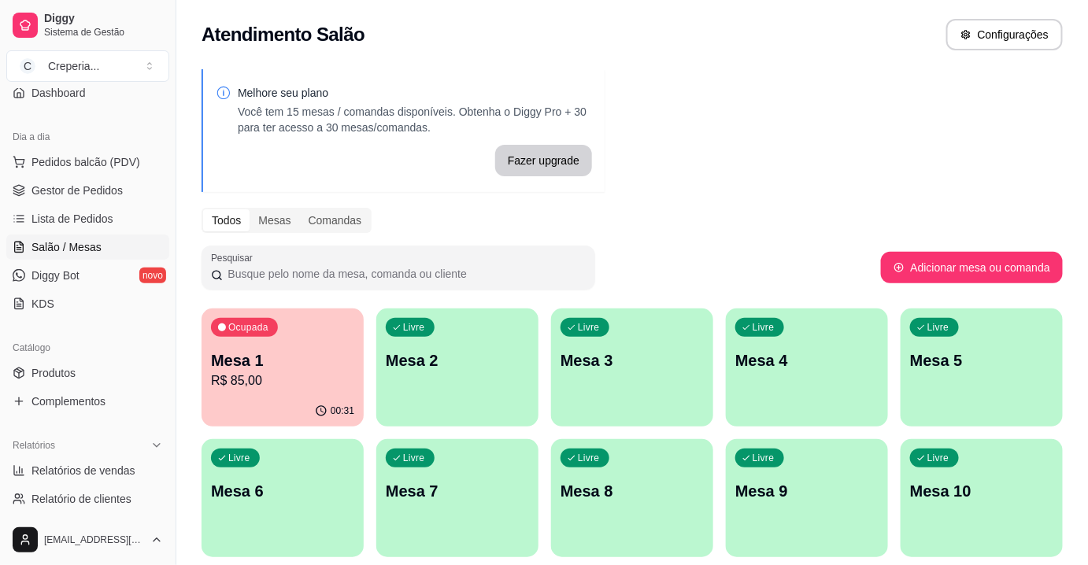
click at [331, 353] on p "Mesa 1" at bounding box center [282, 360] width 143 height 22
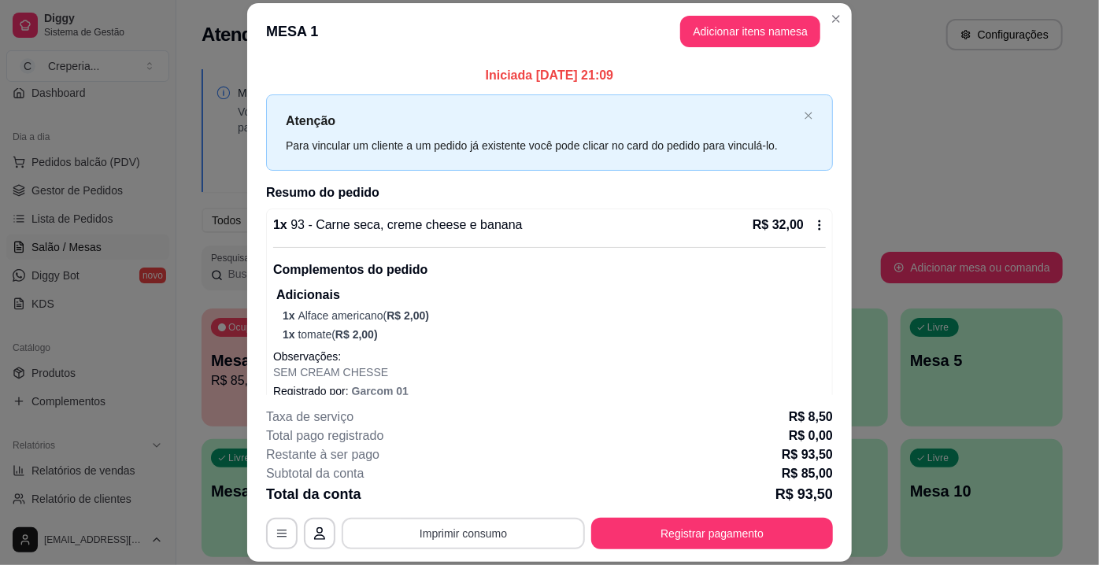
click at [472, 526] on button "Imprimir consumo" at bounding box center [463, 533] width 243 height 31
click at [471, 506] on button "IMPRESSORA" at bounding box center [463, 498] width 114 height 25
click at [674, 536] on button "Registrar pagamento" at bounding box center [712, 533] width 242 height 31
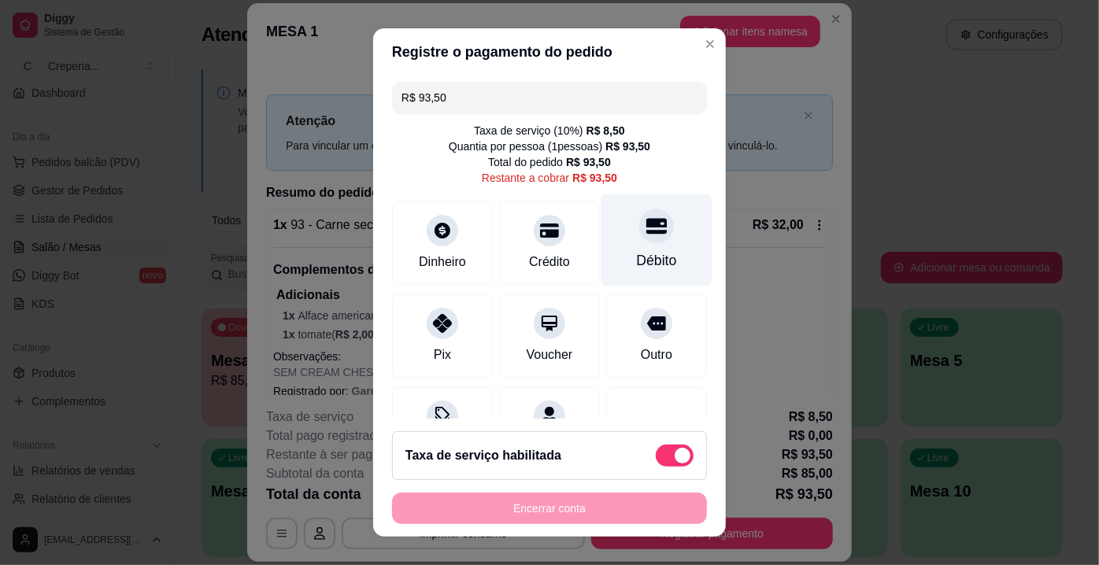
click at [634, 246] on div "Débito" at bounding box center [656, 240] width 111 height 92
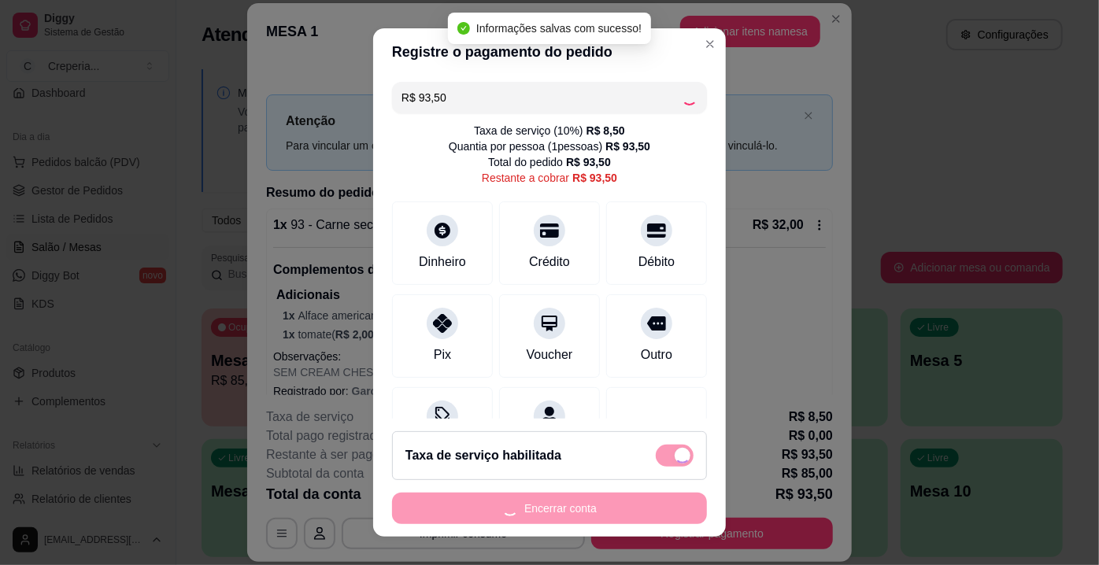
type input "R$ 0,00"
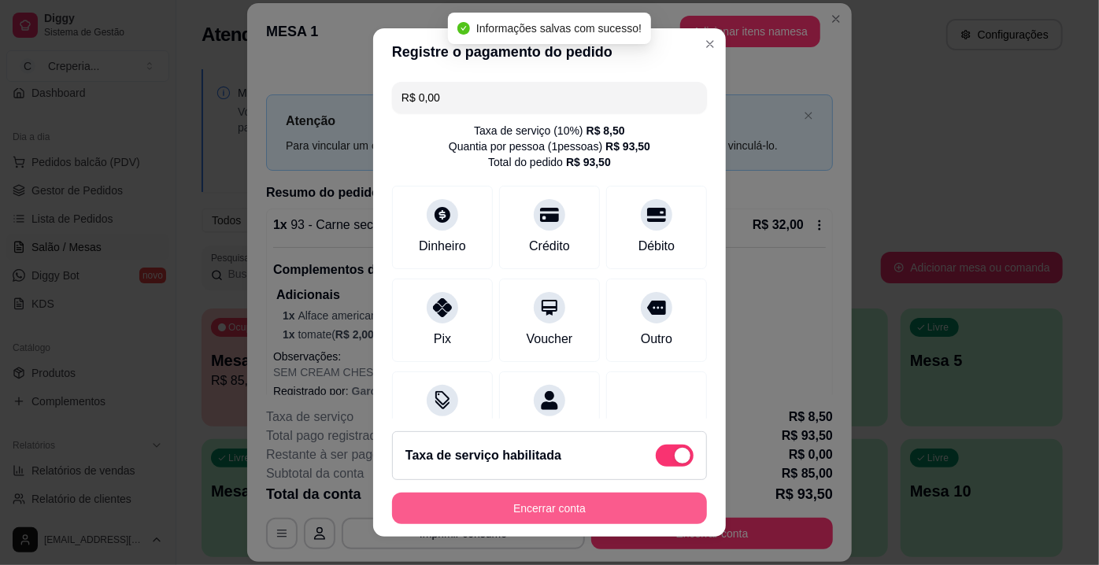
click at [520, 501] on button "Encerrar conta" at bounding box center [549, 508] width 315 height 31
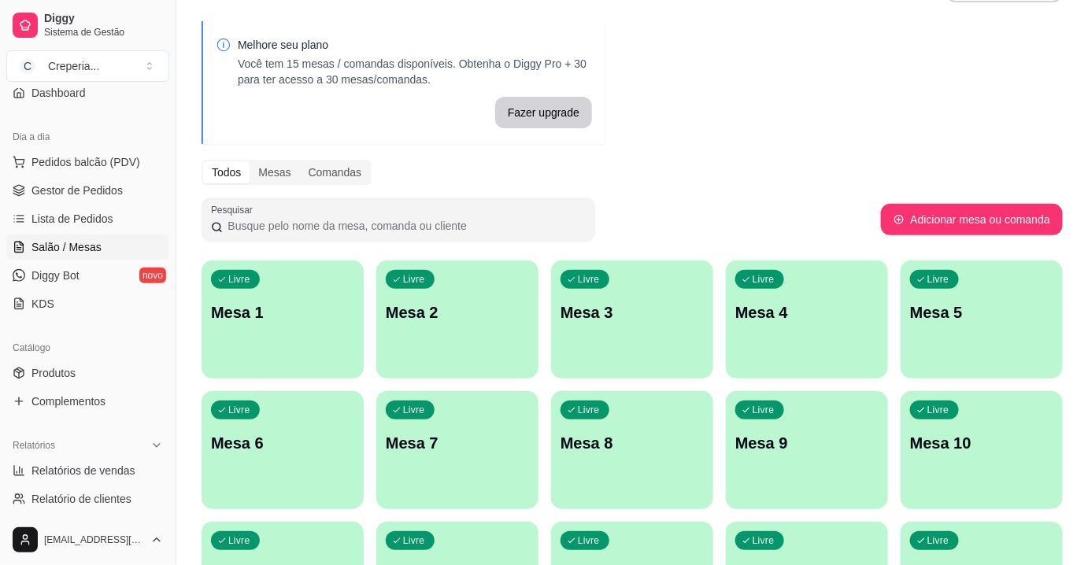
scroll to position [0, 0]
